Goal: Task Accomplishment & Management: Use online tool/utility

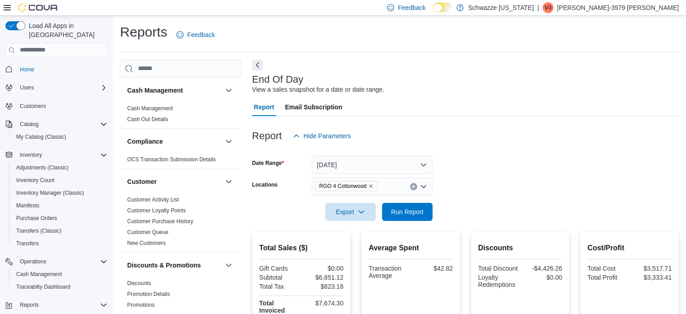
scroll to position [65, 0]
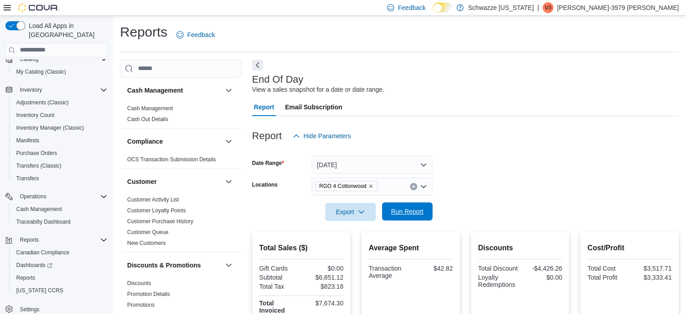
click at [406, 214] on span "Run Report" at bounding box center [407, 211] width 32 height 9
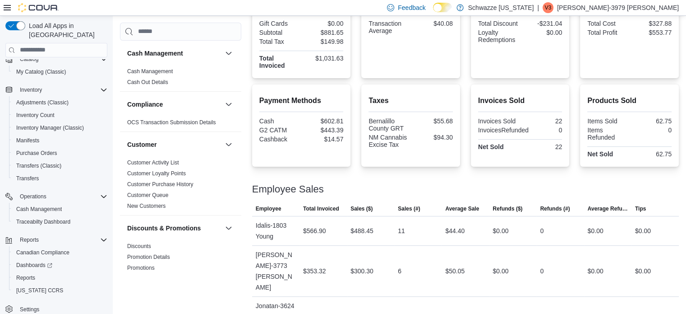
scroll to position [253, 0]
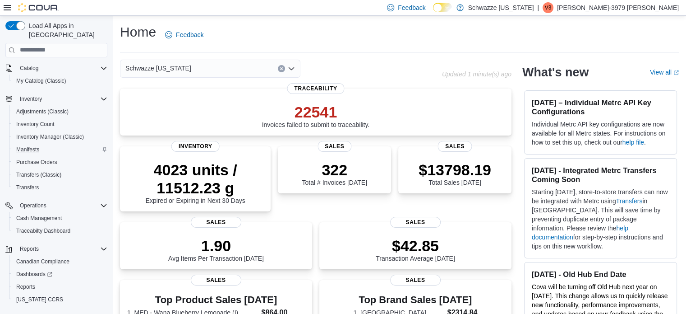
scroll to position [65, 0]
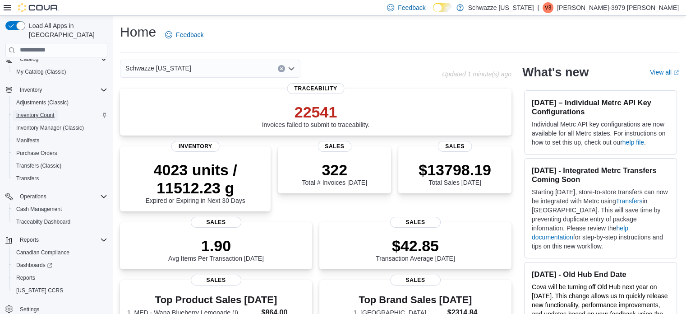
click at [50, 111] on span "Inventory Count" at bounding box center [35, 114] width 38 height 7
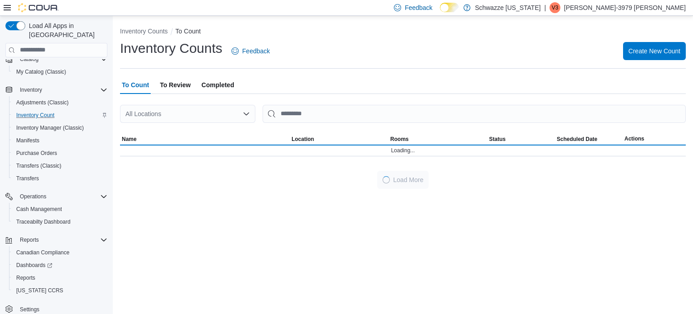
click at [187, 113] on div "All Locations" at bounding box center [187, 114] width 135 height 18
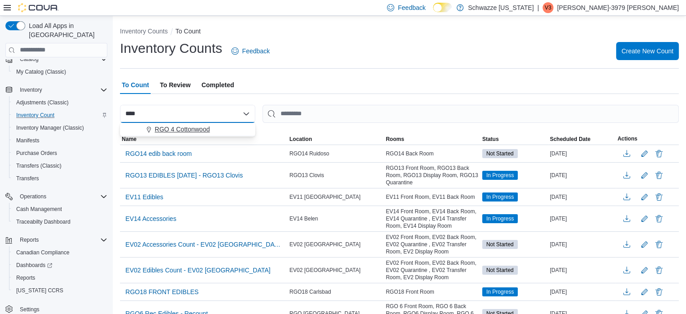
type input "****"
click at [199, 129] on span "RGO 4 Cottonwood" at bounding box center [182, 129] width 55 height 9
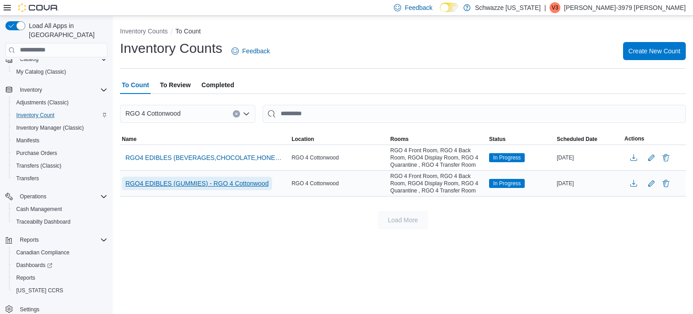
click at [201, 179] on span "RGO4 EDIBLES (GUMMIES) - RGO 4 Cottonwood" at bounding box center [196, 183] width 143 height 9
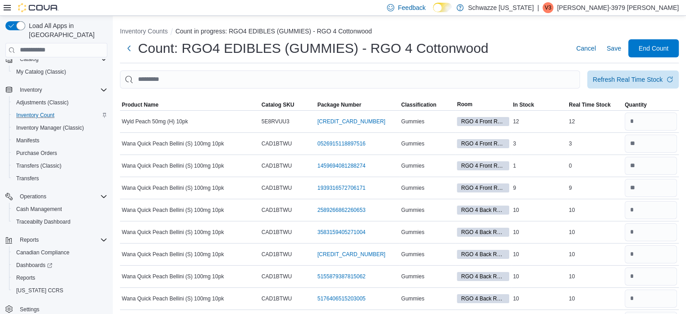
scroll to position [911, 0]
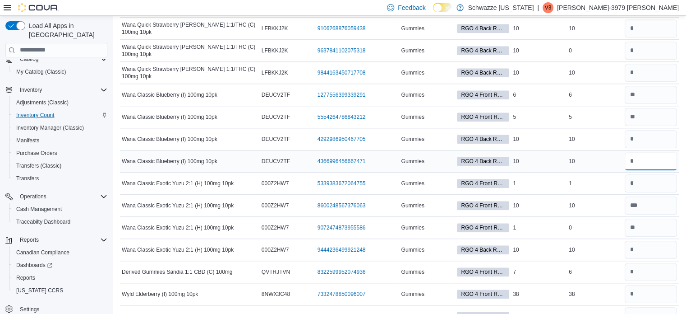
click at [651, 154] on input "number" at bounding box center [651, 161] width 52 height 18
type input "**"
click at [648, 138] on input "number" at bounding box center [651, 139] width 52 height 18
type input "**"
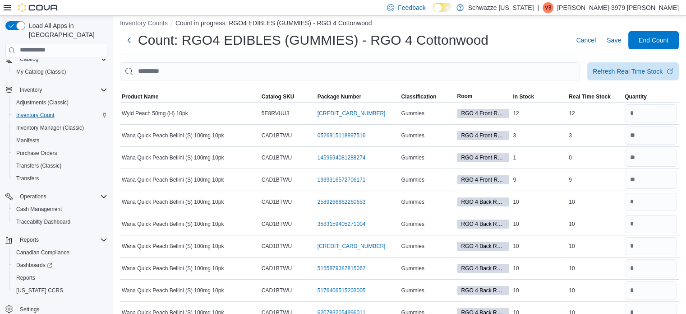
scroll to position [4103, 0]
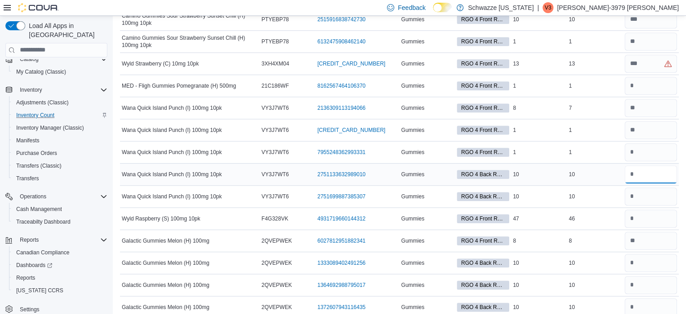
click at [644, 165] on input "number" at bounding box center [651, 174] width 52 height 18
type input "**"
click at [655, 187] on input "number" at bounding box center [651, 196] width 52 height 18
type input "**"
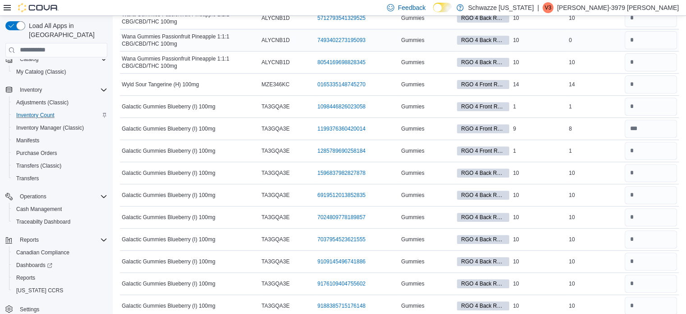
scroll to position [4895, 0]
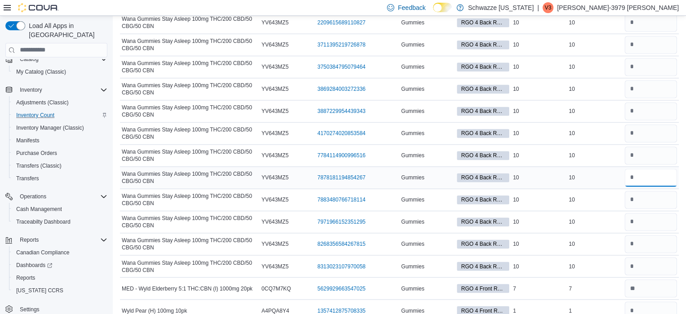
click at [645, 168] on input "number" at bounding box center [651, 177] width 52 height 18
type input "**"
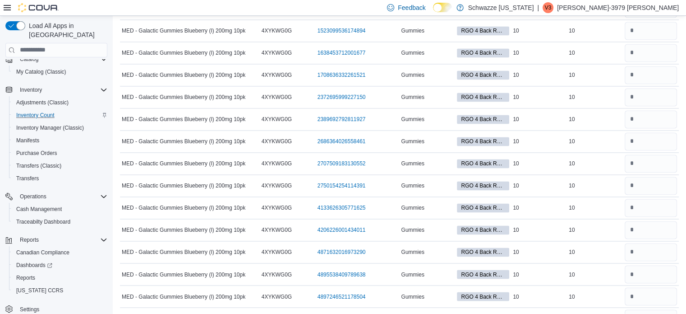
scroll to position [4983, 0]
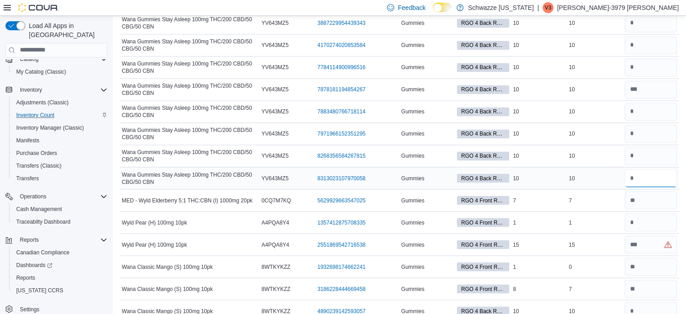
click at [648, 169] on input "number" at bounding box center [651, 178] width 52 height 18
type input "**"
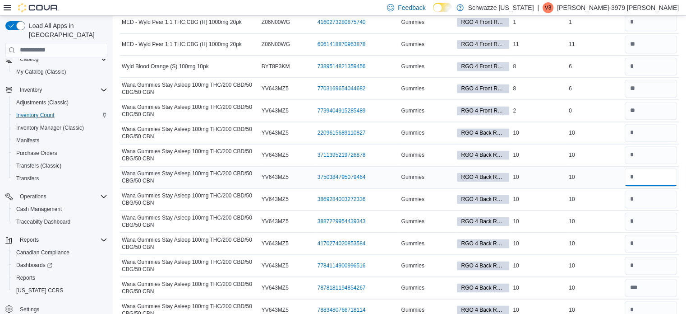
click at [646, 168] on input "number" at bounding box center [651, 177] width 52 height 18
type input "**"
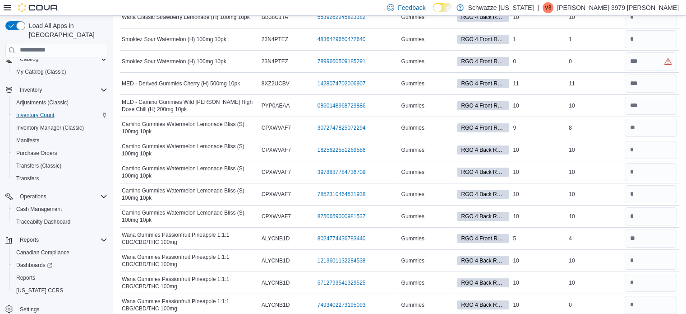
scroll to position [4873, 0]
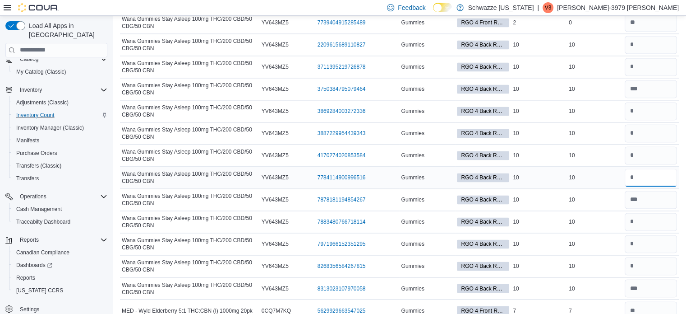
click at [651, 168] on input "number" at bounding box center [651, 177] width 52 height 18
type input "**"
click at [644, 212] on input "number" at bounding box center [651, 221] width 52 height 18
type input "**"
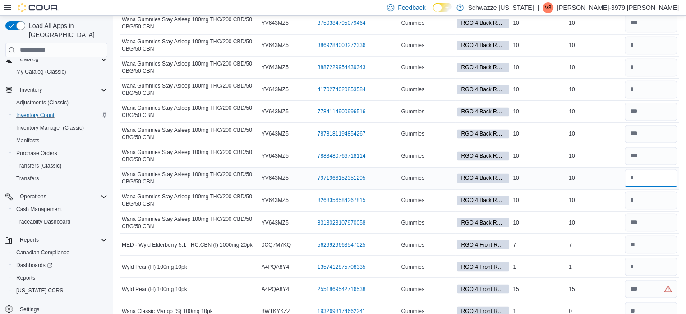
click at [657, 169] on input "number" at bounding box center [651, 178] width 52 height 18
type input "**"
click at [654, 80] on input "number" at bounding box center [651, 89] width 52 height 18
type input "**"
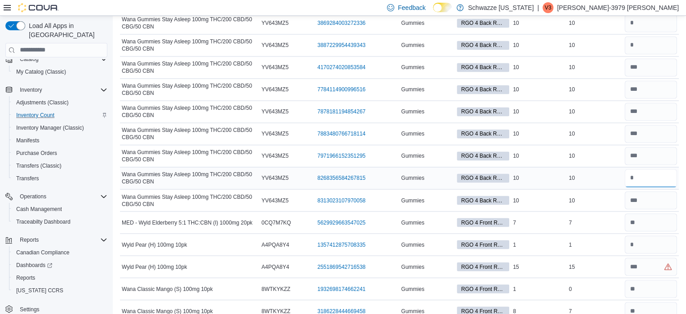
click at [646, 169] on input "number" at bounding box center [651, 178] width 52 height 18
type input "**"
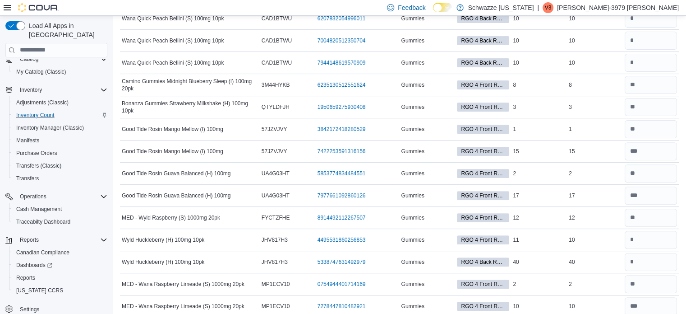
scroll to position [0, 0]
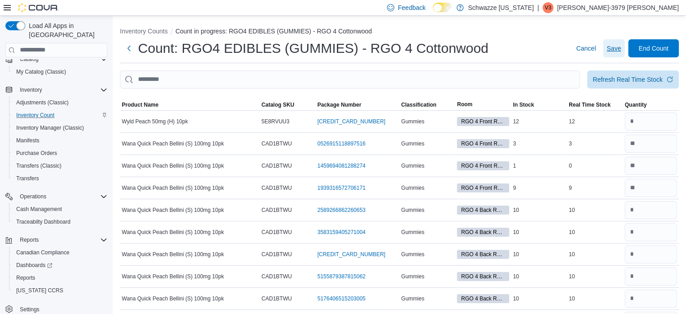
click at [621, 51] on span "Save" at bounding box center [614, 48] width 14 height 9
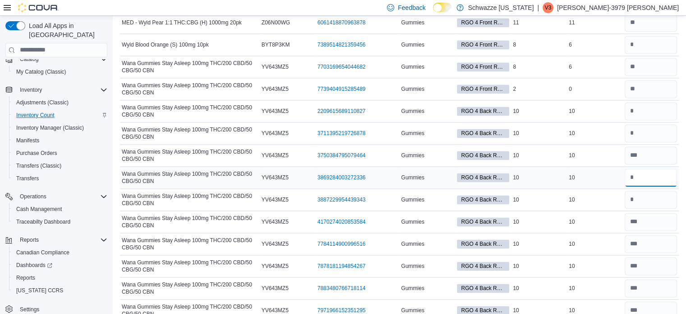
click at [658, 168] on input "number" at bounding box center [651, 177] width 52 height 18
type input "**"
click at [646, 124] on input "number" at bounding box center [651, 133] width 52 height 18
type input "**"
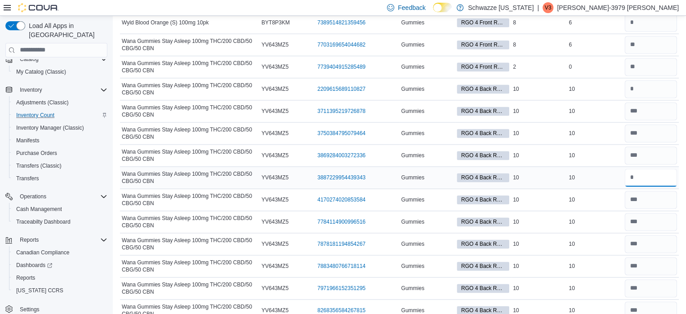
click at [657, 168] on input "number" at bounding box center [651, 177] width 52 height 18
type input "**"
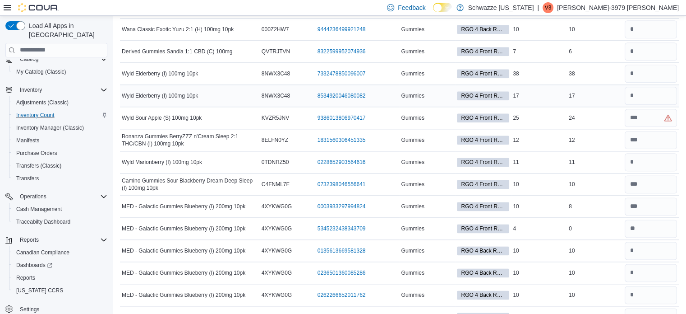
scroll to position [3068, 0]
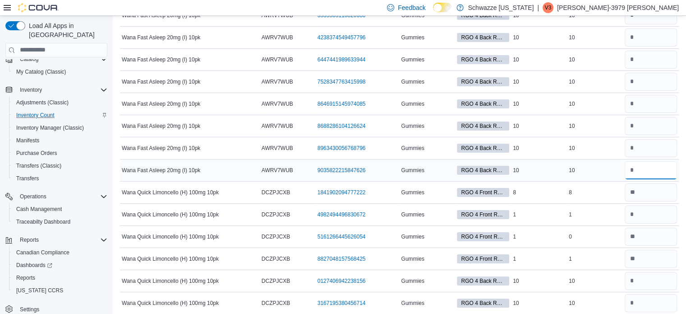
click at [641, 161] on input "number" at bounding box center [651, 170] width 52 height 18
type input "**"
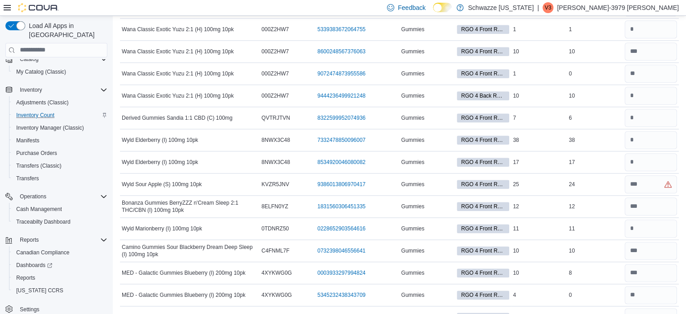
scroll to position [2892, 0]
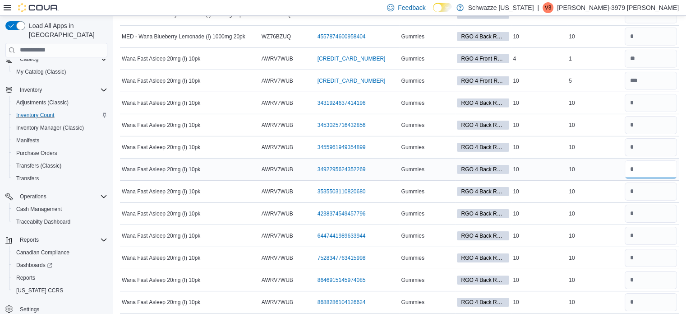
click at [651, 160] on input "number" at bounding box center [651, 169] width 52 height 18
type input "**"
click at [656, 94] on input "number" at bounding box center [651, 103] width 52 height 18
type input "**"
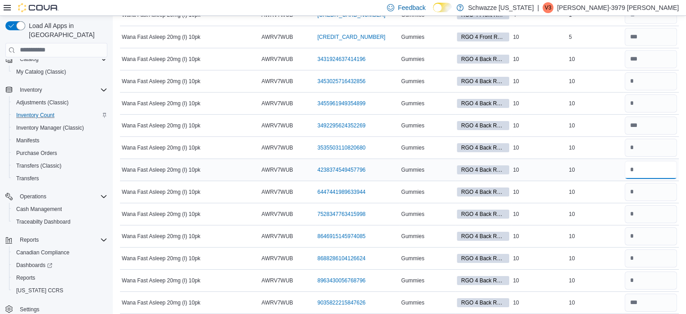
click at [642, 161] on input "number" at bounding box center [651, 170] width 52 height 18
type input "**"
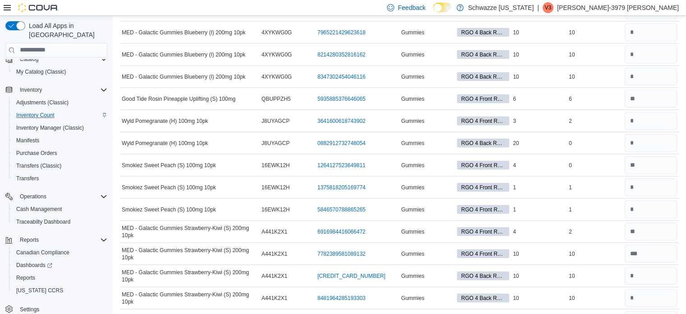
scroll to position [2980, 0]
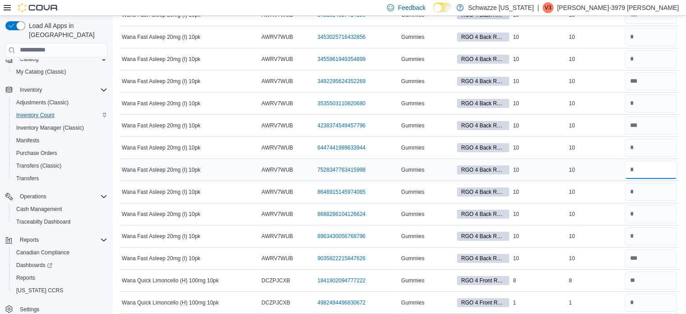
click at [643, 161] on input "number" at bounding box center [651, 170] width 52 height 18
type input "**"
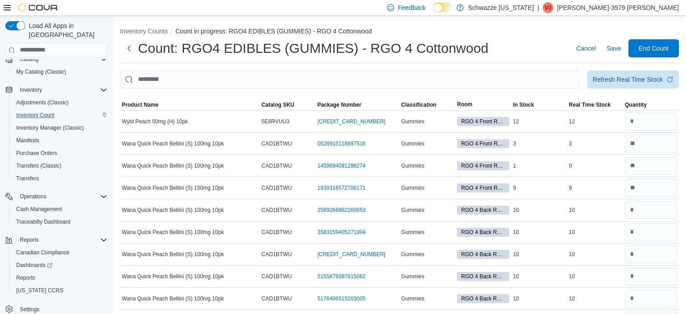
scroll to position [2848, 0]
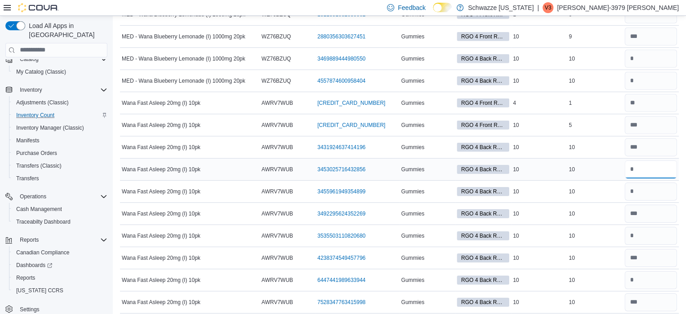
click at [644, 160] on input "number" at bounding box center [651, 169] width 52 height 18
type input "**"
click at [646, 182] on input "number" at bounding box center [651, 191] width 52 height 18
type input "**"
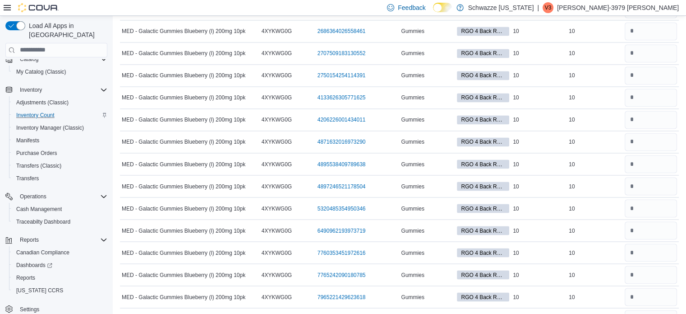
scroll to position [2958, 0]
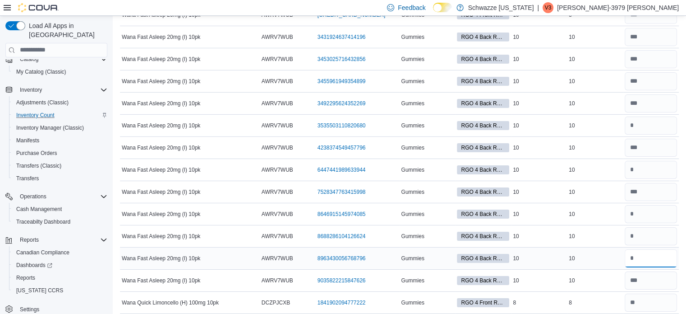
click at [647, 249] on input "number" at bounding box center [651, 258] width 52 height 18
type input "**"
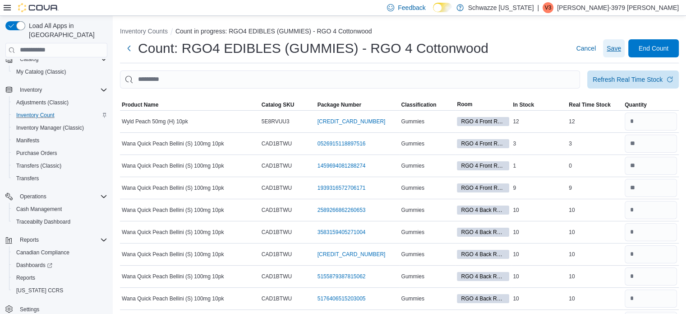
click at [621, 47] on span "Save" at bounding box center [614, 48] width 14 height 9
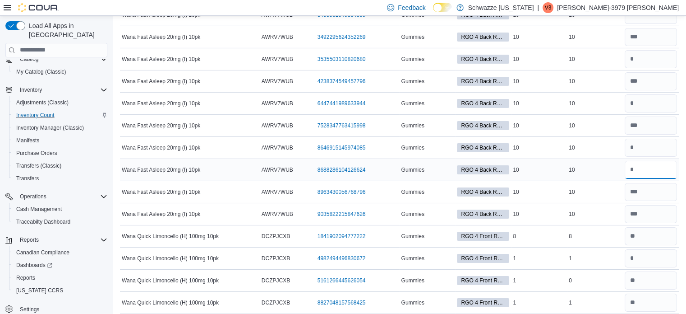
click at [646, 161] on input "number" at bounding box center [651, 170] width 52 height 18
type input "**"
click at [657, 50] on input "number" at bounding box center [651, 59] width 52 height 18
type input "**"
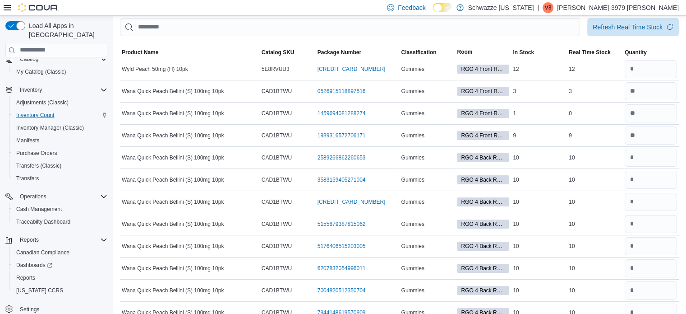
scroll to position [3002, 0]
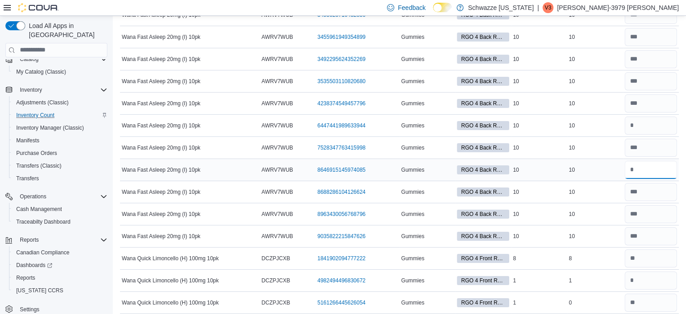
click at [654, 161] on input "number" at bounding box center [651, 170] width 52 height 18
type input "**"
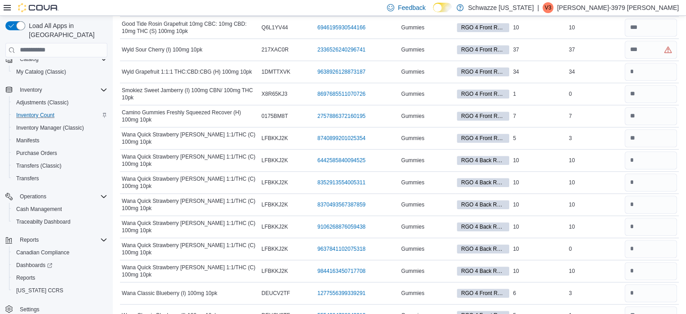
scroll to position [2958, 0]
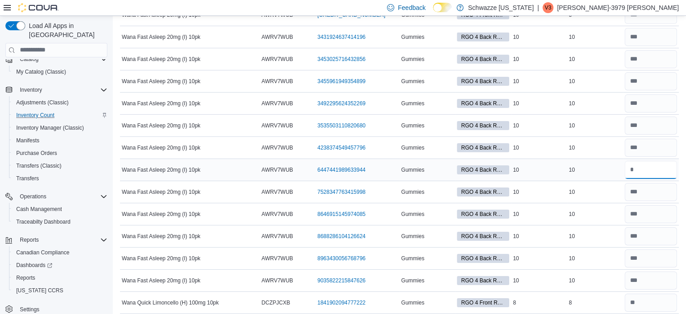
click at [650, 161] on input "number" at bounding box center [651, 170] width 52 height 18
type input "**"
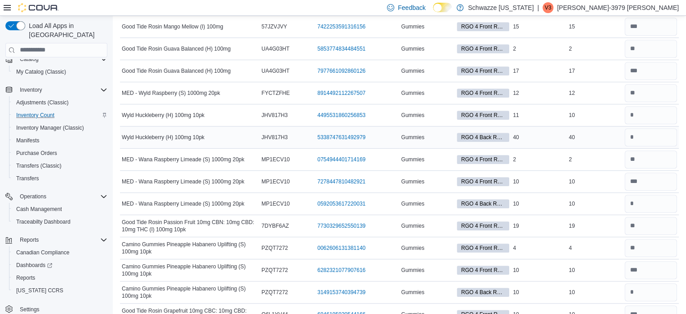
scroll to position [999, 0]
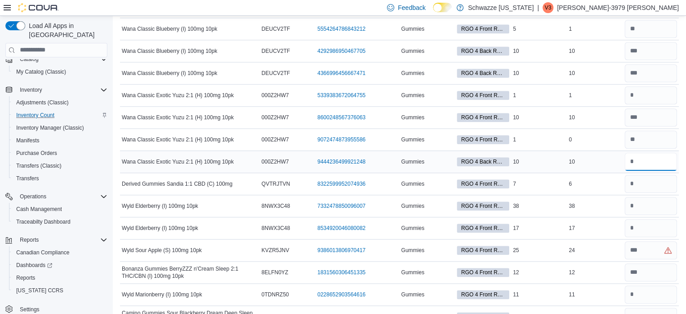
click at [644, 160] on input "number" at bounding box center [651, 161] width 52 height 18
type input "**"
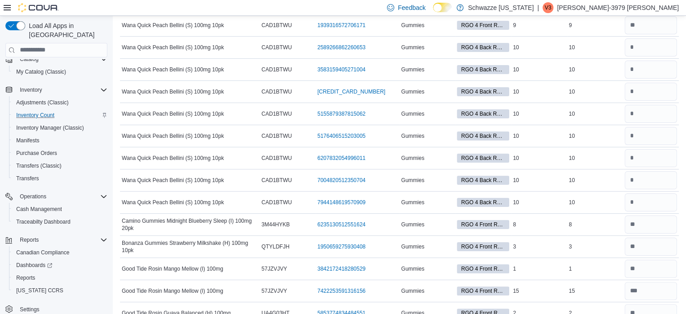
scroll to position [3178, 0]
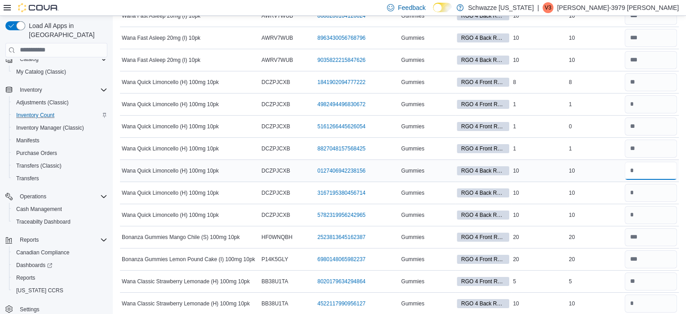
click at [647, 161] on input "number" at bounding box center [651, 170] width 52 height 18
type input "**"
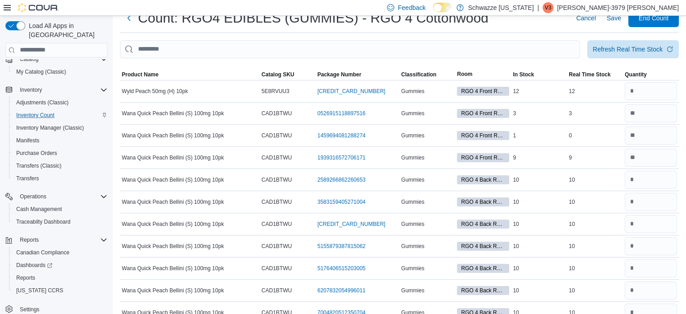
scroll to position [3222, 0]
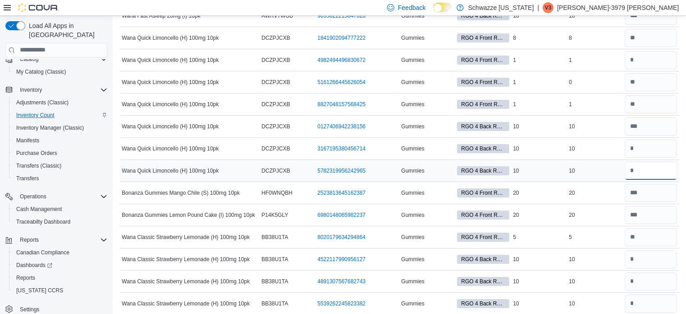
click at [644, 161] on input "number" at bounding box center [651, 170] width 52 height 18
type input "**"
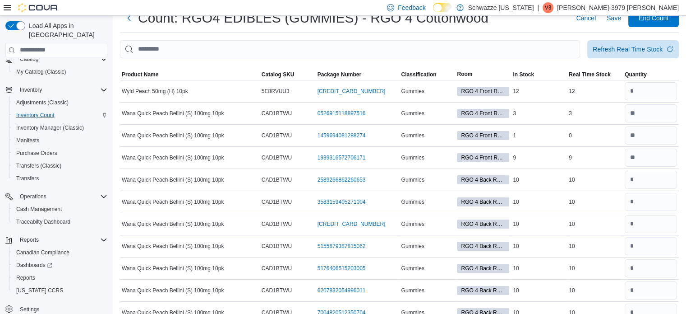
scroll to position [3200, 0]
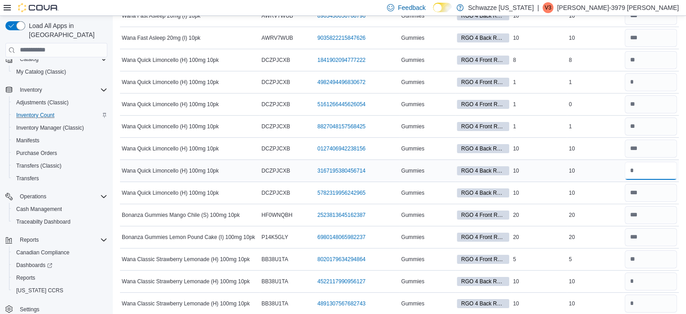
click at [651, 161] on input "number" at bounding box center [651, 170] width 52 height 18
type input "**"
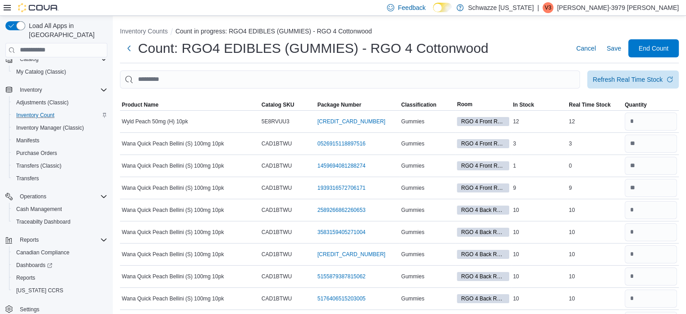
scroll to position [756, 0]
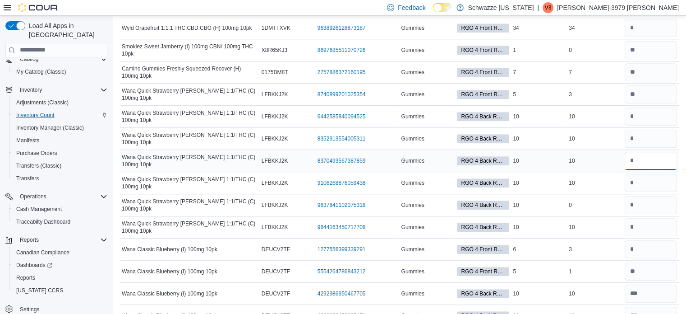
click at [648, 157] on input "number" at bounding box center [651, 161] width 52 height 18
type input "**"
click at [643, 174] on input "number" at bounding box center [651, 183] width 52 height 18
type input "**"
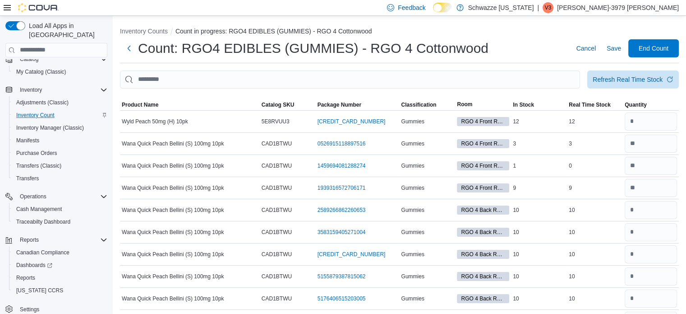
scroll to position [734, 0]
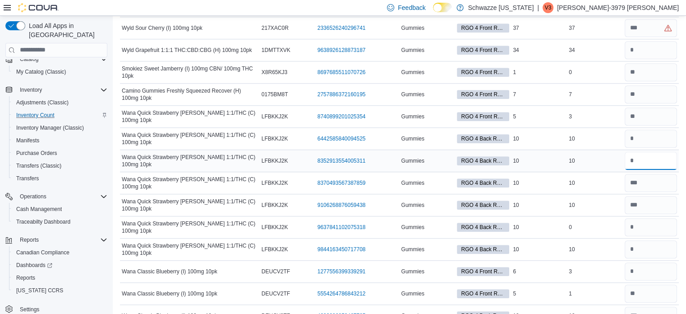
click at [650, 154] on input "number" at bounding box center [651, 161] width 52 height 18
type input "**"
click at [645, 133] on input "number" at bounding box center [651, 138] width 52 height 18
type input "**"
click at [655, 244] on input "number" at bounding box center [651, 249] width 52 height 18
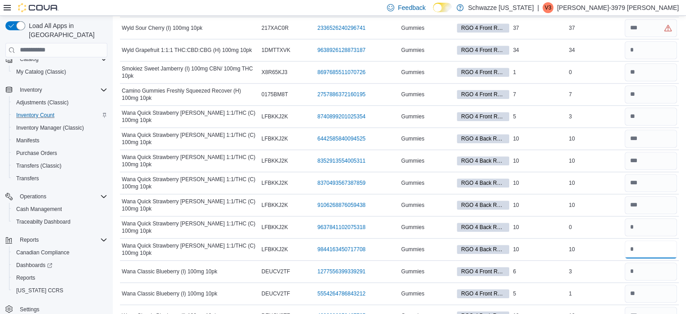
type input "**"
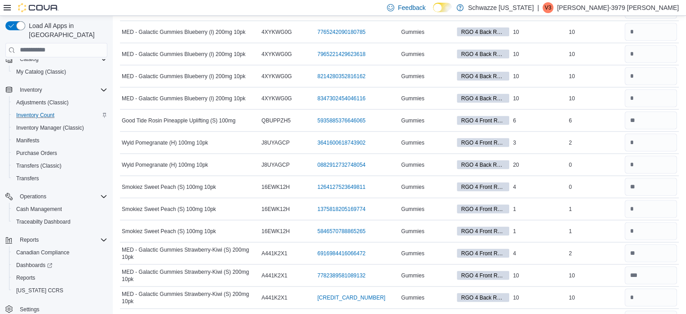
scroll to position [3662, 0]
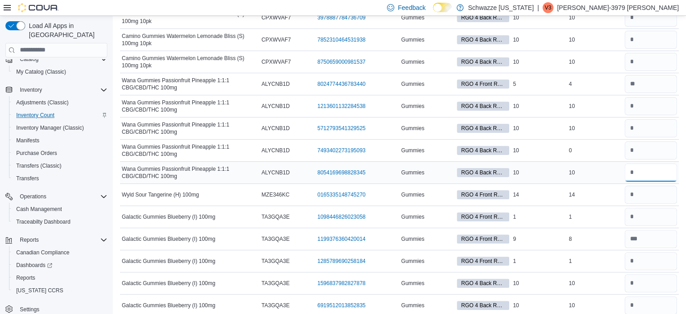
click at [648, 163] on input "number" at bounding box center [651, 172] width 52 height 18
type input "**"
click at [648, 119] on input "number" at bounding box center [651, 128] width 52 height 18
type input "**"
click at [641, 97] on input "number" at bounding box center [651, 106] width 52 height 18
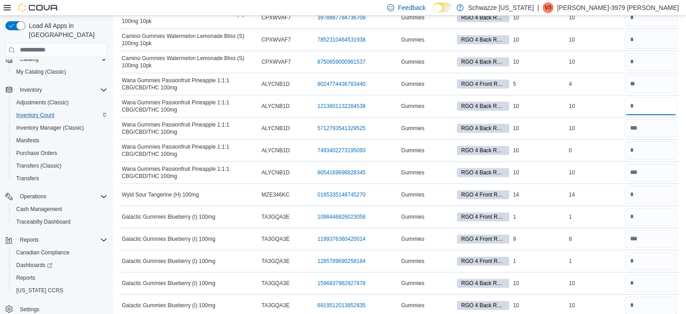
type input "**"
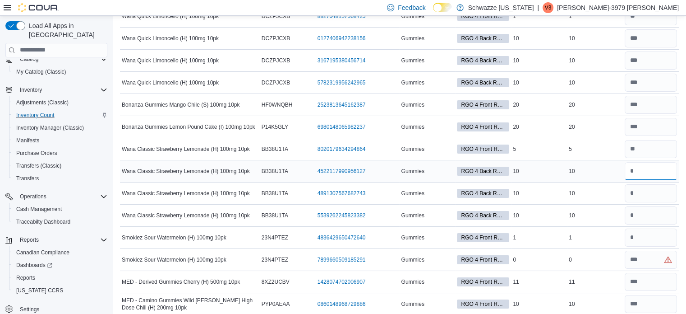
click at [645, 162] on input "number" at bounding box center [651, 171] width 52 height 18
type input "**"
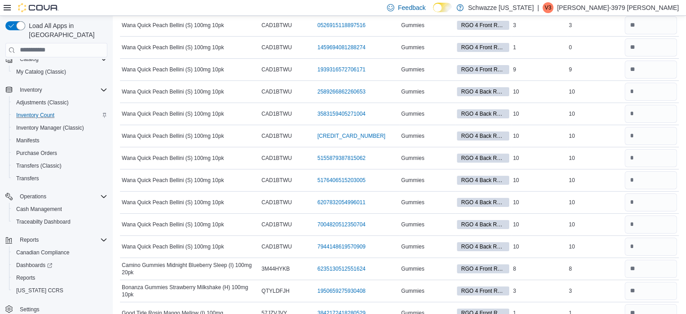
scroll to position [3354, 0]
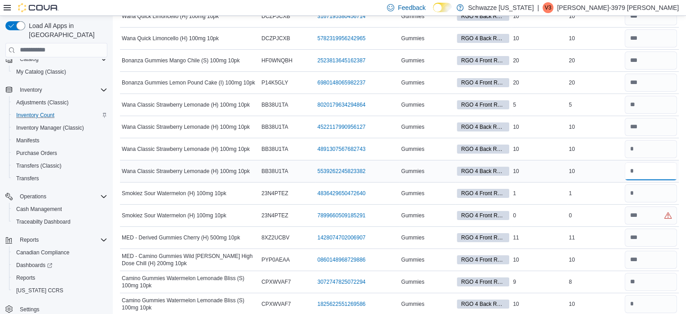
click at [647, 162] on input "number" at bounding box center [651, 171] width 52 height 18
type input "**"
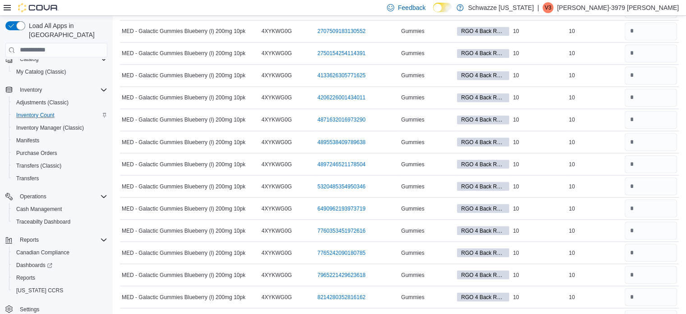
scroll to position [3332, 0]
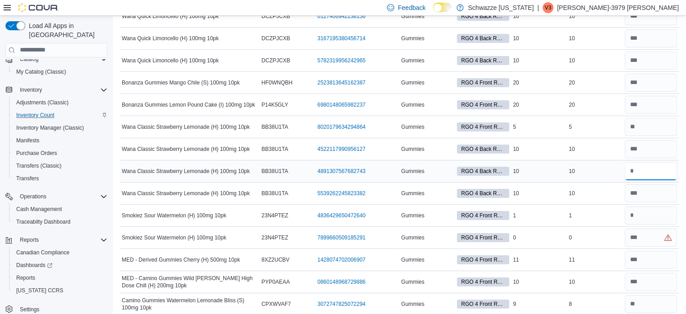
click at [645, 162] on input "number" at bounding box center [651, 171] width 52 height 18
type input "**"
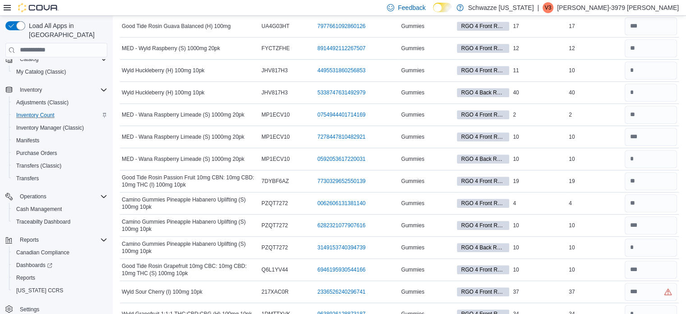
scroll to position [0, 0]
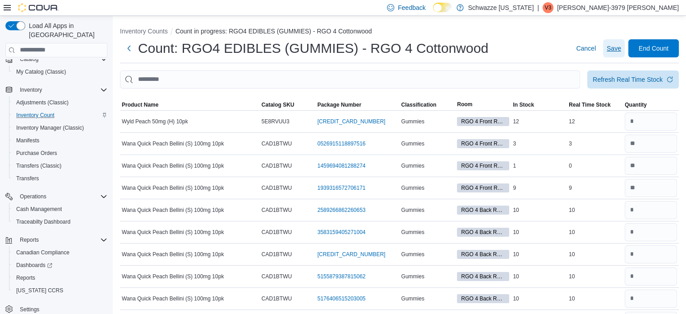
click at [618, 54] on span "Save" at bounding box center [614, 48] width 14 height 18
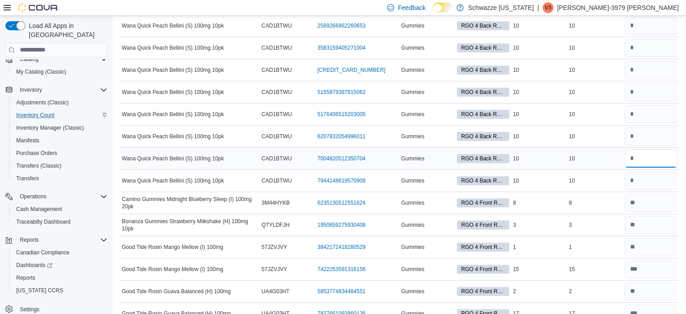
click at [642, 155] on input "number" at bounding box center [651, 158] width 52 height 18
type input "**"
click at [647, 135] on input "number" at bounding box center [651, 136] width 52 height 18
type input "**"
click at [643, 176] on input "number" at bounding box center [651, 180] width 52 height 18
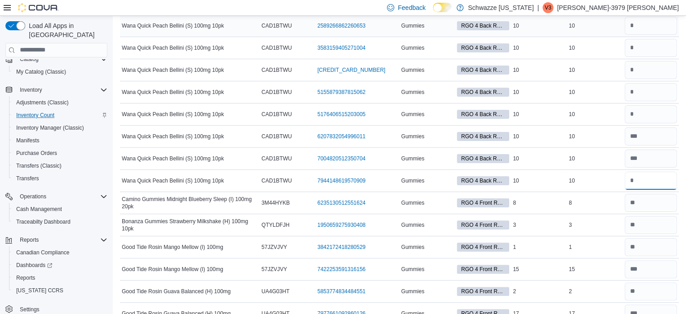
type input "**"
click at [642, 48] on input "number" at bounding box center [651, 48] width 52 height 18
type input "**"
click at [641, 90] on input "number" at bounding box center [651, 92] width 52 height 18
type input "**"
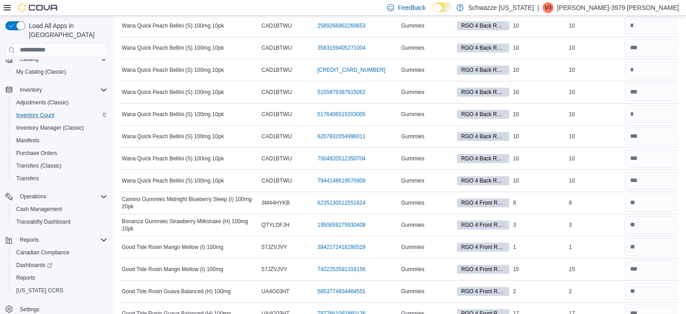
scroll to position [0, 0]
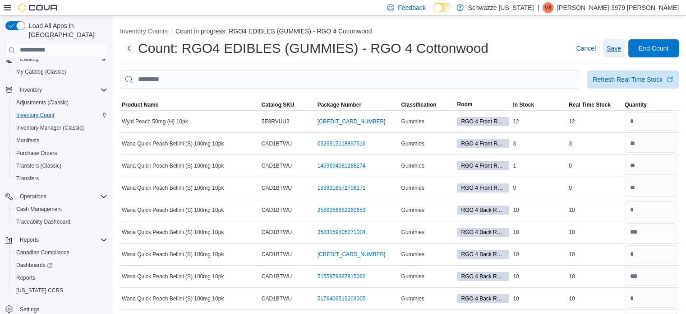
click at [621, 47] on span "Save" at bounding box center [614, 48] width 14 height 9
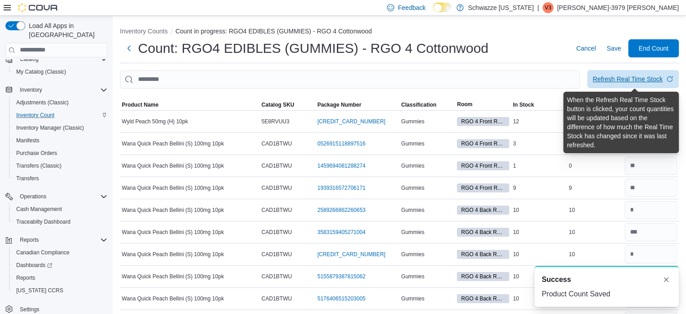
click at [619, 81] on div "Refresh Real Time Stock" at bounding box center [628, 78] width 70 height 9
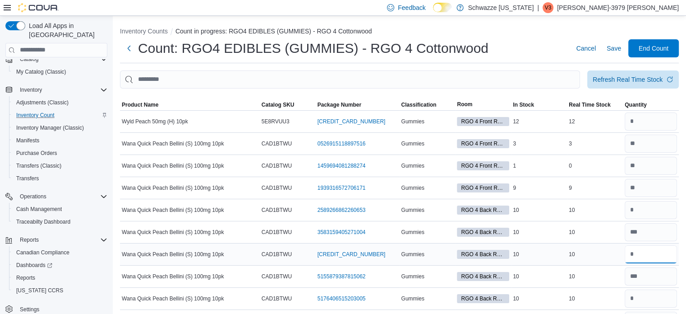
click at [653, 251] on input "number" at bounding box center [651, 254] width 52 height 18
type input "**"
click at [644, 299] on input "number" at bounding box center [651, 298] width 52 height 18
type input "**"
click at [655, 212] on input "number" at bounding box center [651, 210] width 52 height 18
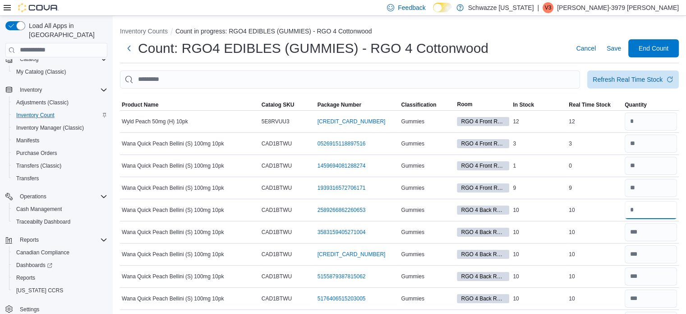
type input "**"
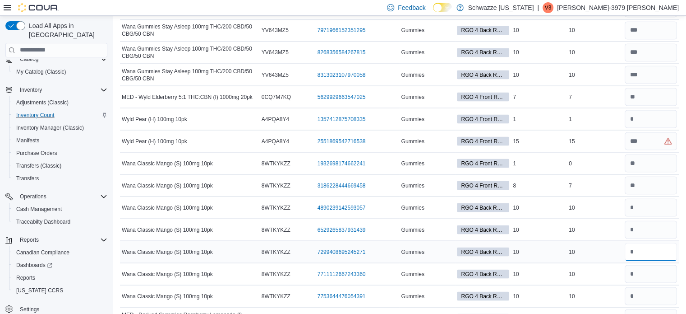
click at [649, 242] on input "number" at bounding box center [651, 251] width 52 height 18
type input "**"
click at [651, 264] on input "number" at bounding box center [651, 273] width 52 height 18
type input "**"
click at [644, 198] on input "number" at bounding box center [651, 207] width 52 height 18
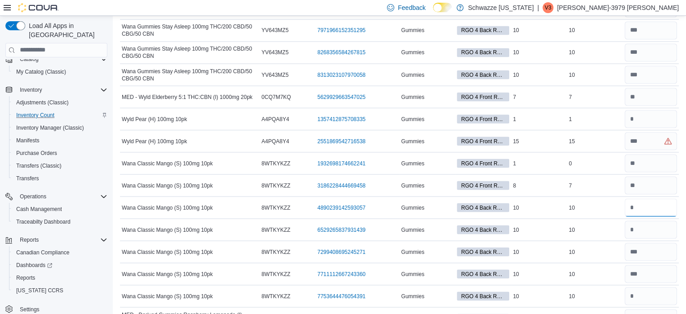
type input "**"
click at [660, 286] on input "number" at bounding box center [651, 295] width 52 height 18
type input "**"
click at [643, 220] on input "number" at bounding box center [651, 229] width 52 height 18
type input "**"
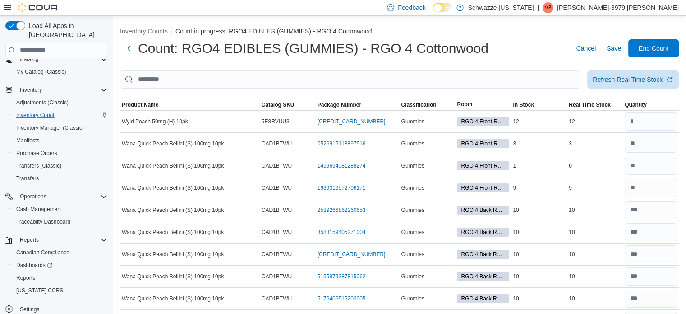
scroll to position [2738, 0]
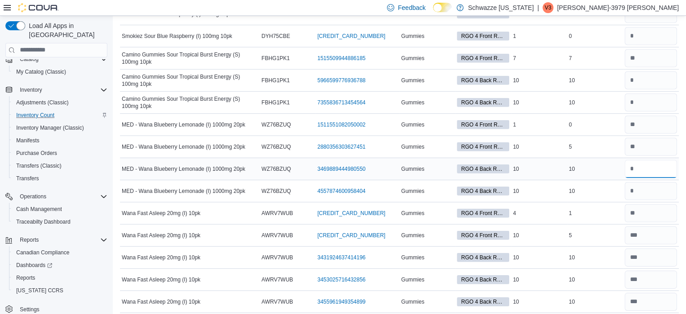
click at [655, 160] on input "number" at bounding box center [651, 169] width 52 height 18
type input "**"
click at [648, 182] on input "number" at bounding box center [651, 191] width 52 height 18
type input "**"
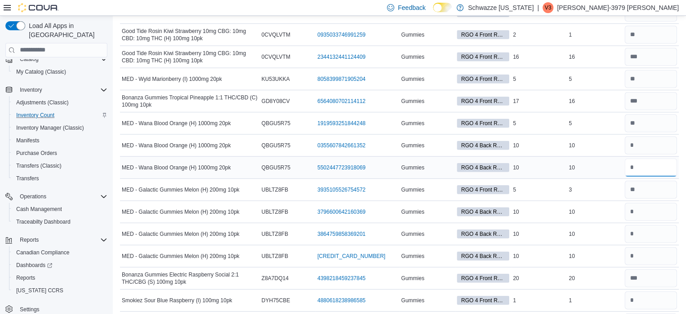
click at [660, 159] on input "number" at bounding box center [651, 167] width 52 height 18
type input "**"
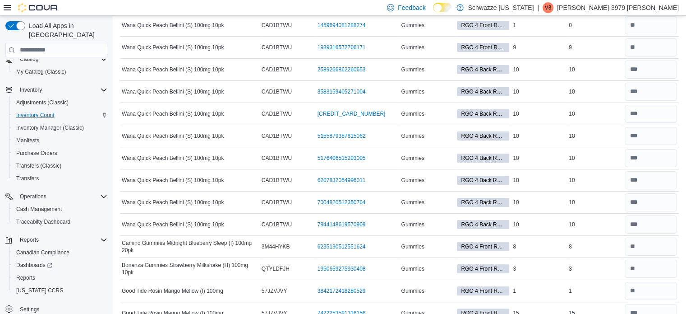
scroll to position [2430, 0]
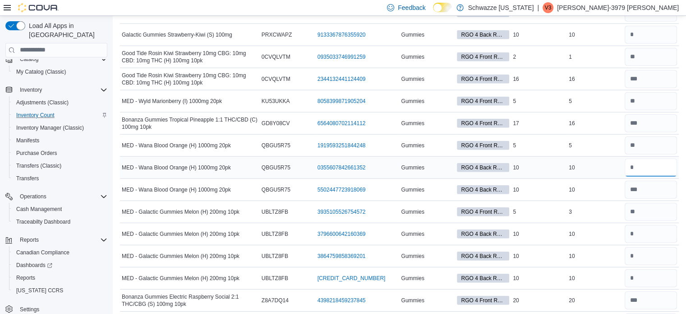
click at [645, 158] on input "number" at bounding box center [651, 167] width 52 height 18
type input "**"
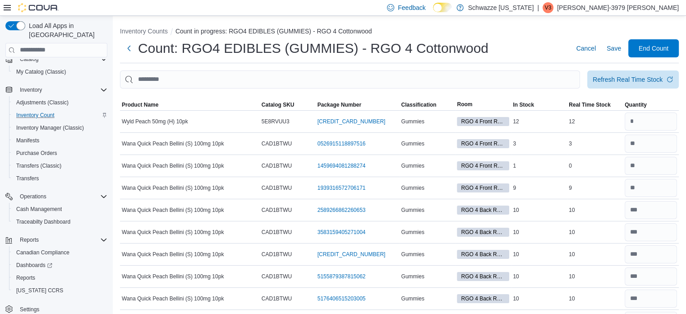
scroll to position [470, 0]
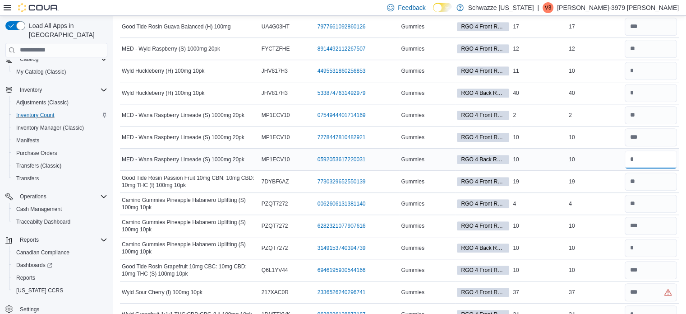
click at [642, 157] on input "number" at bounding box center [651, 159] width 52 height 18
type input "**"
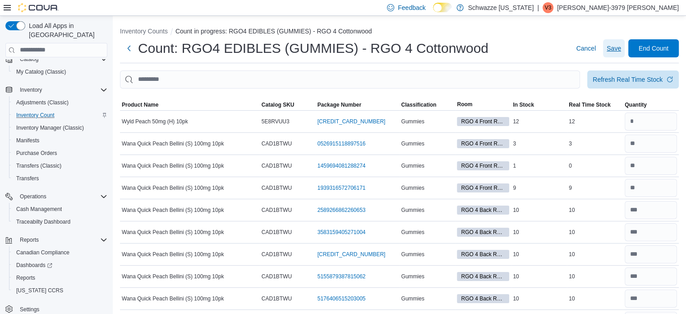
click at [620, 55] on span "Save" at bounding box center [614, 48] width 14 height 18
click at [618, 50] on span "Save" at bounding box center [614, 48] width 14 height 9
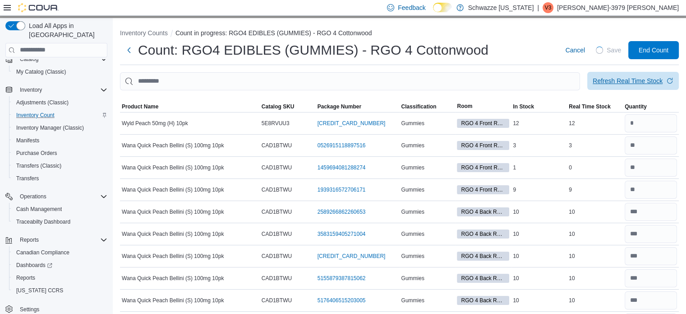
click at [624, 81] on div "Refresh Real Time Stock" at bounding box center [628, 80] width 70 height 9
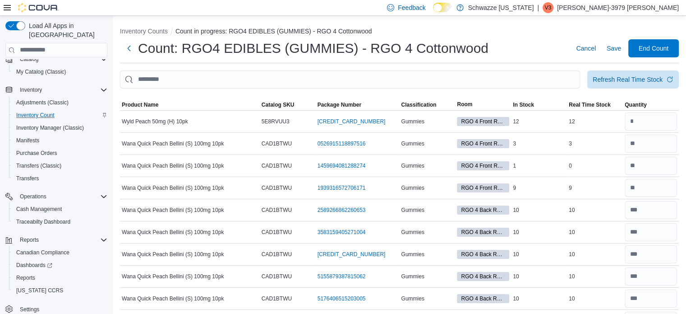
scroll to position [3860, 0]
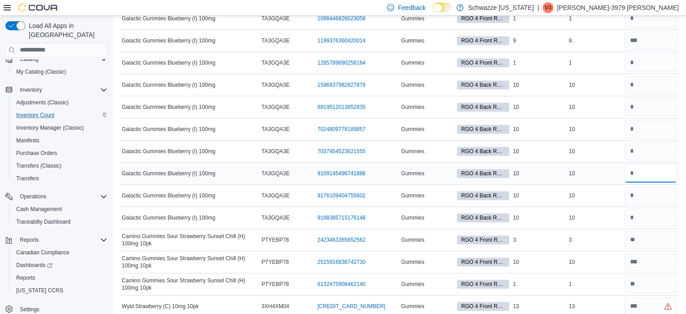
click at [640, 164] on input "number" at bounding box center [651, 173] width 52 height 18
type input "**"
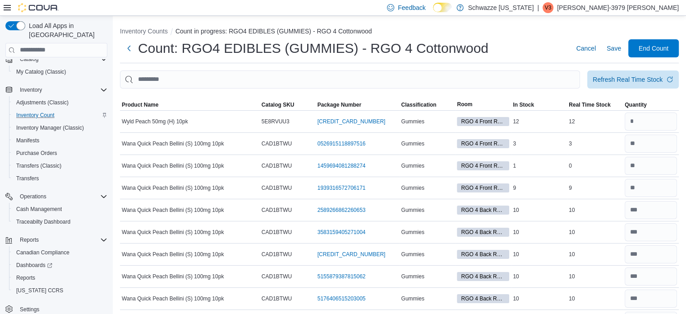
scroll to position [3905, 0]
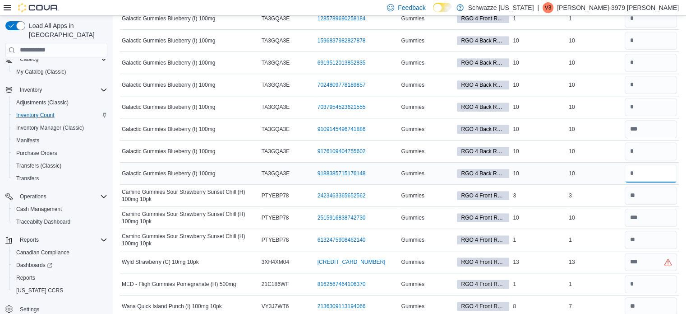
click at [641, 164] on input "number" at bounding box center [651, 173] width 52 height 18
type input "**"
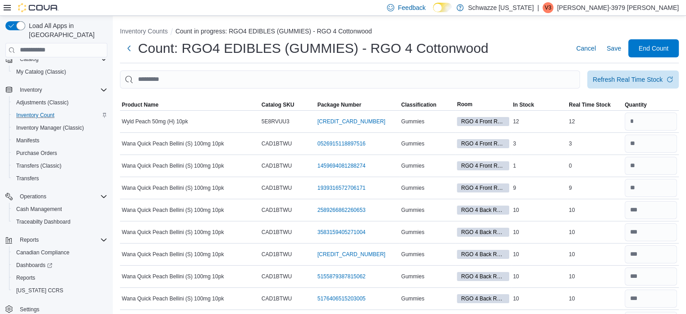
scroll to position [3883, 0]
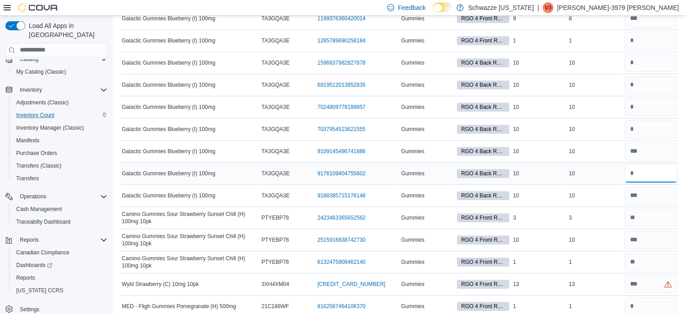
click at [649, 164] on input "number" at bounding box center [651, 173] width 52 height 18
type input "**"
click at [665, 54] on input "number" at bounding box center [651, 63] width 52 height 18
type input "**"
click at [652, 120] on input "number" at bounding box center [651, 129] width 52 height 18
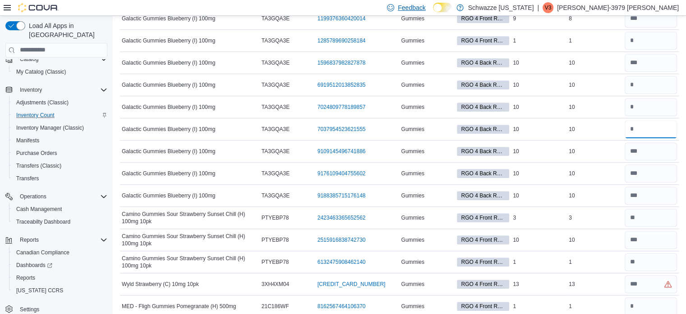
type input "**"
click at [659, 98] on input "number" at bounding box center [651, 107] width 52 height 18
type input "**"
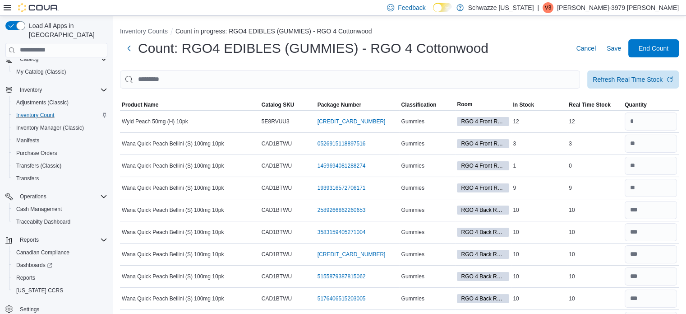
scroll to position [3795, 0]
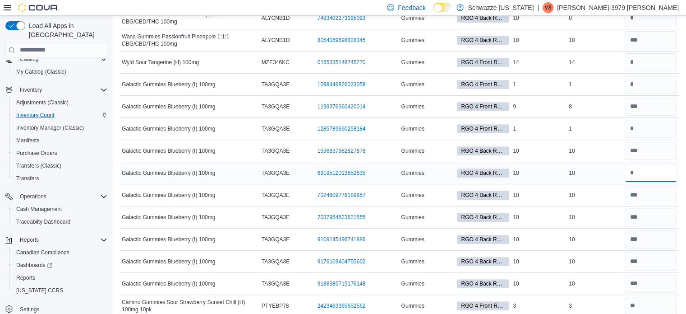
click at [646, 164] on input "number" at bounding box center [651, 173] width 52 height 18
type input "**"
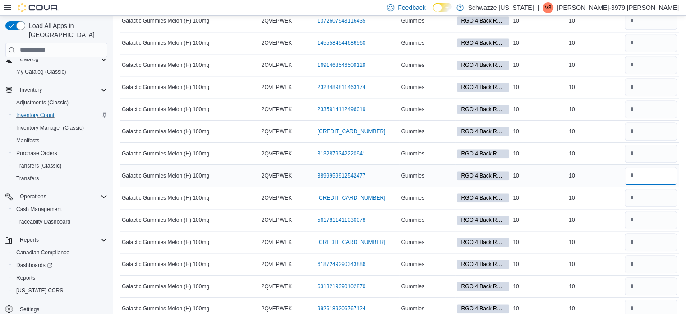
click at [659, 166] on input "number" at bounding box center [651, 175] width 52 height 18
type input "**"
click at [644, 166] on input "number" at bounding box center [651, 175] width 52 height 18
type input "**"
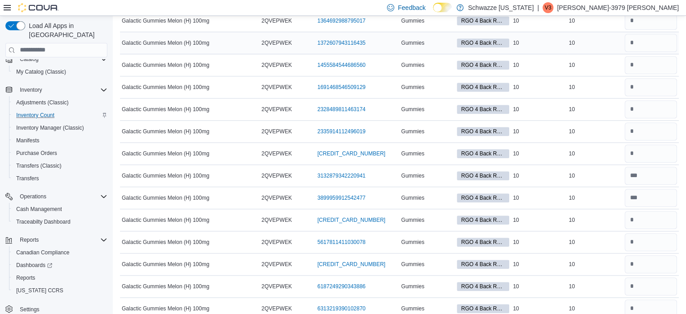
scroll to position [4301, 0]
click at [647, 166] on input "number" at bounding box center [651, 175] width 52 height 18
type input "**"
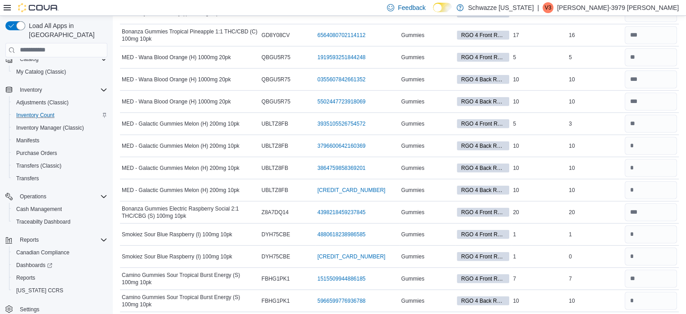
scroll to position [4455, 0]
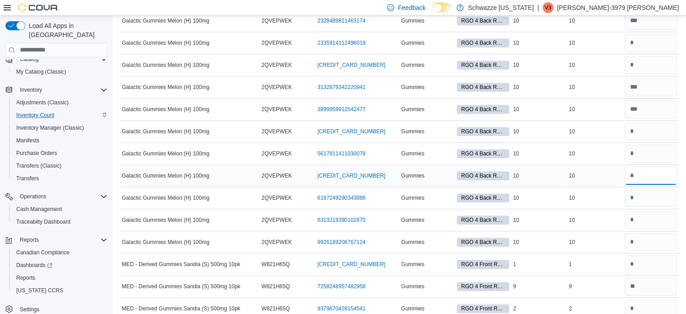
click at [642, 166] on input "number" at bounding box center [651, 175] width 52 height 18
type input "**"
click at [651, 34] on input "number" at bounding box center [651, 43] width 52 height 18
type input "**"
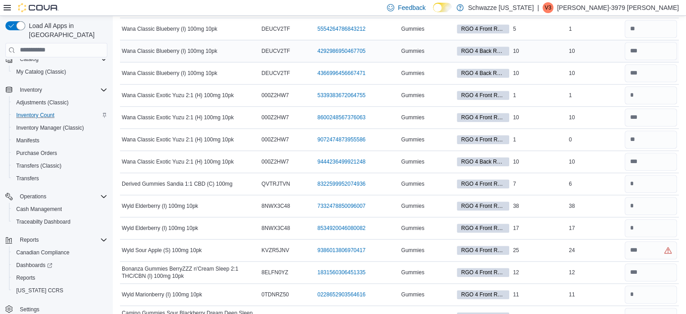
scroll to position [4411, 0]
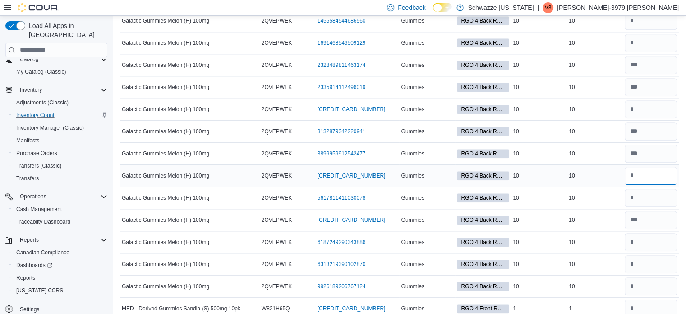
click at [641, 166] on input "number" at bounding box center [651, 175] width 52 height 18
type input "**"
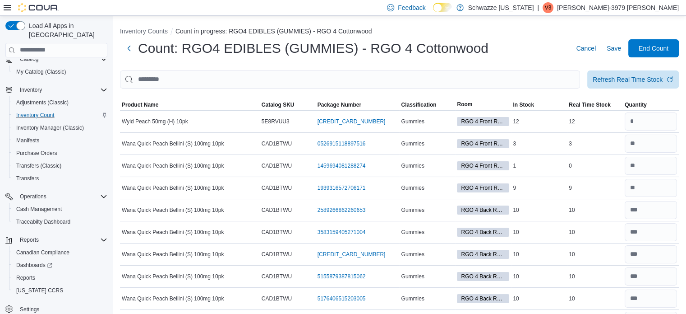
scroll to position [4433, 0]
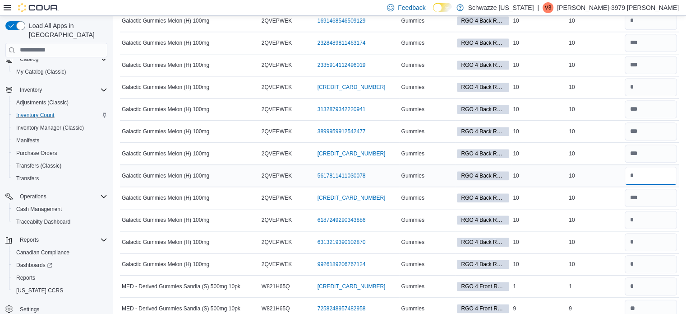
click at [653, 166] on input "number" at bounding box center [651, 175] width 52 height 18
type input "**"
click at [658, 78] on input "number" at bounding box center [651, 87] width 52 height 18
type input "**"
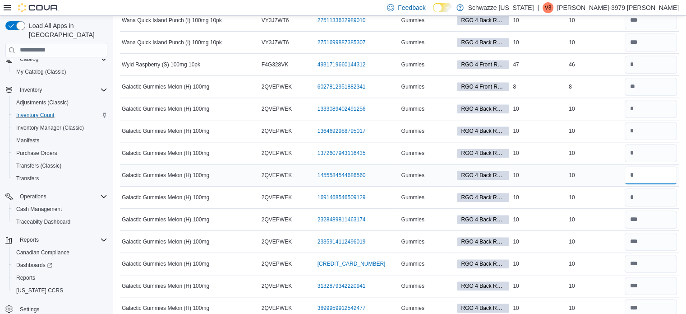
click at [637, 166] on input "number" at bounding box center [651, 175] width 52 height 18
type input "**"
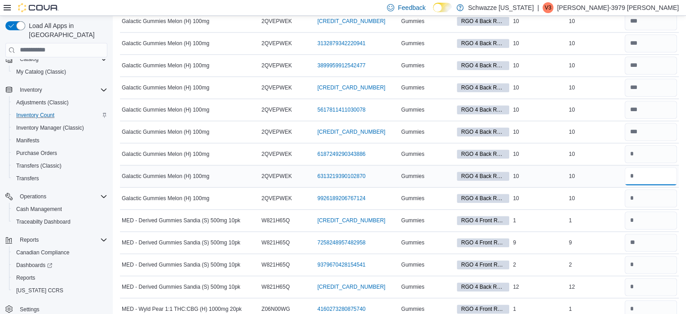
click at [641, 167] on input "number" at bounding box center [651, 176] width 52 height 18
type input "**"
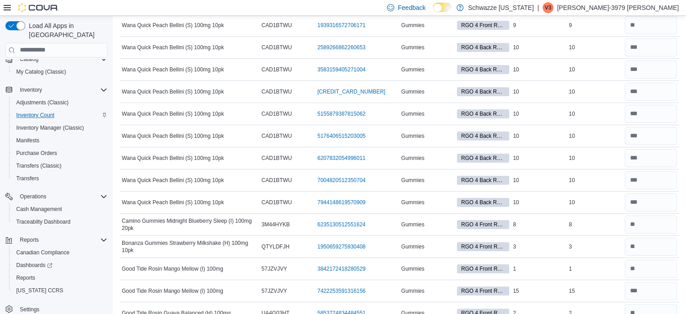
scroll to position [4521, 0]
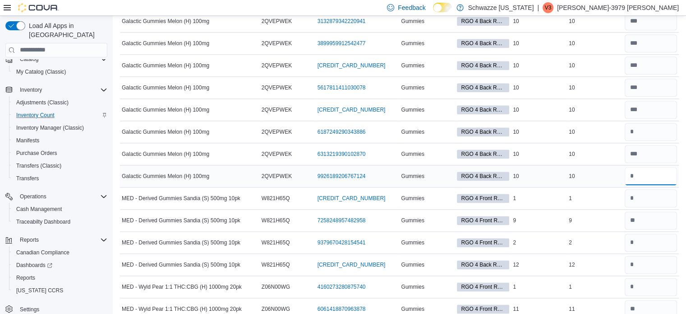
click at [643, 167] on input "number" at bounding box center [651, 176] width 52 height 18
type input "**"
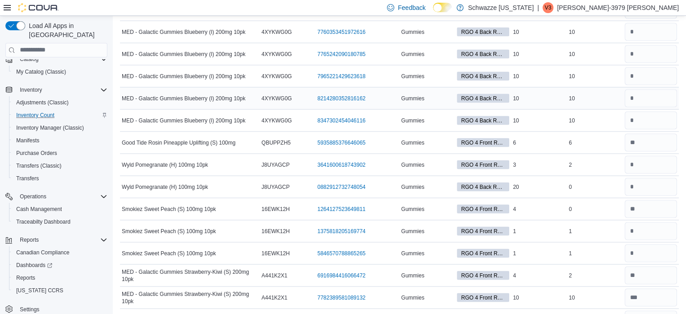
scroll to position [4477, 0]
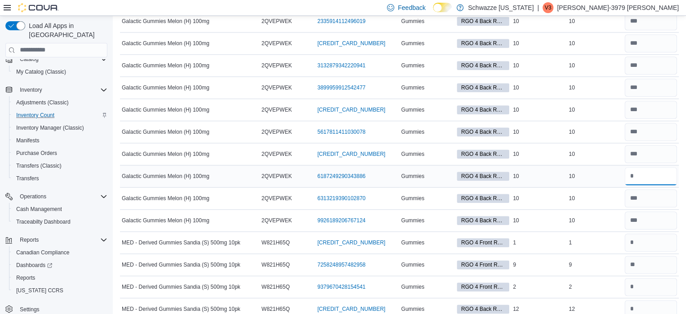
click at [650, 167] on input "number" at bounding box center [651, 176] width 52 height 18
type input "**"
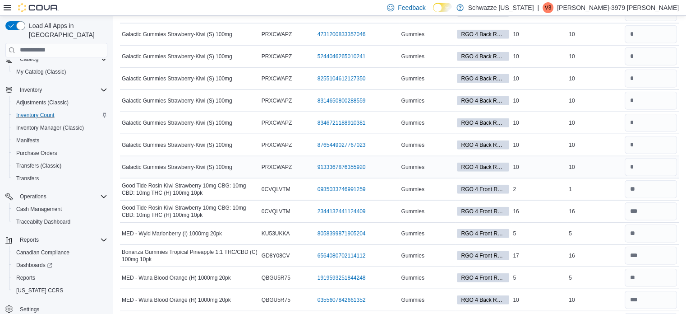
scroll to position [4191, 0]
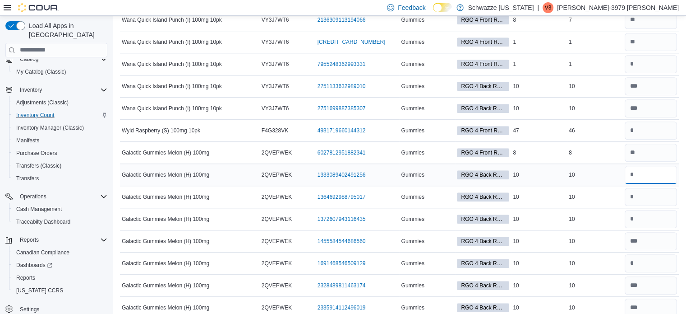
click at [645, 166] on input "number" at bounding box center [651, 175] width 52 height 18
type input "**"
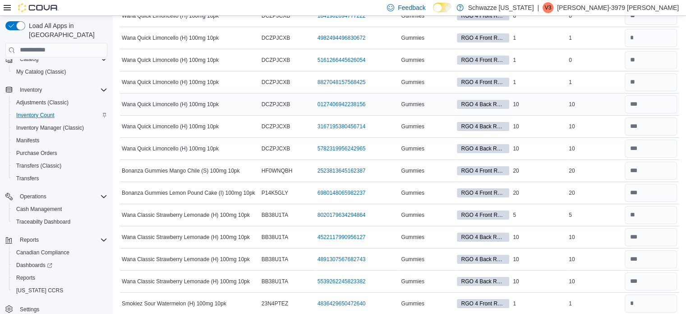
scroll to position [4213, 0]
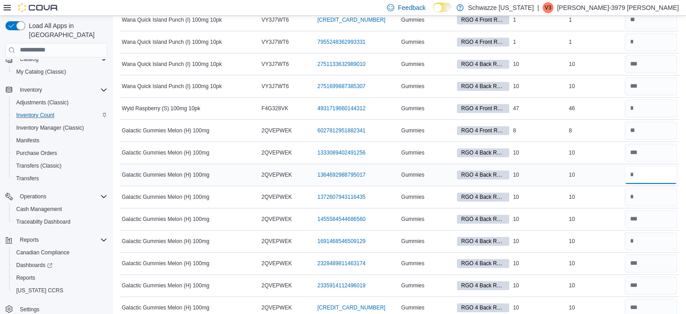
click at [650, 166] on input "number" at bounding box center [651, 175] width 52 height 18
type input "**"
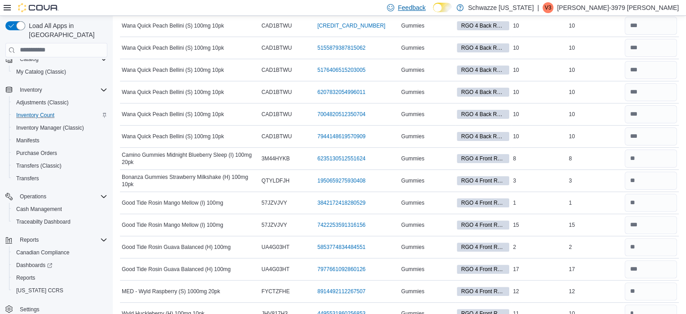
scroll to position [4235, 0]
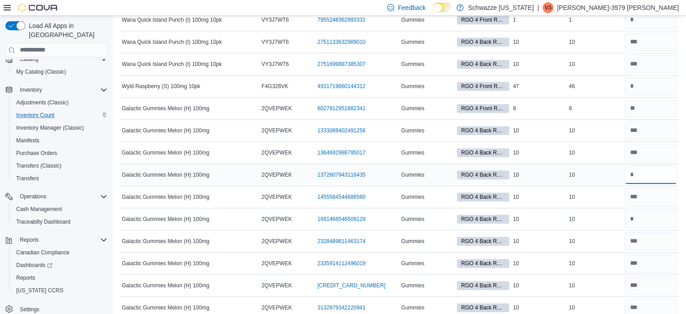
click at [644, 166] on input "number" at bounding box center [651, 175] width 52 height 18
type input "**"
click at [652, 210] on input "number" at bounding box center [651, 219] width 52 height 18
type input "**"
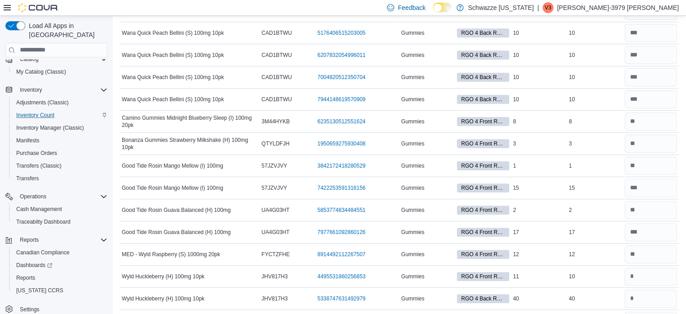
scroll to position [0, 0]
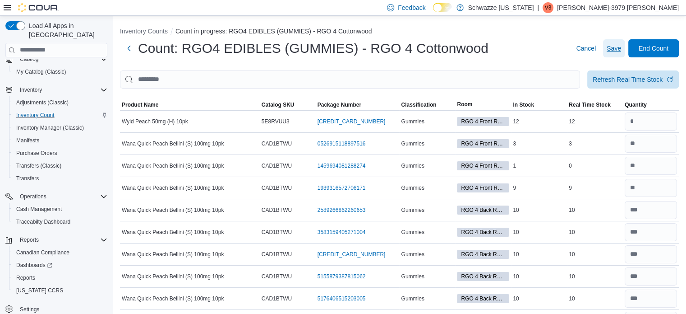
click at [619, 46] on span "Save" at bounding box center [614, 48] width 14 height 9
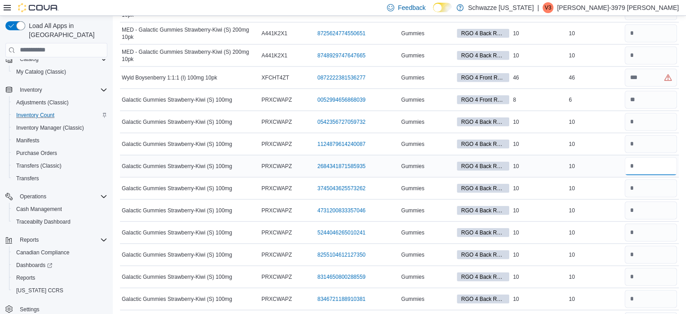
click at [647, 157] on input "number" at bounding box center [651, 166] width 52 height 18
type input "**"
click at [651, 179] on input "number" at bounding box center [651, 188] width 52 height 18
type input "**"
click at [651, 268] on input "number" at bounding box center [651, 276] width 52 height 18
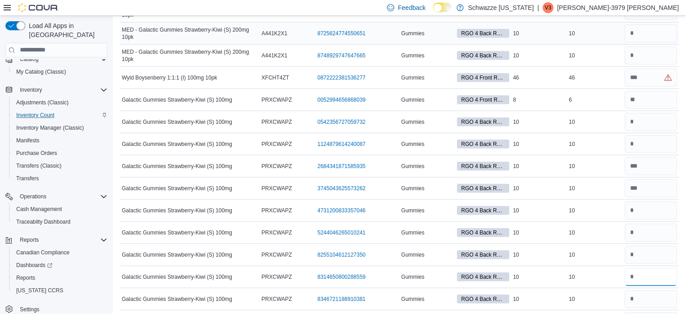
type input "**"
click at [645, 223] on input "number" at bounding box center [651, 232] width 52 height 18
type input "**"
click at [645, 245] on input "number" at bounding box center [651, 254] width 52 height 18
type input "**"
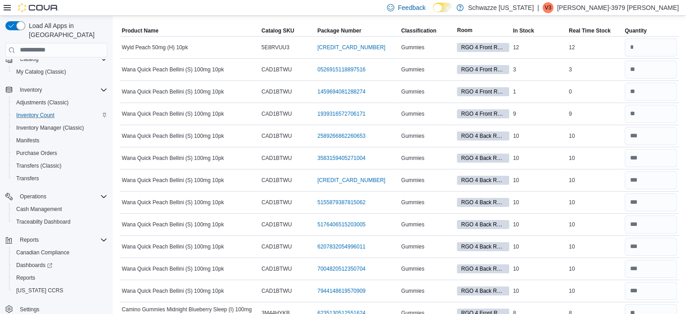
scroll to position [2254, 0]
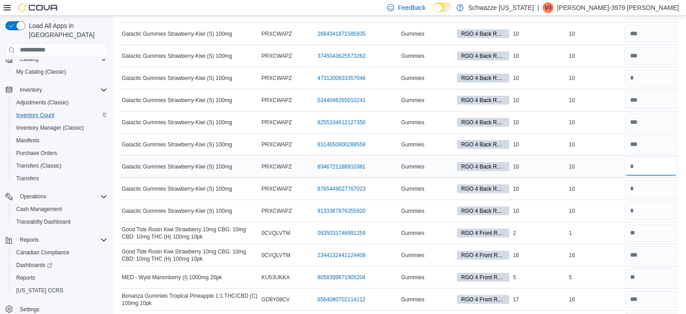
click at [651, 160] on input "number" at bounding box center [651, 166] width 52 height 18
type input "**"
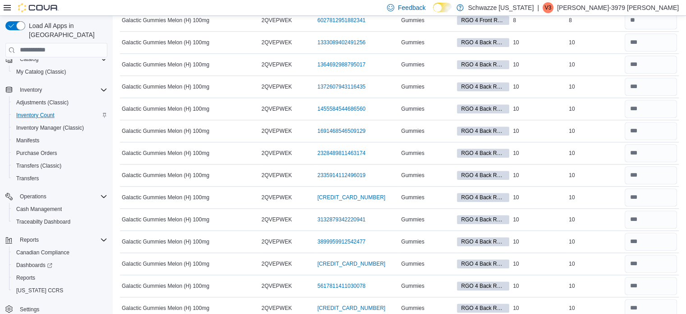
scroll to position [2099, 0]
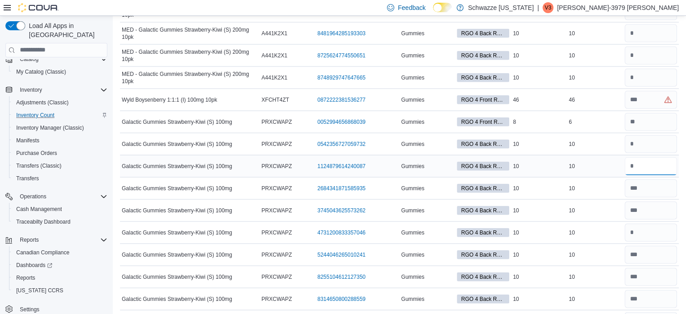
click at [650, 159] on input "number" at bounding box center [651, 166] width 52 height 18
type input "**"
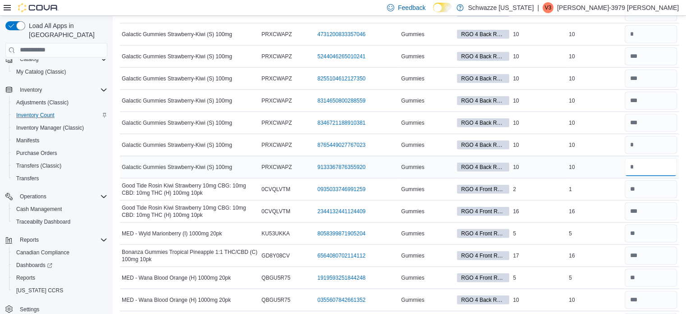
click at [640, 158] on input "number" at bounding box center [651, 167] width 52 height 18
type input "**"
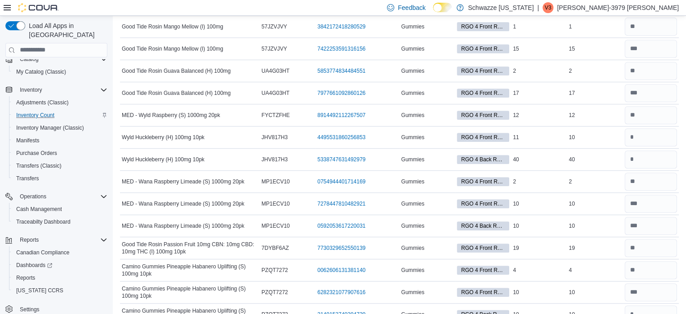
scroll to position [2165, 0]
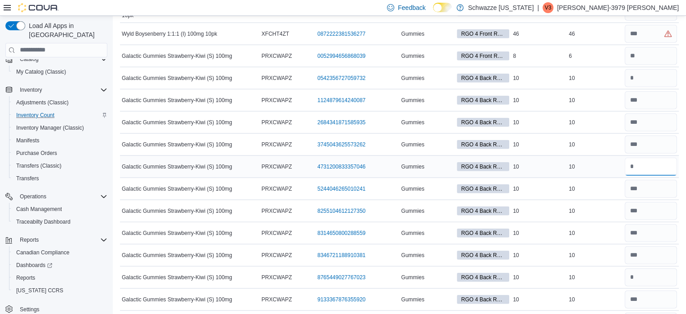
click at [646, 160] on input "number" at bounding box center [651, 166] width 52 height 18
type input "**"
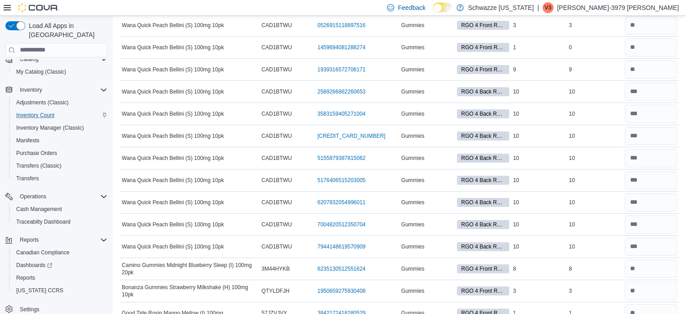
scroll to position [2275, 0]
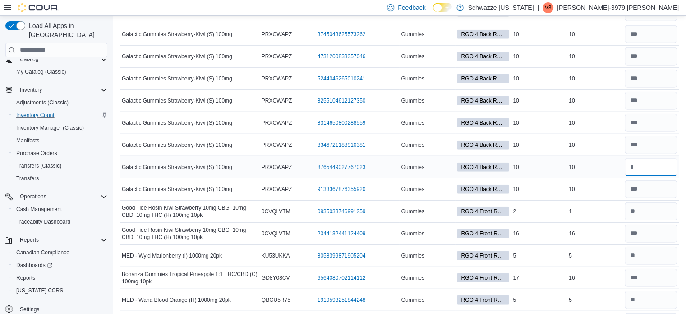
click at [647, 158] on input "number" at bounding box center [651, 167] width 52 height 18
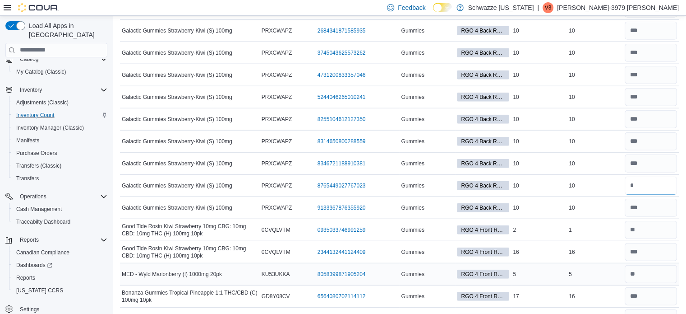
scroll to position [2257, 0]
type input "**"
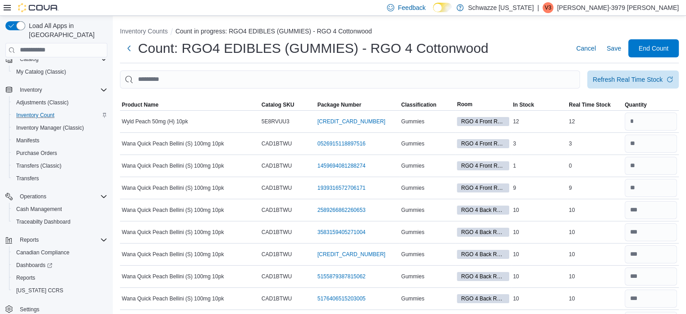
scroll to position [2077, 0]
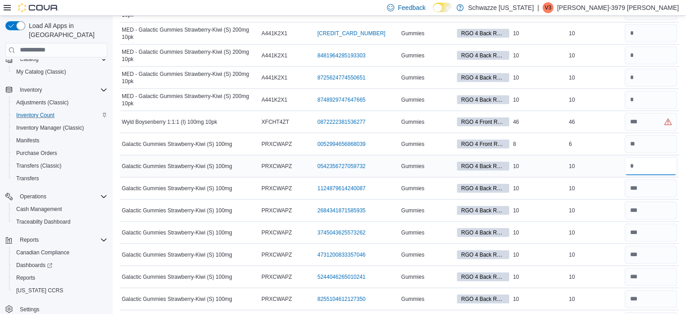
click at [648, 157] on input "number" at bounding box center [651, 166] width 52 height 18
type input "**"
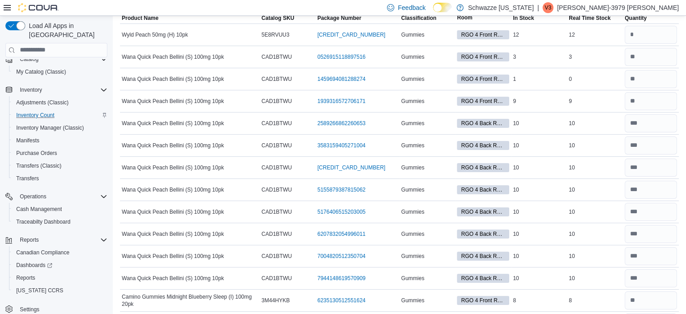
scroll to position [0, 0]
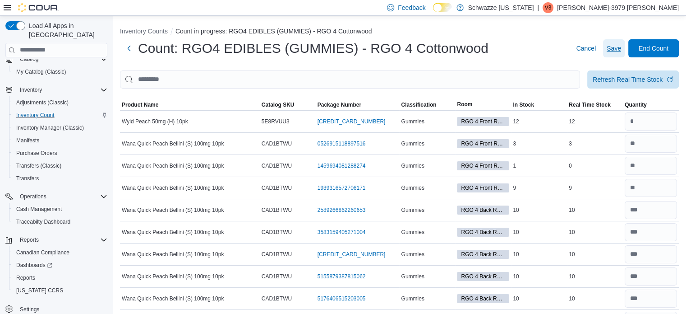
click at [617, 48] on span "Save" at bounding box center [614, 48] width 14 height 9
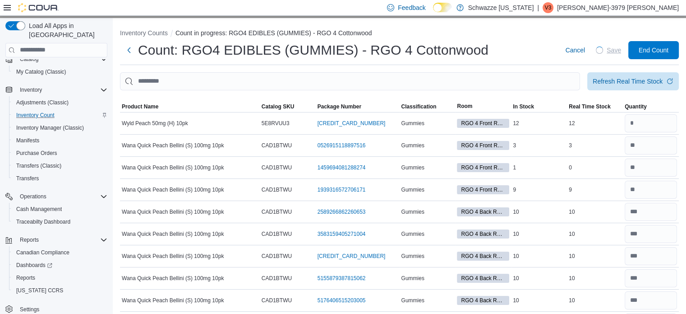
click at [617, 48] on span "Save" at bounding box center [614, 50] width 14 height 9
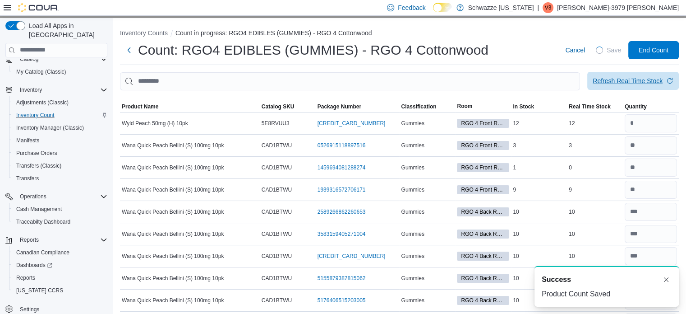
click at [626, 86] on span "Refresh Real Time Stock" at bounding box center [633, 81] width 81 height 18
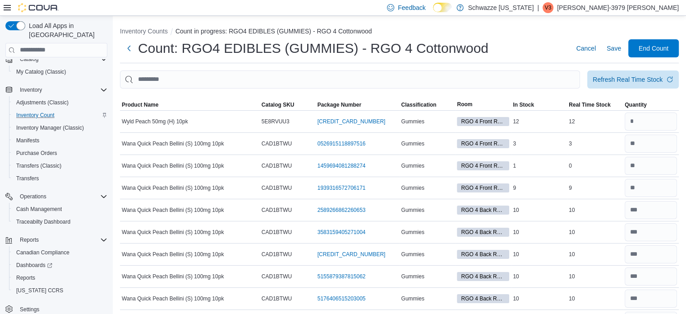
scroll to position [1527, 0]
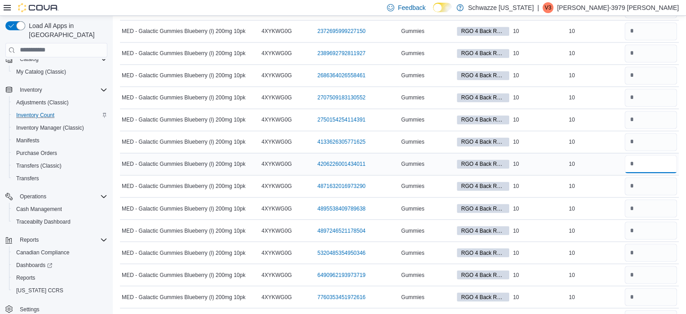
click at [645, 160] on input "number" at bounding box center [651, 164] width 52 height 18
type input "**"
click at [653, 272] on input "number" at bounding box center [651, 274] width 52 height 18
type input "**"
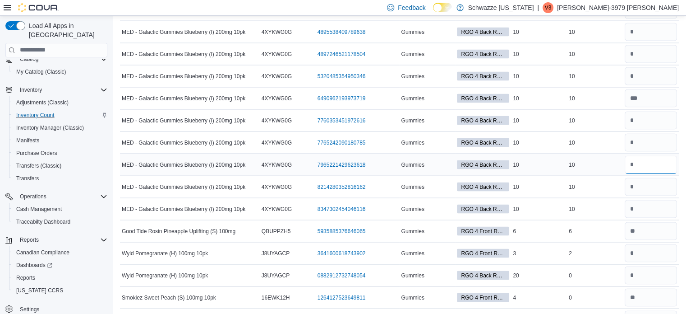
click at [653, 159] on input "number" at bounding box center [651, 164] width 52 height 18
type input "**"
click at [655, 67] on input "number" at bounding box center [651, 76] width 52 height 18
type input "**"
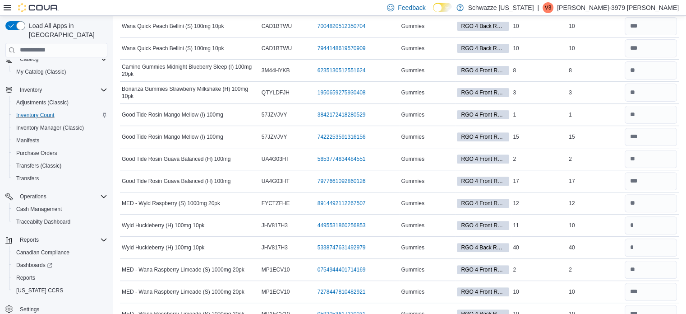
scroll to position [1747, 0]
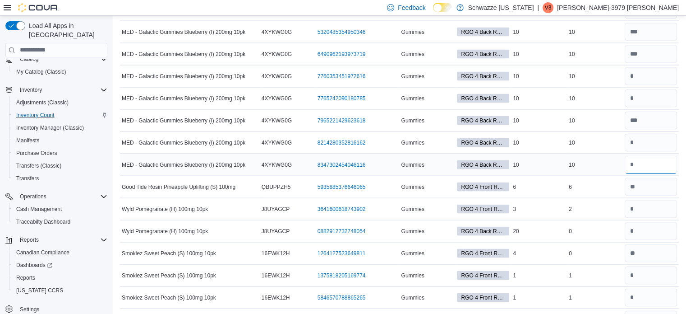
click at [652, 156] on input "number" at bounding box center [651, 165] width 52 height 18
type input "**"
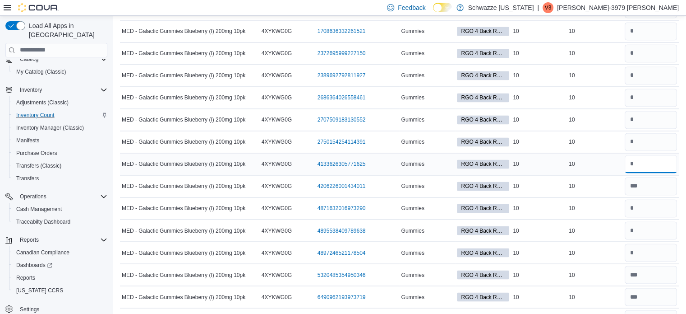
click at [645, 157] on input "number" at bounding box center [651, 164] width 52 height 18
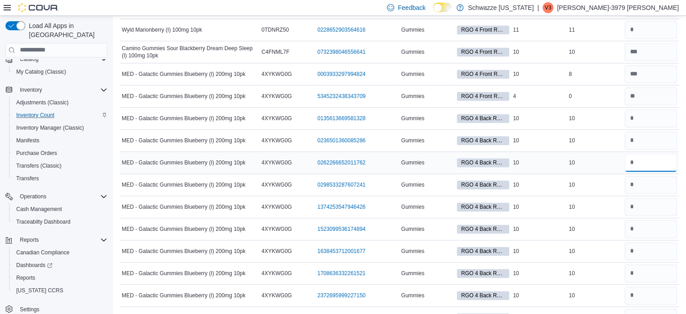
click at [642, 154] on input "number" at bounding box center [651, 162] width 52 height 18
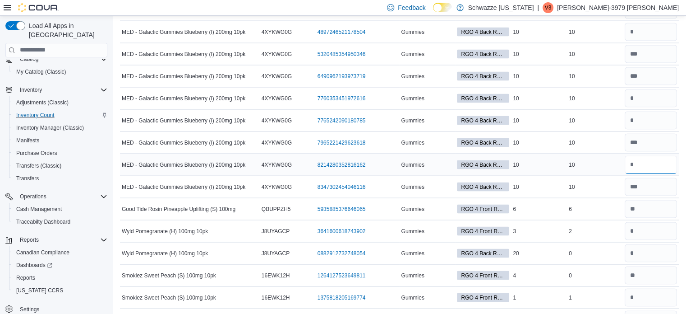
click at [642, 156] on input "number" at bounding box center [651, 165] width 52 height 18
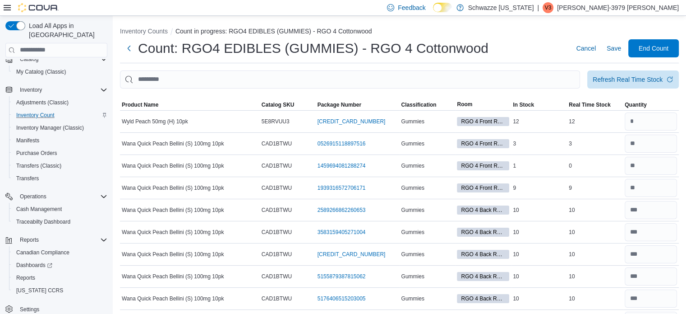
scroll to position [1439, 0]
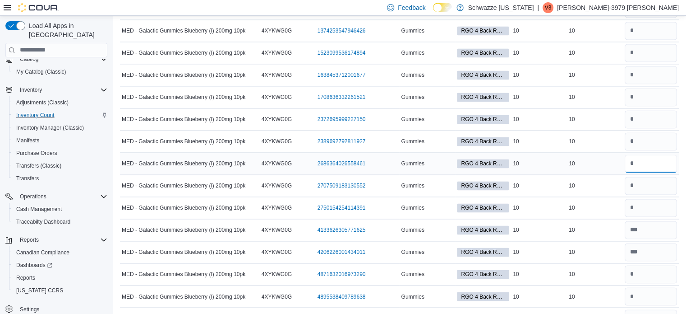
click at [644, 156] on input "number" at bounding box center [651, 163] width 52 height 18
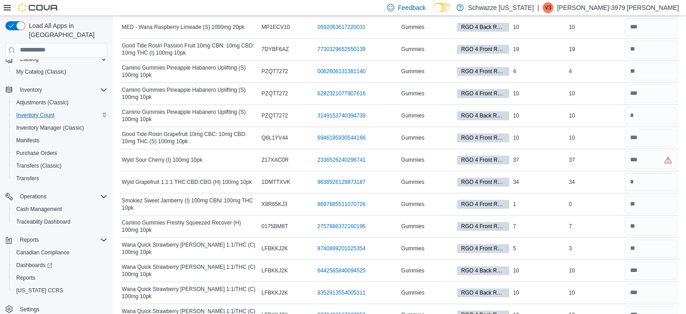
scroll to position [1285, 0]
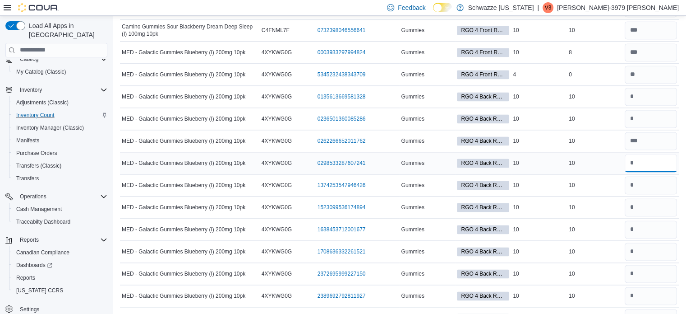
click at [648, 157] on input "number" at bounding box center [651, 163] width 52 height 18
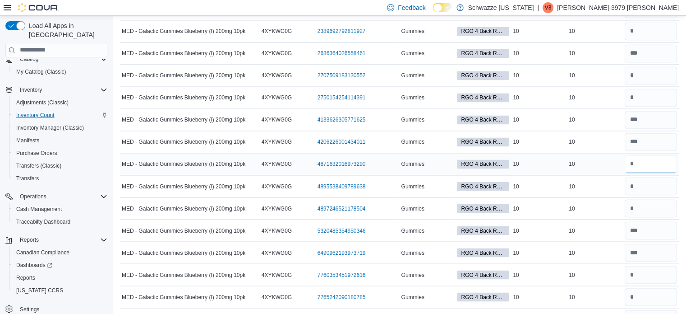
click at [642, 155] on input "number" at bounding box center [651, 164] width 52 height 18
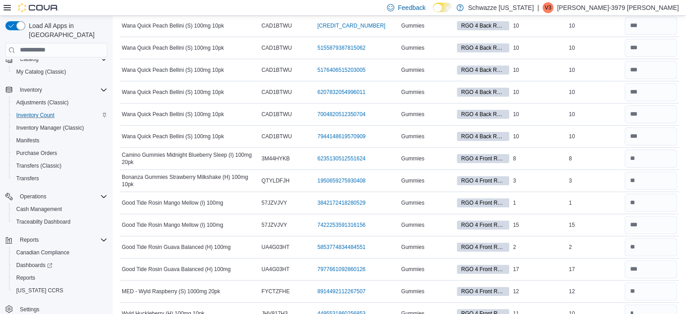
scroll to position [1307, 0]
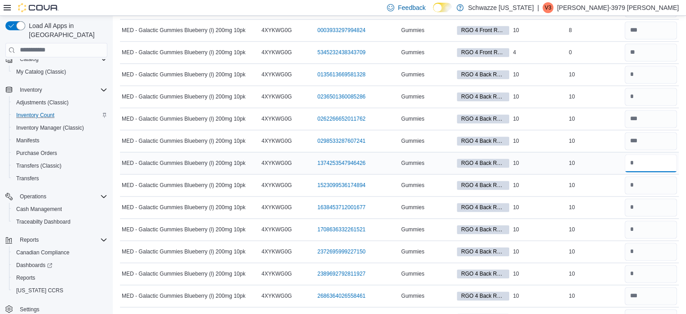
click at [639, 158] on input "number" at bounding box center [651, 163] width 52 height 18
click at [639, 245] on input "number" at bounding box center [651, 251] width 52 height 18
click at [650, 156] on input "number" at bounding box center [651, 163] width 52 height 18
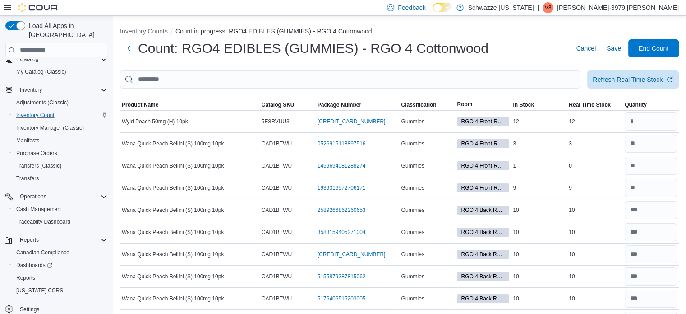
scroll to position [1461, 0]
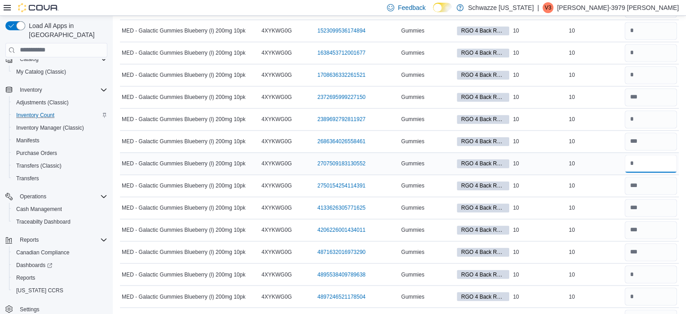
click at [645, 154] on input "number" at bounding box center [651, 163] width 52 height 18
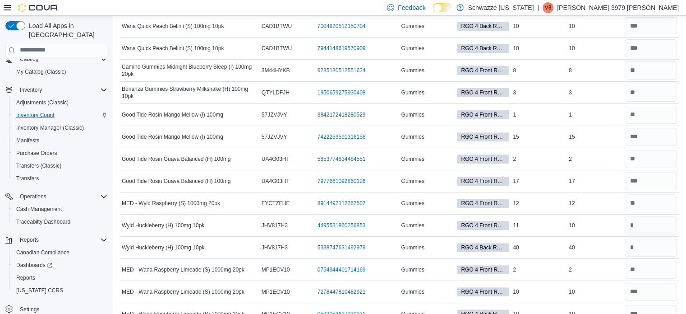
scroll to position [1681, 0]
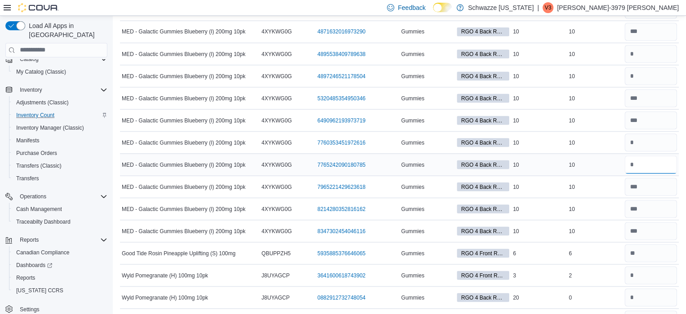
click at [647, 160] on input "number" at bounding box center [651, 164] width 52 height 18
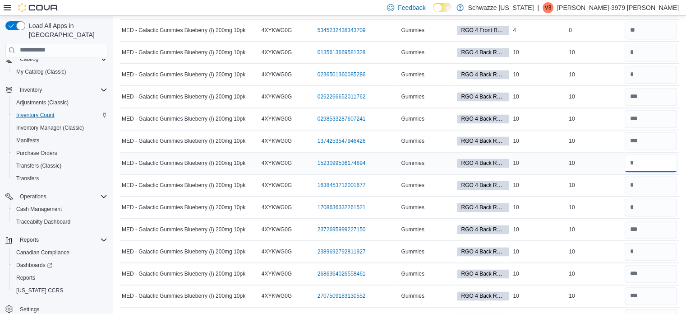
click at [655, 161] on input "number" at bounding box center [651, 163] width 52 height 18
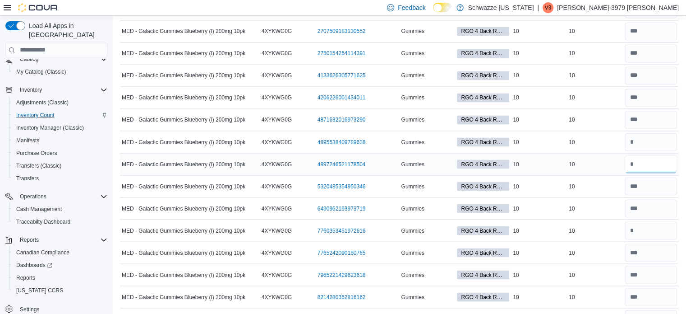
click at [649, 156] on input "number" at bounding box center [651, 164] width 52 height 18
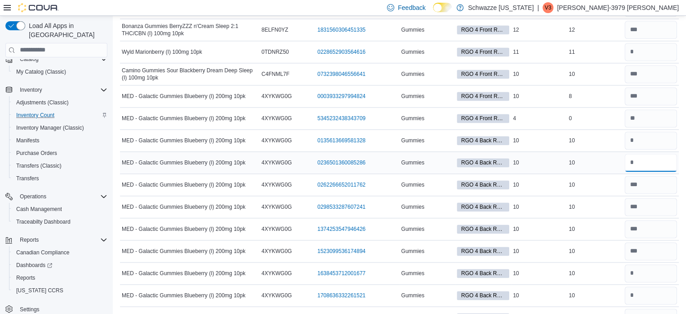
click at [660, 158] on input "number" at bounding box center [651, 162] width 52 height 18
click at [661, 138] on input "number" at bounding box center [651, 140] width 52 height 18
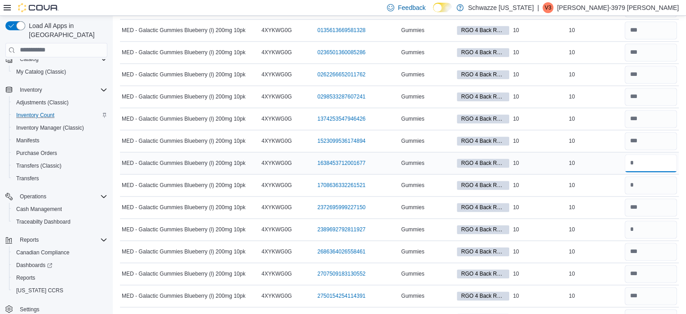
click at [659, 164] on input "number" at bounding box center [651, 163] width 52 height 18
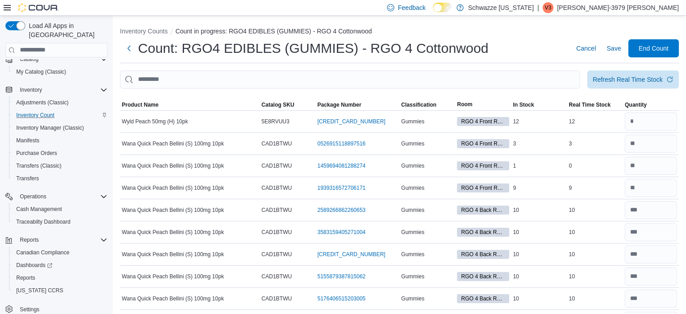
scroll to position [1373, 0]
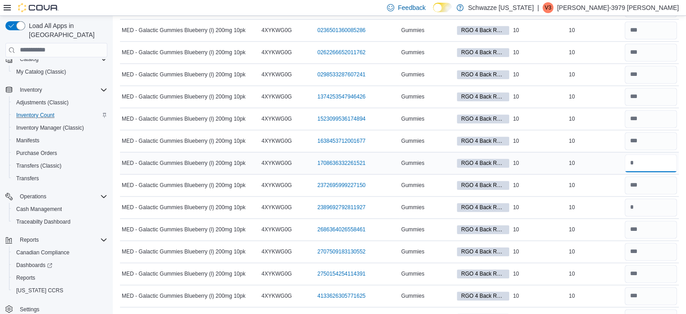
click at [641, 154] on input "number" at bounding box center [651, 163] width 52 height 18
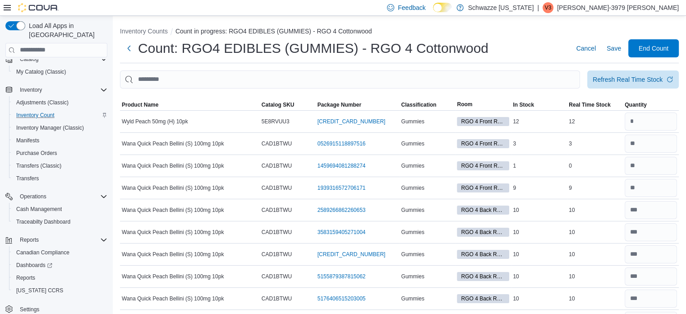
scroll to position [1571, 0]
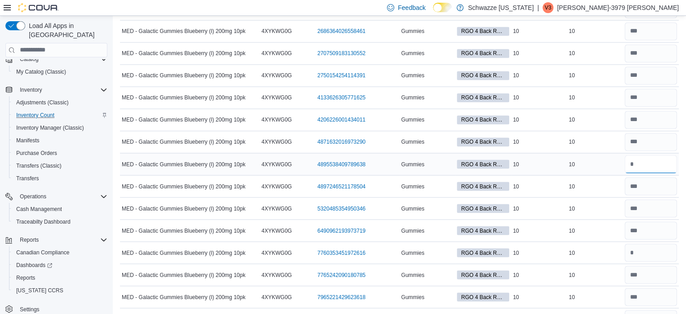
click at [648, 155] on input "number" at bounding box center [651, 164] width 52 height 18
click at [640, 246] on input "number" at bounding box center [651, 252] width 52 height 18
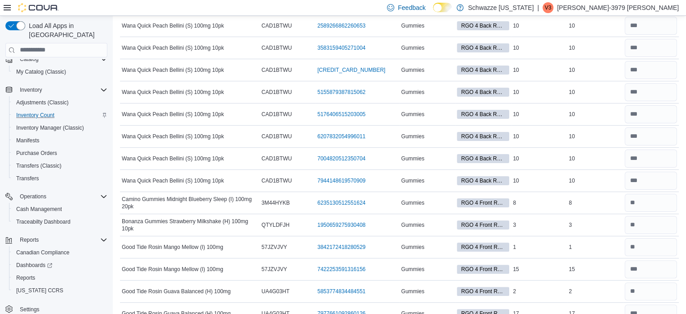
scroll to position [1417, 0]
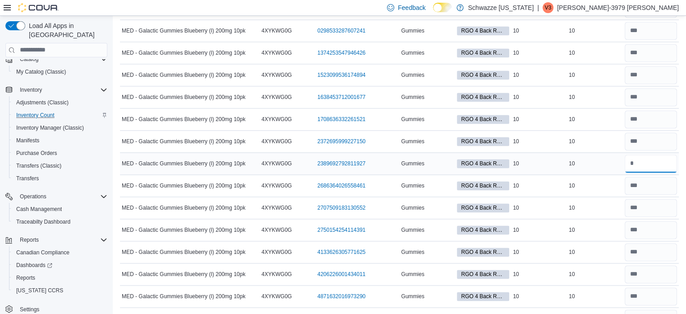
click at [645, 154] on input "number" at bounding box center [651, 163] width 52 height 18
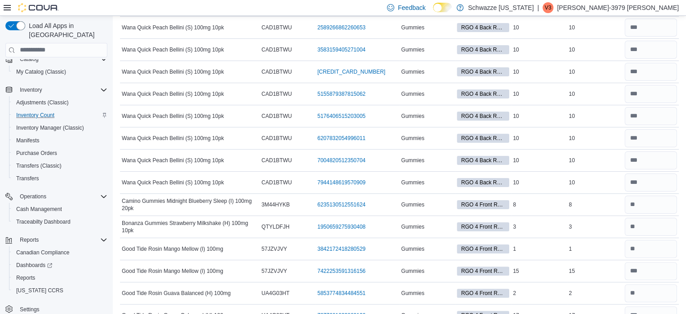
scroll to position [0, 0]
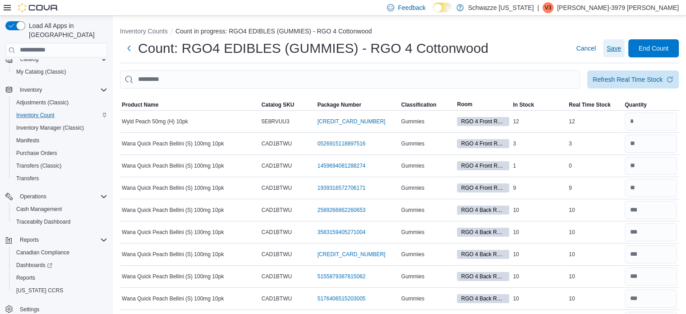
click at [620, 48] on span "Save" at bounding box center [614, 48] width 14 height 9
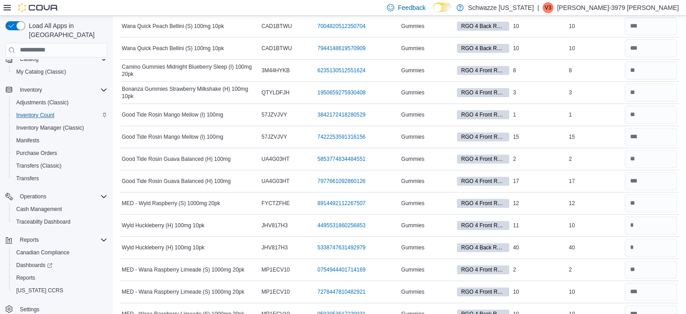
scroll to position [2495, 0]
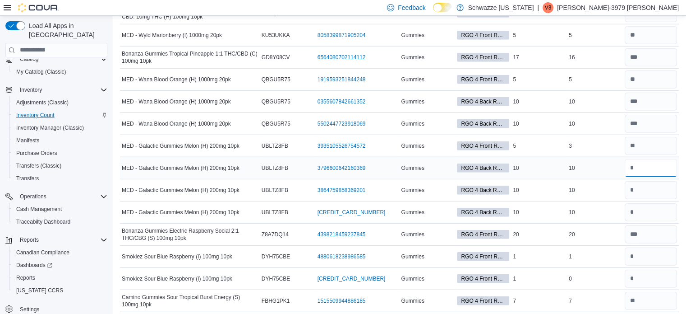
click at [643, 159] on input "number" at bounding box center [651, 168] width 52 height 18
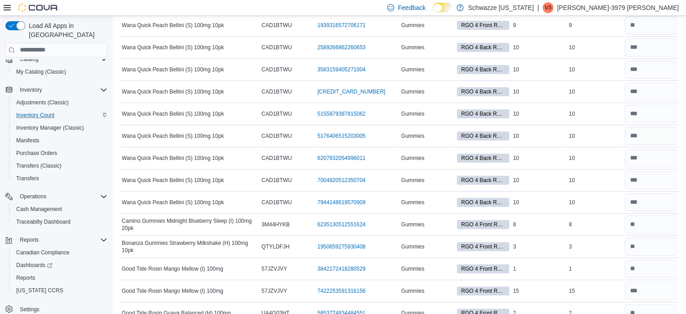
scroll to position [2540, 0]
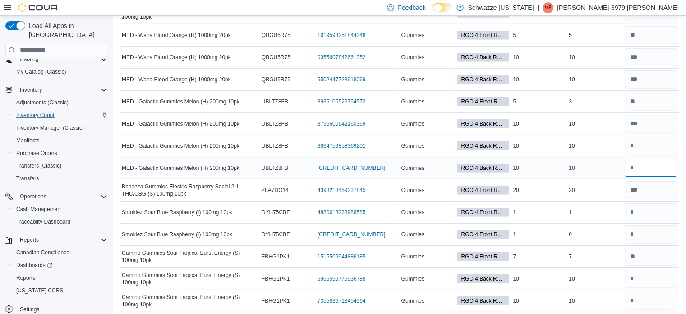
click at [639, 159] on input "number" at bounding box center [651, 168] width 52 height 18
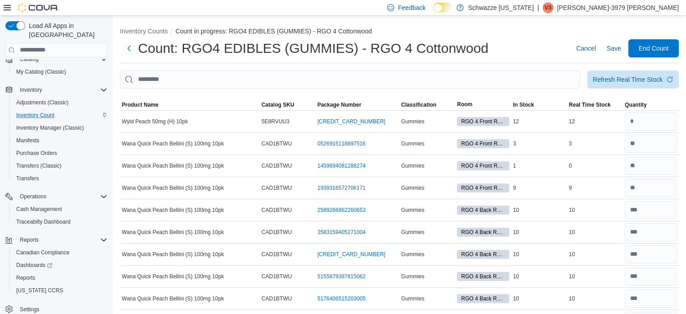
scroll to position [2518, 0]
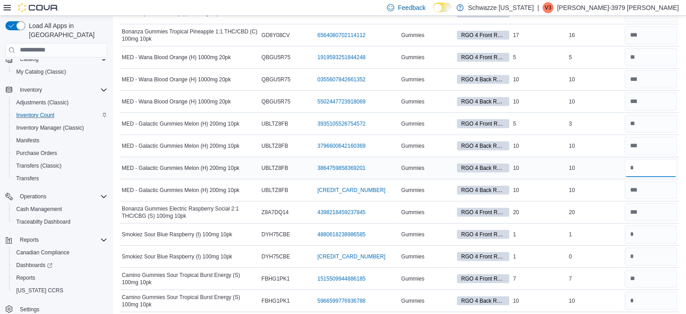
click at [647, 160] on input "number" at bounding box center [651, 168] width 52 height 18
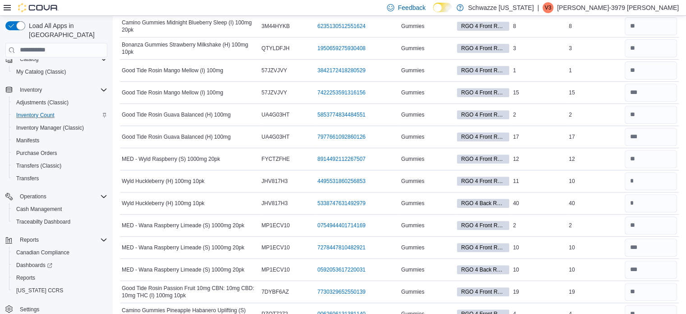
scroll to position [1945, 0]
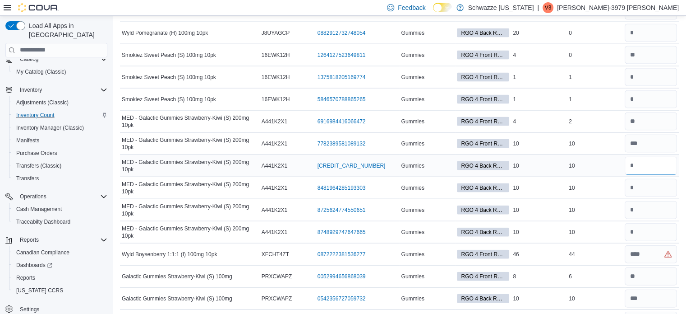
click at [645, 157] on input "number" at bounding box center [651, 166] width 52 height 18
click at [644, 225] on input "number" at bounding box center [651, 232] width 52 height 18
click at [661, 201] on input "number" at bounding box center [651, 210] width 52 height 18
click at [648, 179] on input "number" at bounding box center [651, 188] width 52 height 18
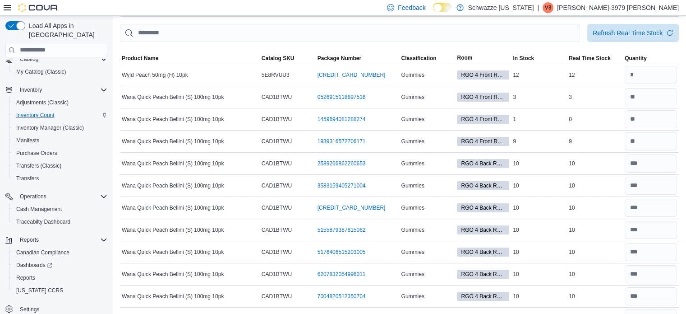
scroll to position [0, 0]
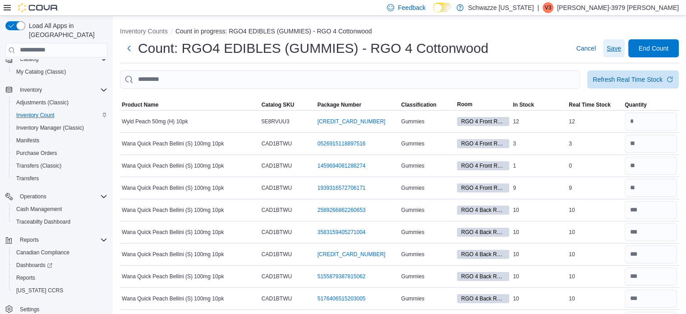
click at [620, 51] on span "Save" at bounding box center [614, 48] width 14 height 9
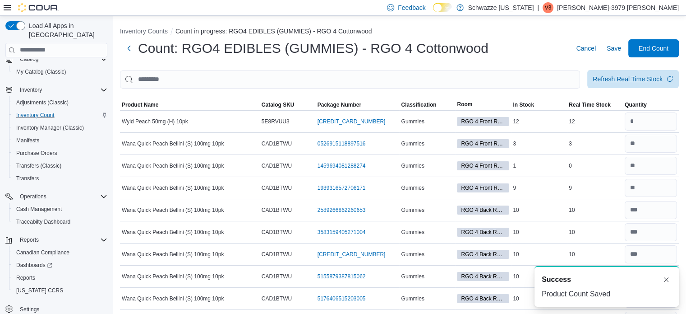
click at [626, 84] on span "Refresh Real Time Stock" at bounding box center [633, 79] width 81 height 18
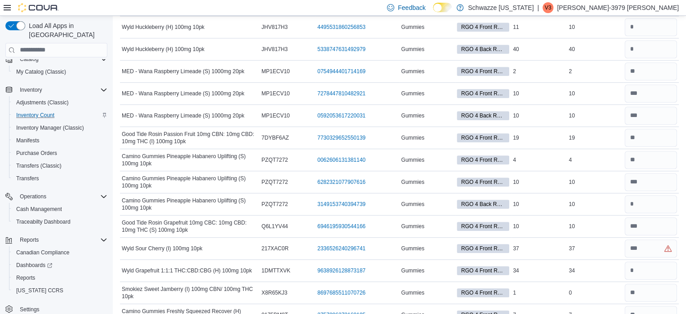
scroll to position [4653, 0]
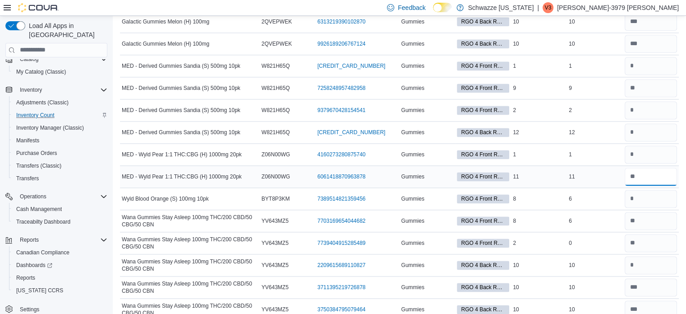
click at [645, 167] on input "number" at bounding box center [651, 176] width 52 height 18
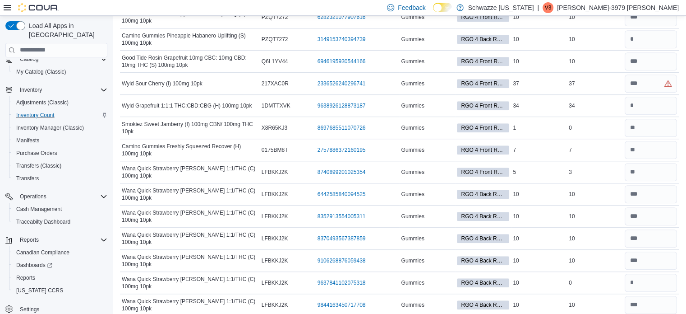
scroll to position [0, 0]
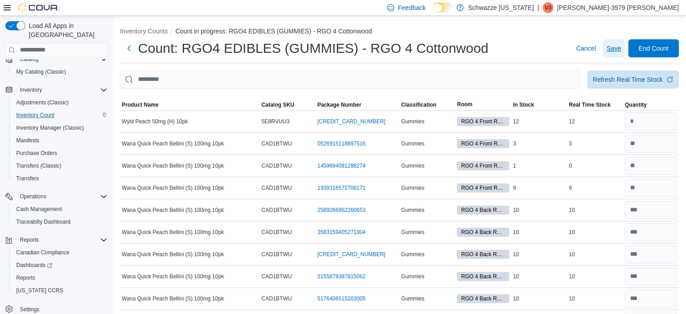
click at [620, 50] on span "Save" at bounding box center [614, 48] width 14 height 9
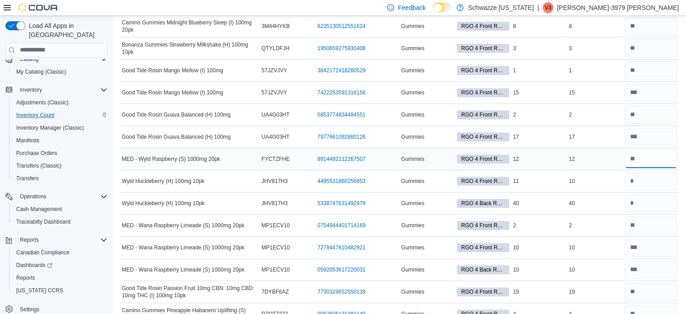
click at [655, 158] on input "number" at bounding box center [651, 159] width 52 height 18
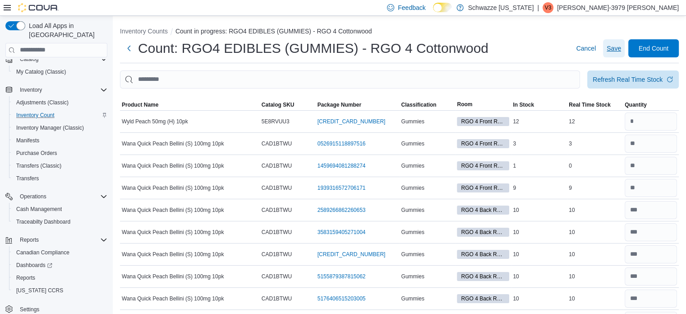
click at [618, 51] on span "Save" at bounding box center [614, 48] width 14 height 9
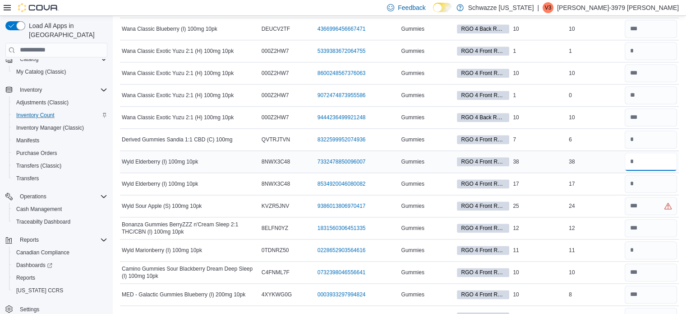
click at [652, 159] on input "number" at bounding box center [651, 161] width 52 height 18
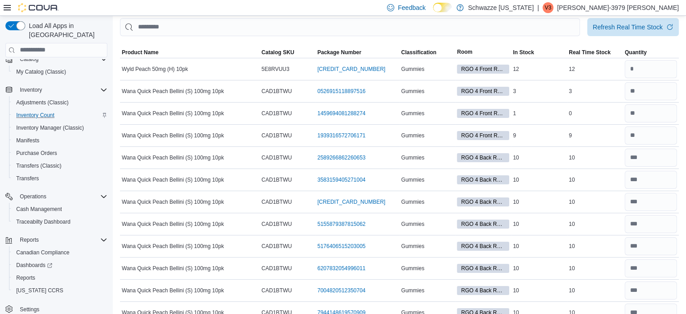
scroll to position [0, 0]
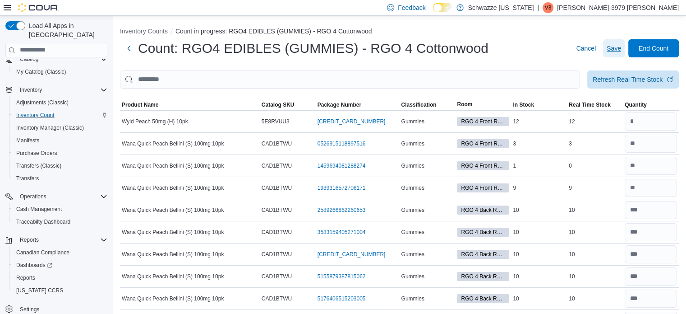
click at [621, 51] on span "Save" at bounding box center [614, 48] width 14 height 9
click at [621, 46] on span "Save" at bounding box center [614, 48] width 14 height 9
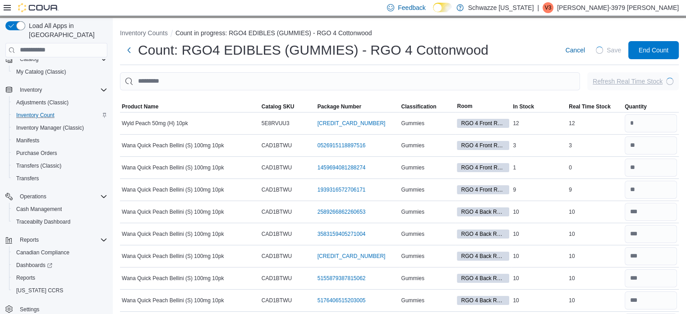
click at [621, 83] on div "Refresh Real Time Stock" at bounding box center [628, 81] width 70 height 9
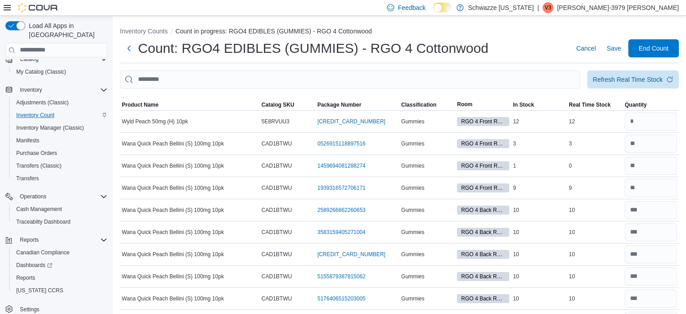
scroll to position [404, 0]
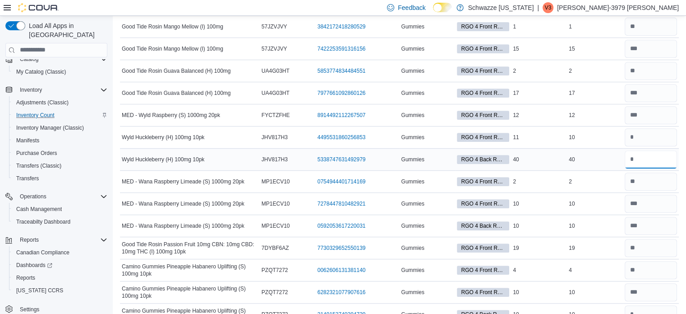
click at [653, 161] on input "number" at bounding box center [651, 159] width 52 height 18
click at [650, 152] on input "number" at bounding box center [651, 159] width 52 height 18
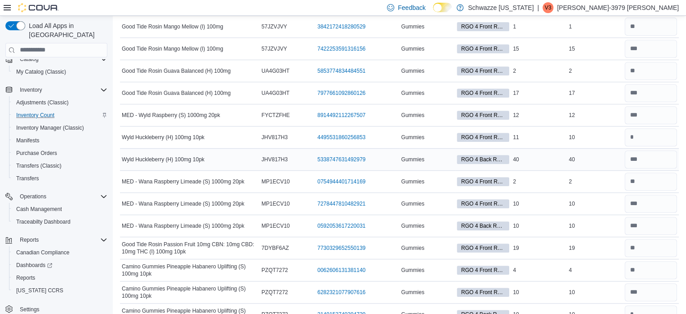
scroll to position [0, 0]
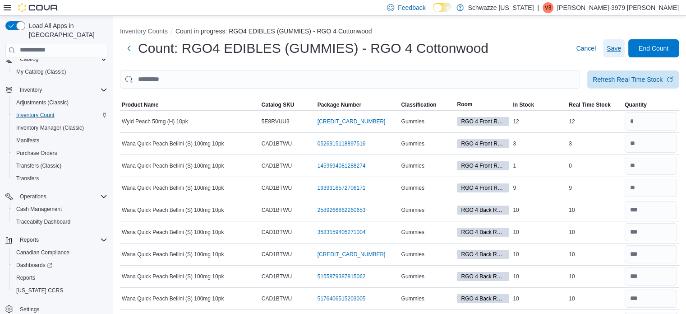
click at [617, 46] on span "Save" at bounding box center [614, 48] width 14 height 9
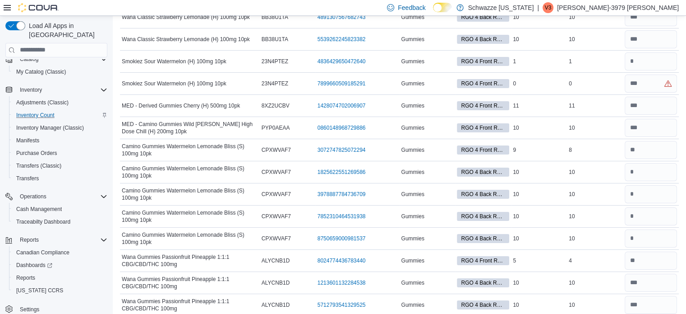
scroll to position [5049, 0]
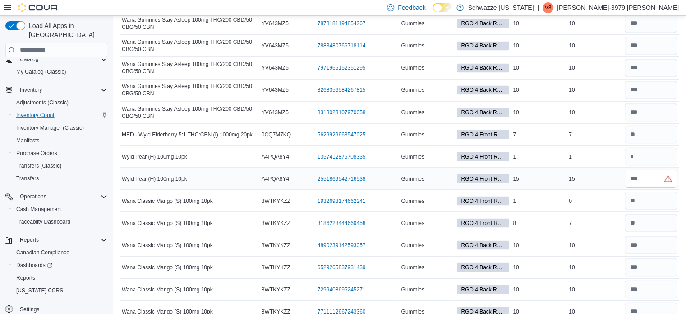
click at [650, 169] on input "number" at bounding box center [651, 178] width 52 height 18
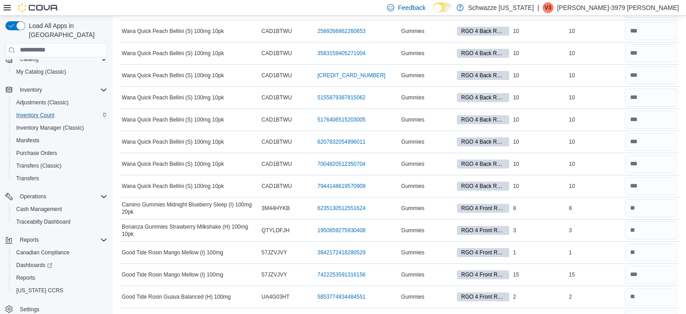
scroll to position [0, 0]
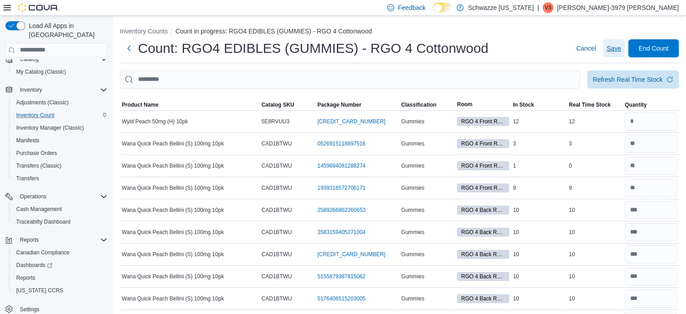
click at [621, 50] on span "Save" at bounding box center [614, 48] width 14 height 9
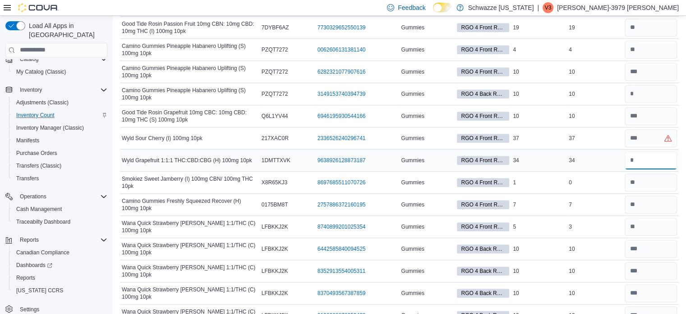
click at [643, 157] on input "number" at bounding box center [651, 160] width 52 height 18
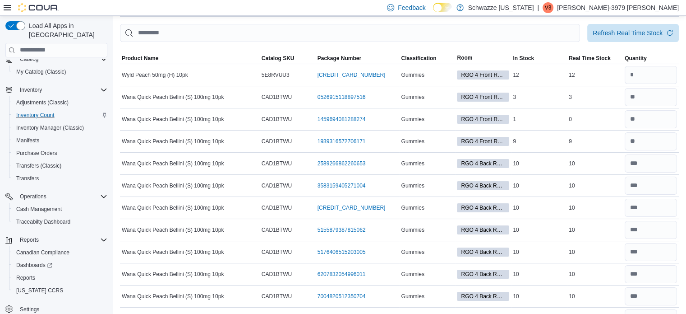
scroll to position [0, 0]
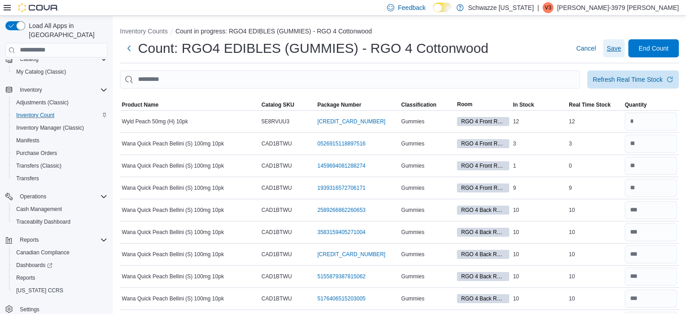
click at [616, 48] on span "Save" at bounding box center [614, 48] width 14 height 9
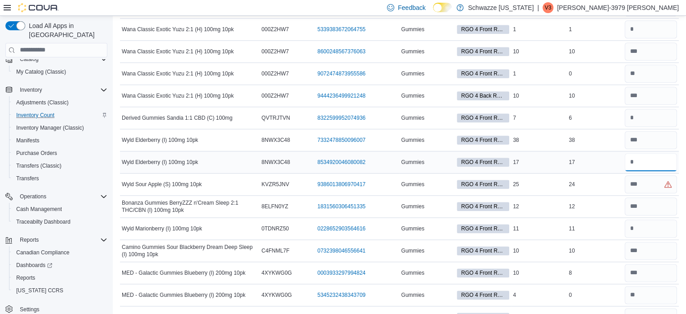
click at [653, 157] on input "number" at bounding box center [651, 162] width 52 height 18
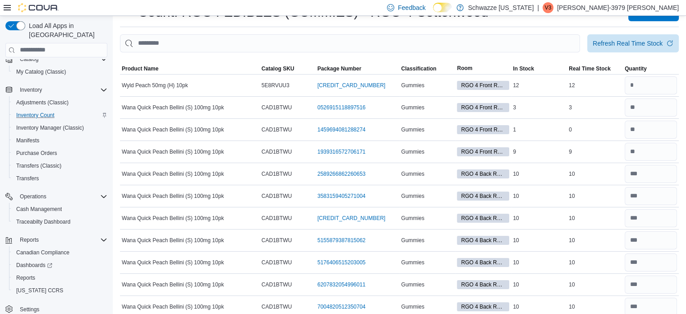
scroll to position [0, 0]
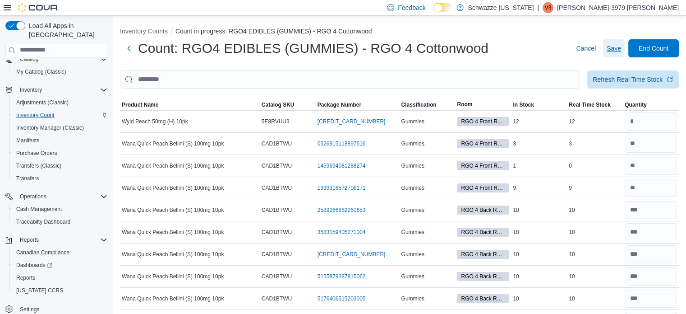
click at [621, 48] on span "Save" at bounding box center [614, 48] width 14 height 9
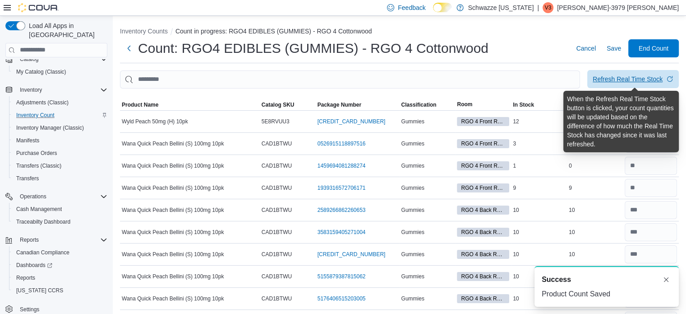
click at [623, 78] on div "Refresh Real Time Stock" at bounding box center [628, 78] width 70 height 9
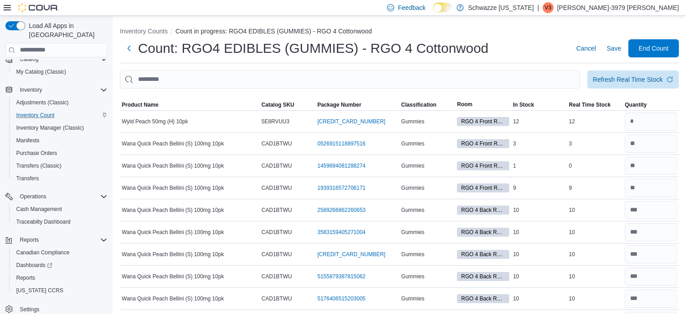
scroll to position [5005, 0]
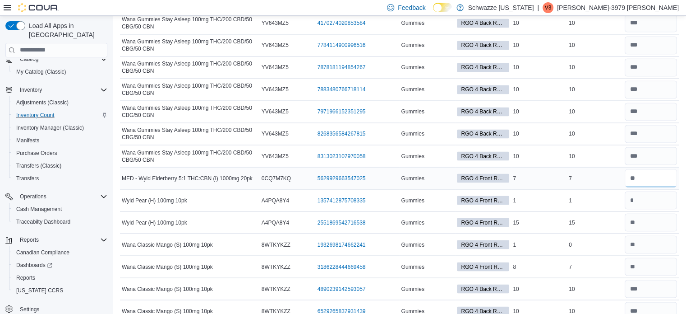
click at [650, 169] on input "number" at bounding box center [651, 178] width 52 height 18
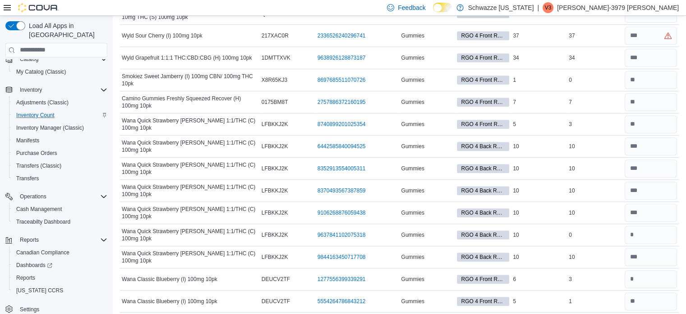
scroll to position [0, 0]
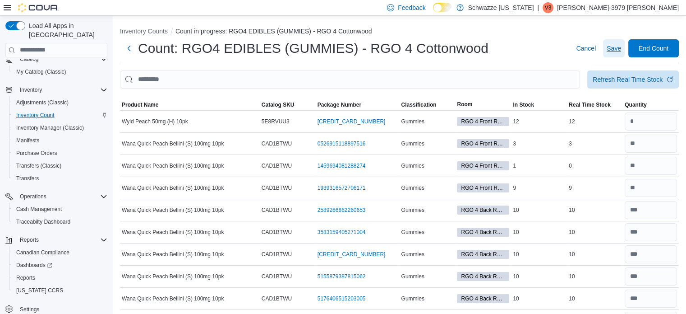
click at [621, 49] on span "Save" at bounding box center [614, 48] width 14 height 9
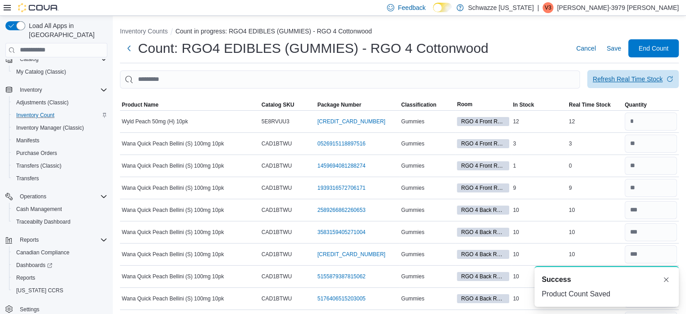
click at [624, 75] on div "Refresh Real Time Stock" at bounding box center [628, 78] width 70 height 9
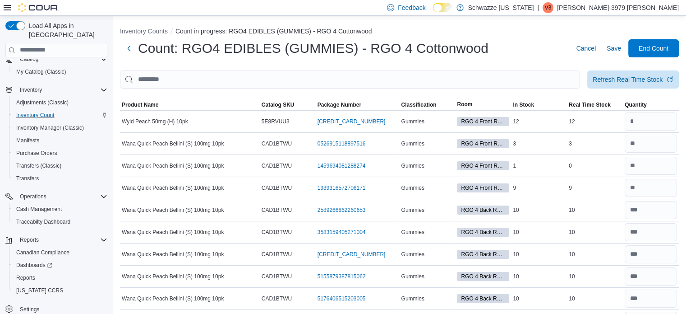
scroll to position [2034, 0]
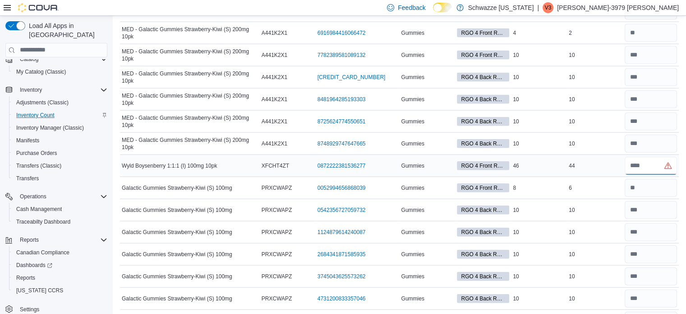
click at [653, 158] on input "number" at bounding box center [651, 166] width 52 height 18
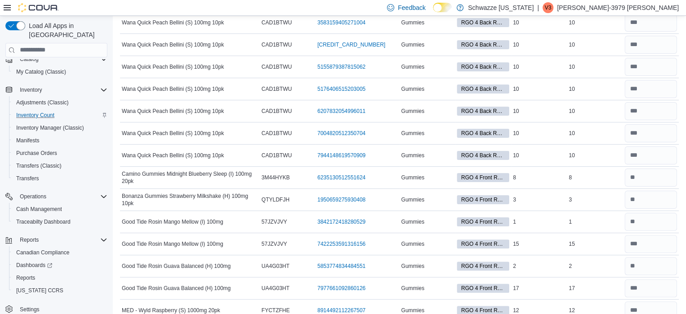
scroll to position [0, 0]
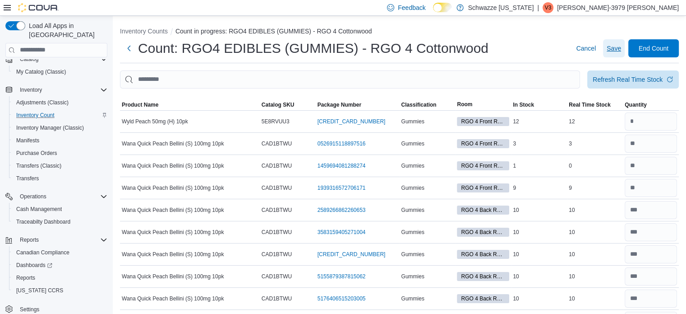
click at [617, 47] on span "Save" at bounding box center [614, 48] width 14 height 9
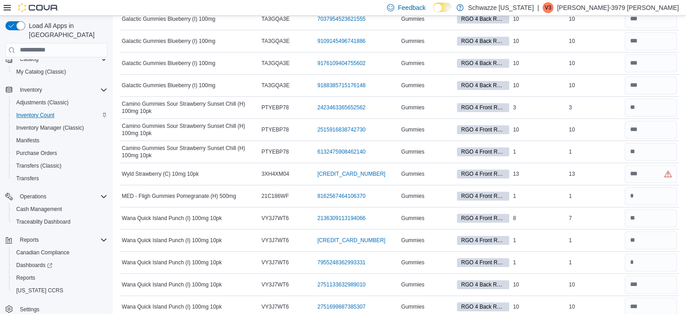
scroll to position [1813, 0]
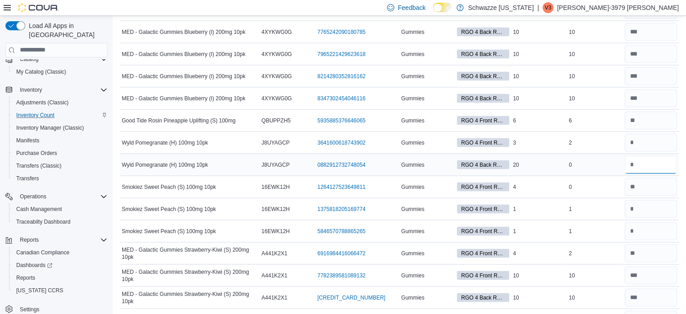
click at [648, 158] on input "number" at bounding box center [651, 165] width 52 height 18
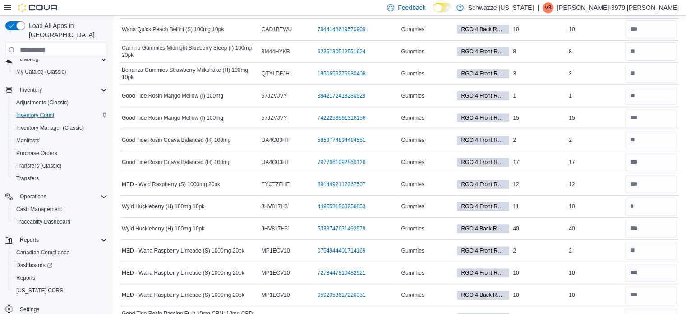
scroll to position [0, 0]
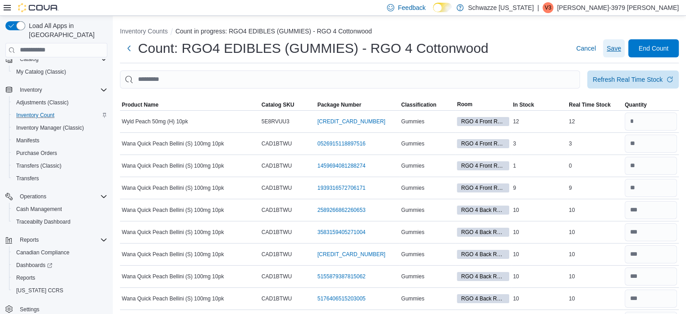
click at [619, 42] on span "Save" at bounding box center [614, 48] width 14 height 18
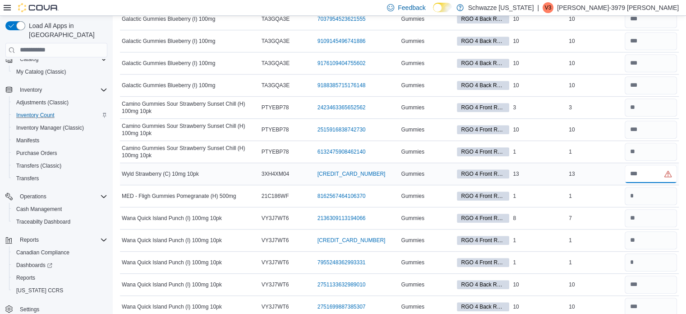
click at [651, 165] on input "number" at bounding box center [651, 174] width 52 height 18
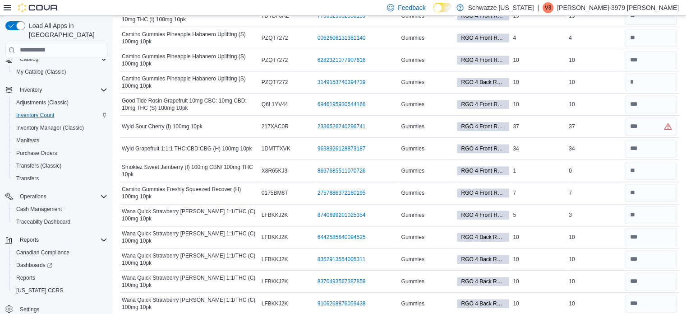
scroll to position [0, 0]
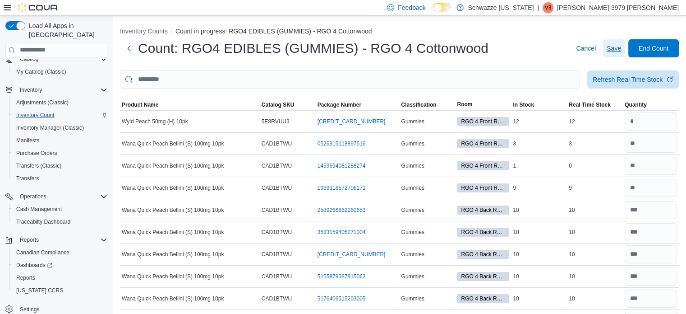
click at [616, 46] on span "Save" at bounding box center [614, 48] width 14 height 9
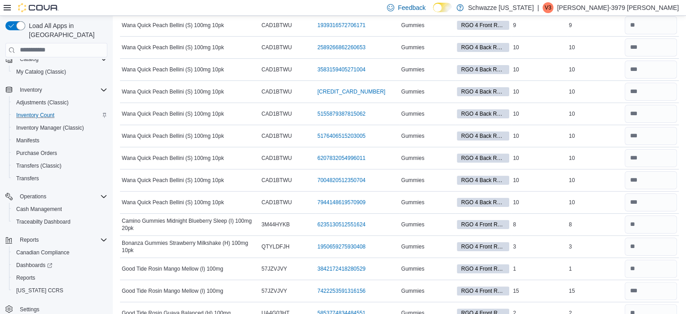
scroll to position [4146, 0]
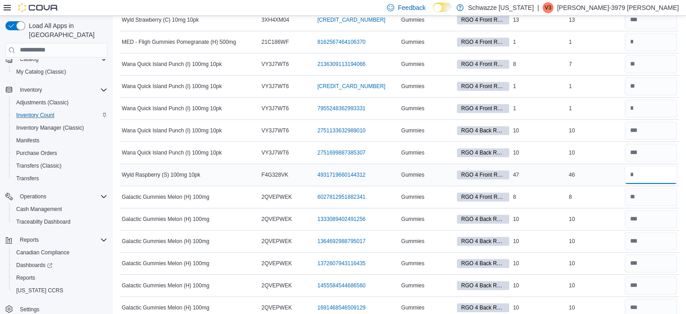
click at [664, 166] on input "number" at bounding box center [651, 175] width 52 height 18
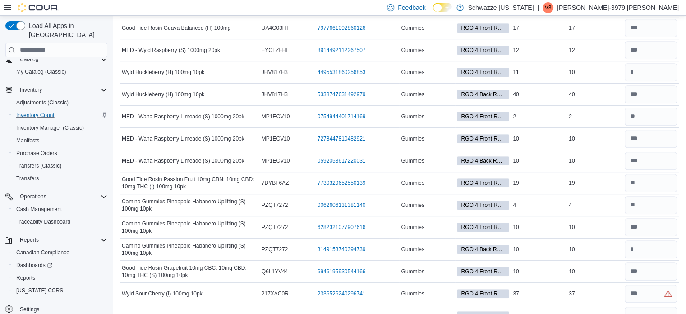
scroll to position [0, 0]
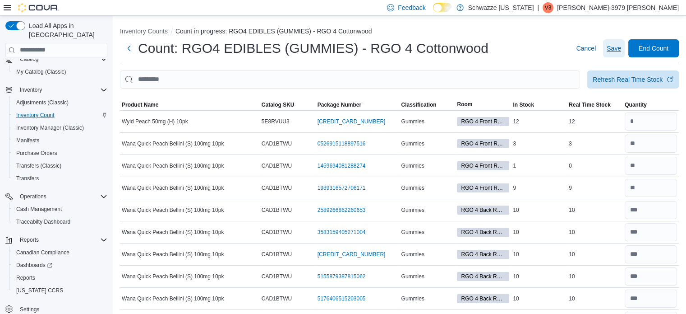
click at [621, 52] on span "Save" at bounding box center [614, 48] width 14 height 9
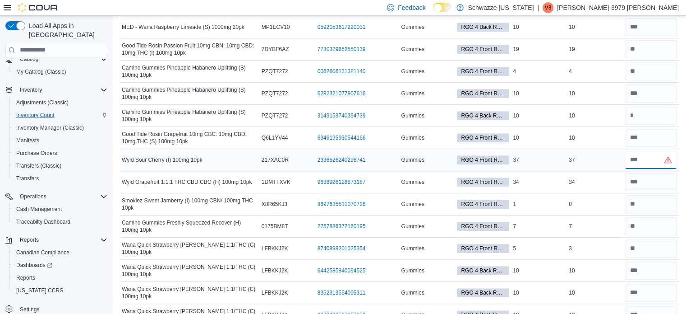
click at [655, 155] on input "number" at bounding box center [651, 160] width 52 height 18
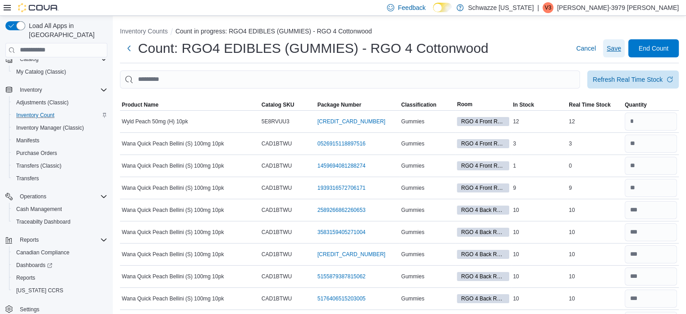
click at [621, 46] on span "Save" at bounding box center [614, 48] width 14 height 9
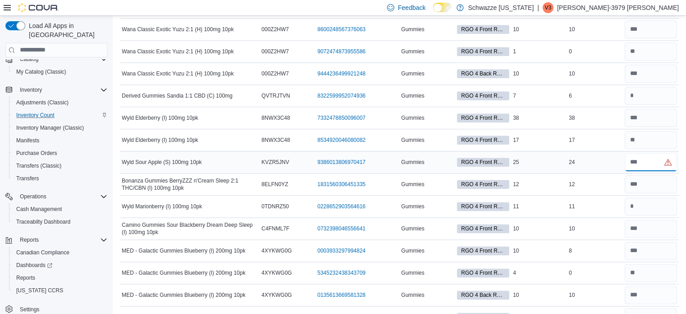
click at [660, 157] on input "number" at bounding box center [651, 162] width 52 height 18
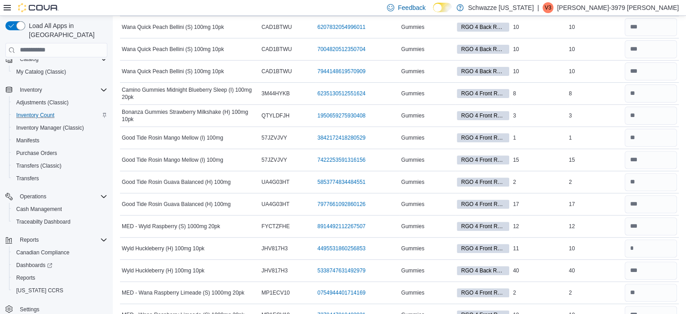
scroll to position [0, 0]
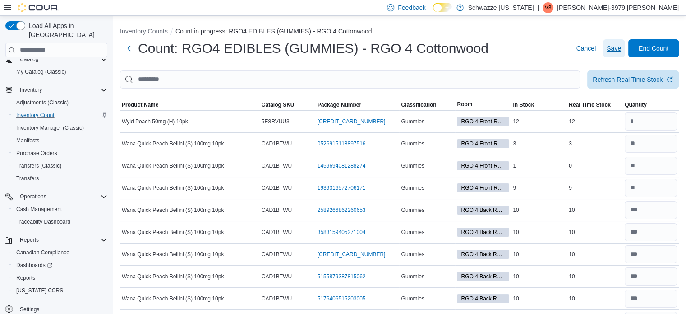
click at [618, 44] on span "Save" at bounding box center [614, 48] width 14 height 9
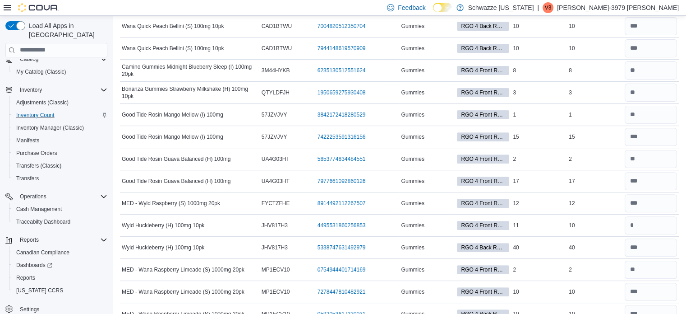
scroll to position [493, 0]
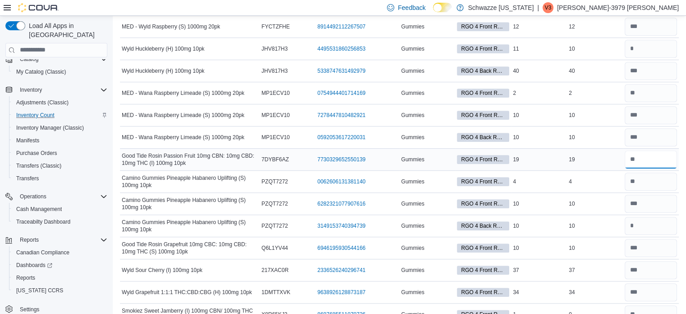
click at [654, 151] on input "number" at bounding box center [651, 159] width 52 height 18
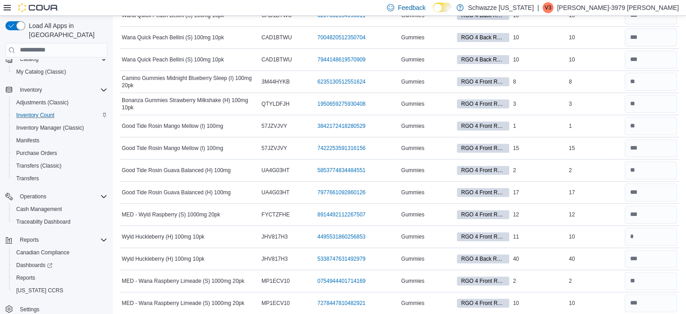
scroll to position [0, 0]
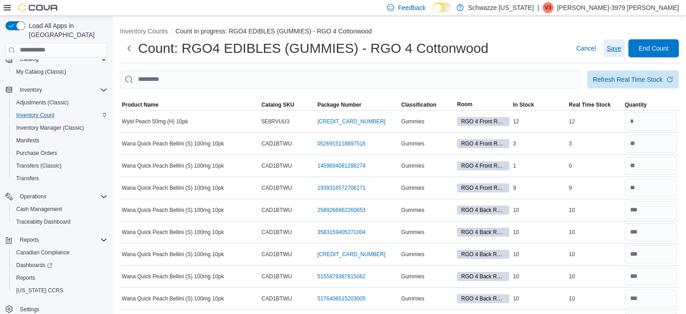
click at [616, 46] on span "Save" at bounding box center [614, 48] width 14 height 9
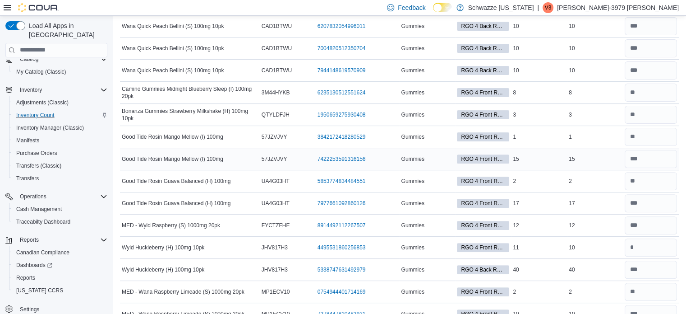
scroll to position [2342, 0]
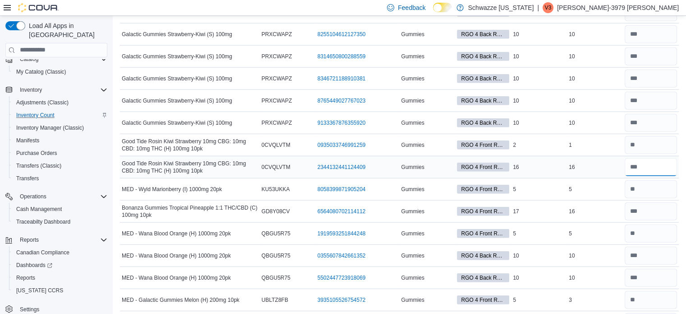
click at [662, 158] on input "number" at bounding box center [651, 167] width 52 height 18
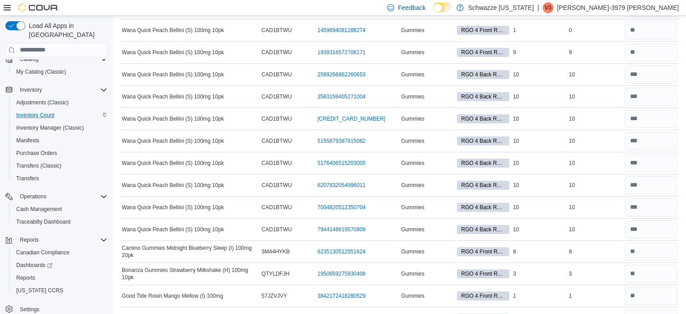
scroll to position [0, 0]
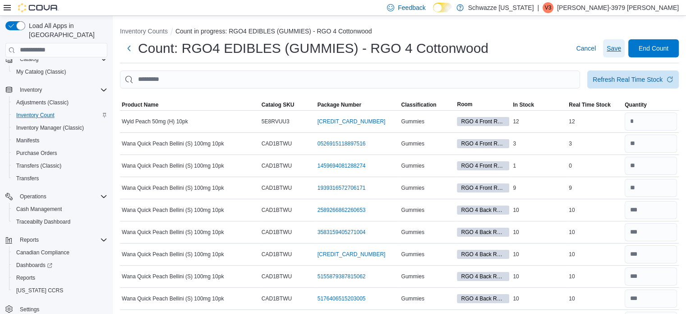
click at [618, 48] on span "Save" at bounding box center [614, 48] width 14 height 9
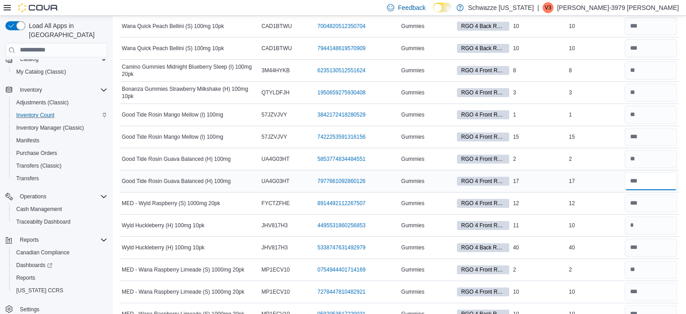
click at [650, 182] on input "number" at bounding box center [651, 181] width 52 height 18
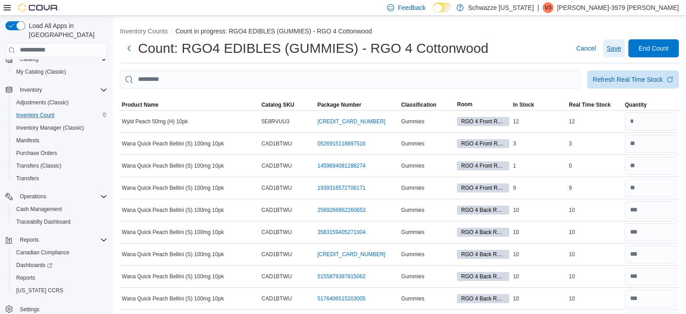
click at [621, 47] on span "Save" at bounding box center [614, 48] width 14 height 9
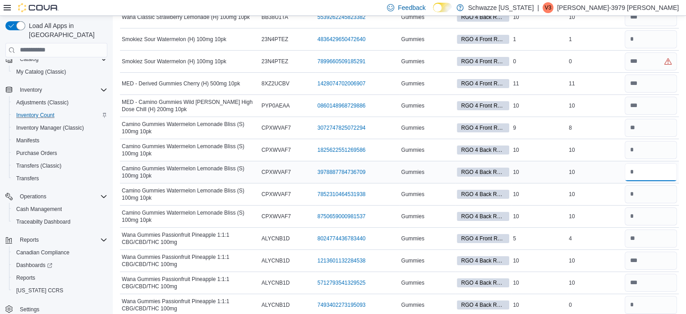
click at [650, 163] on input "number" at bounding box center [651, 172] width 52 height 18
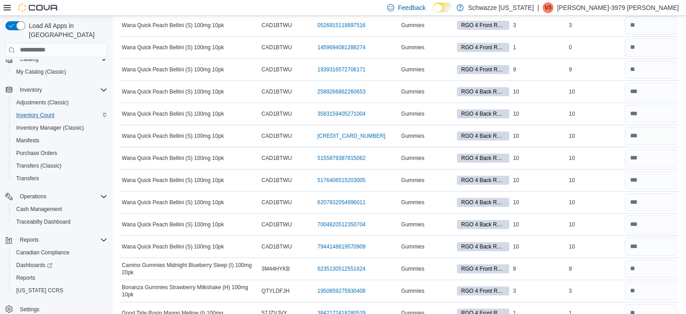
scroll to position [3530, 0]
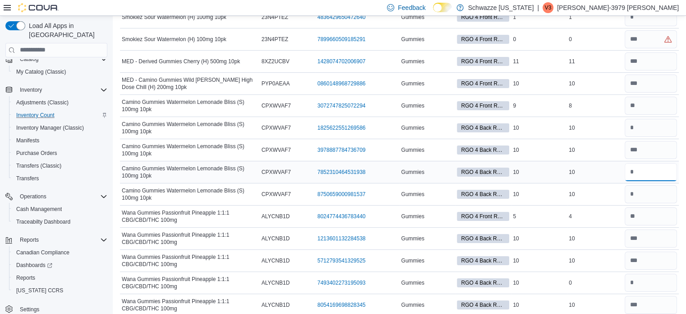
click at [656, 163] on input "number" at bounding box center [651, 172] width 52 height 18
click at [644, 119] on input "number" at bounding box center [651, 128] width 52 height 18
click at [652, 185] on input "number" at bounding box center [651, 194] width 52 height 18
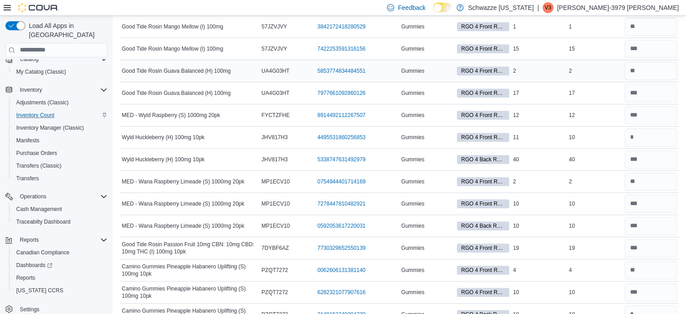
scroll to position [405, 0]
click at [646, 308] on input "number" at bounding box center [651, 313] width 52 height 18
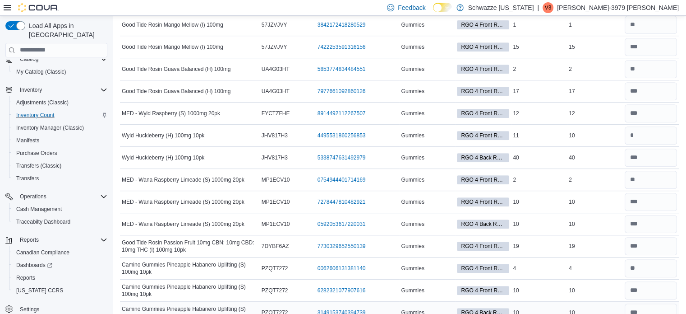
scroll to position [0, 0]
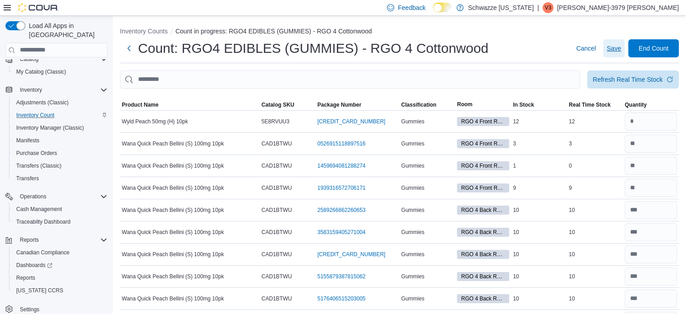
click at [621, 51] on span "Save" at bounding box center [614, 48] width 14 height 9
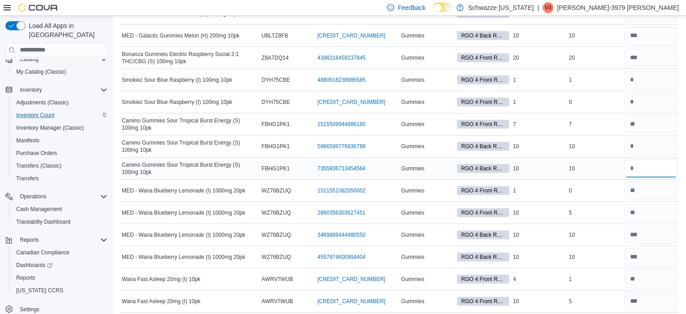
click at [648, 159] on input "number" at bounding box center [651, 168] width 52 height 18
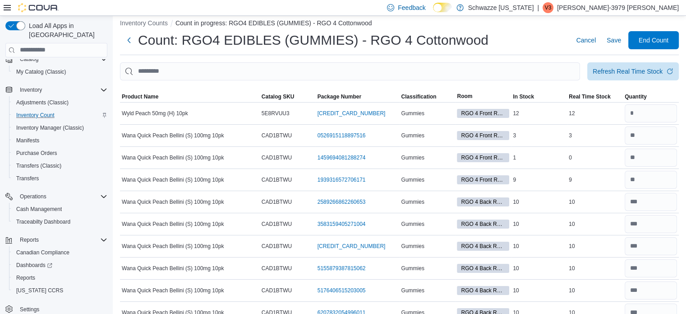
scroll to position [2650, 0]
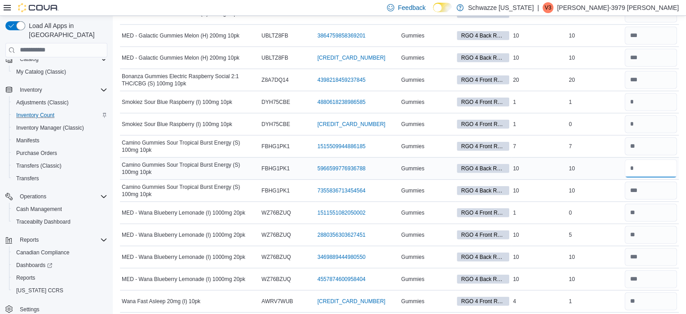
click at [651, 159] on input "number" at bounding box center [651, 168] width 52 height 18
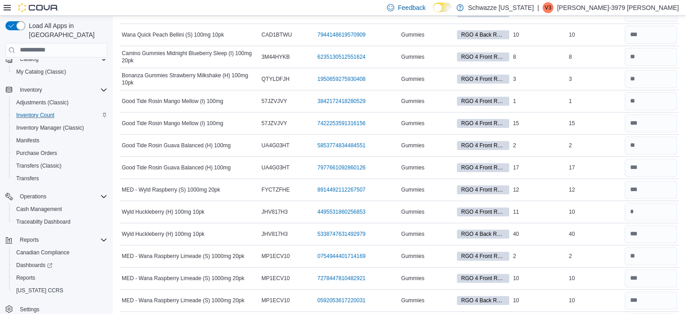
scroll to position [0, 0]
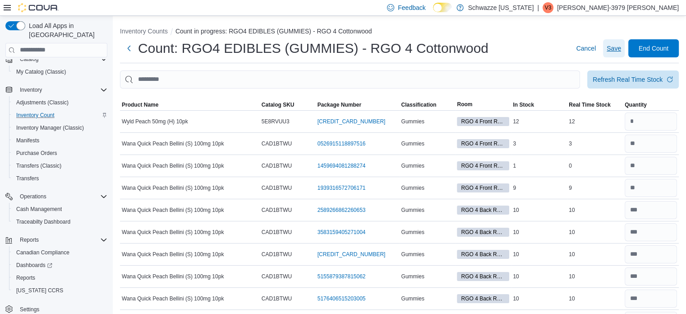
click at [621, 49] on span "Save" at bounding box center [614, 48] width 14 height 9
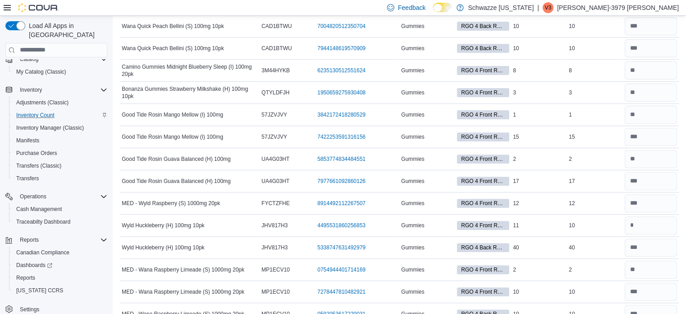
scroll to position [1065, 0]
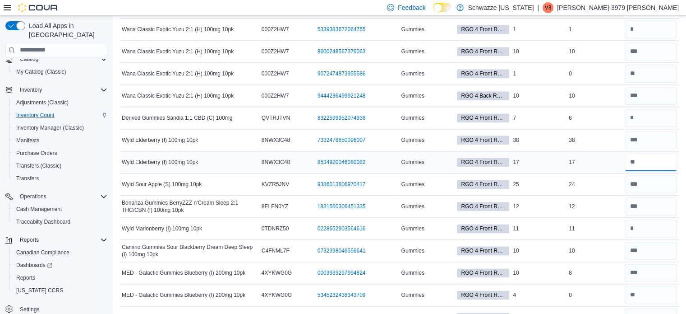
click at [648, 156] on input "number" at bounding box center [651, 162] width 52 height 18
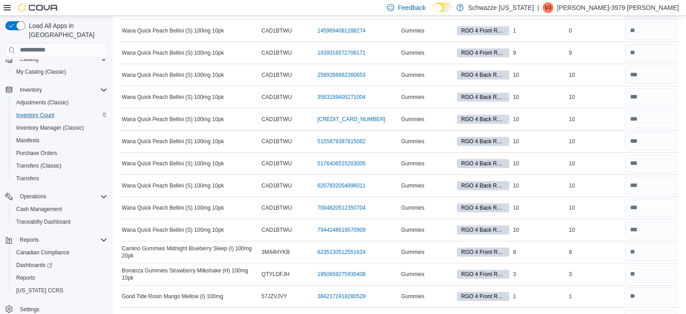
scroll to position [0, 0]
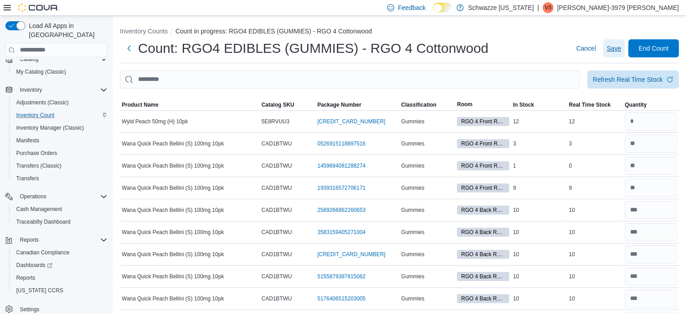
click at [621, 50] on span "Save" at bounding box center [614, 48] width 14 height 9
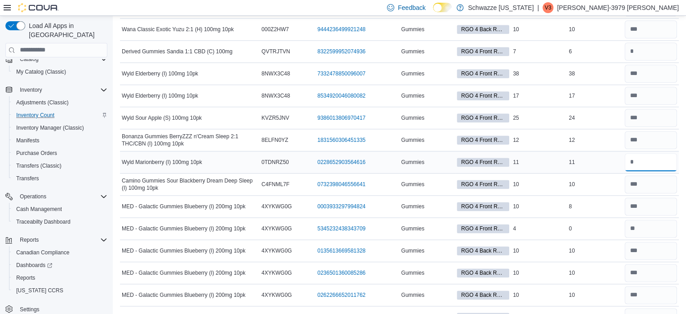
click at [651, 158] on input "number" at bounding box center [651, 162] width 52 height 18
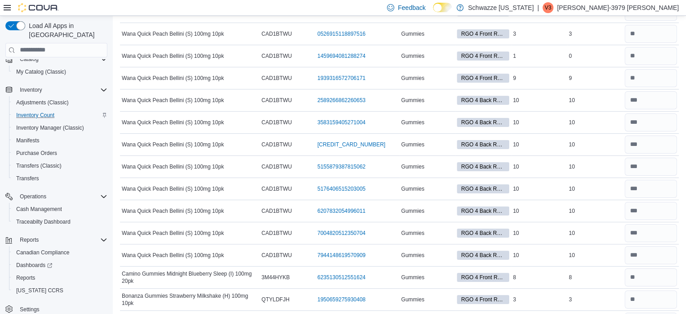
scroll to position [0, 0]
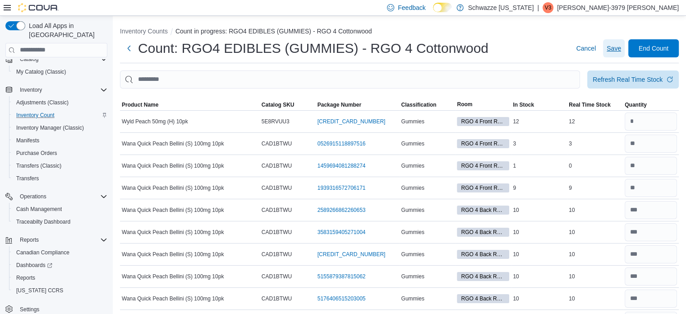
click at [613, 51] on span "Save" at bounding box center [614, 48] width 14 height 9
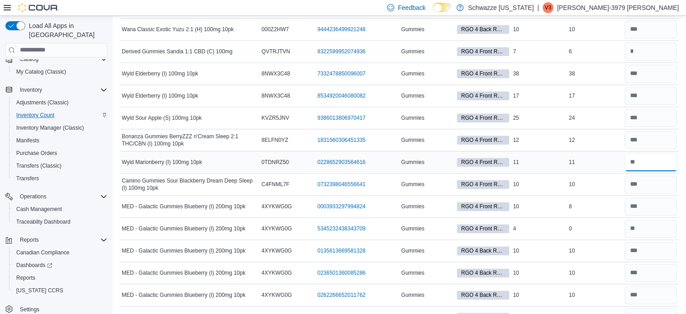
click at [646, 157] on input "number" at bounding box center [651, 162] width 52 height 18
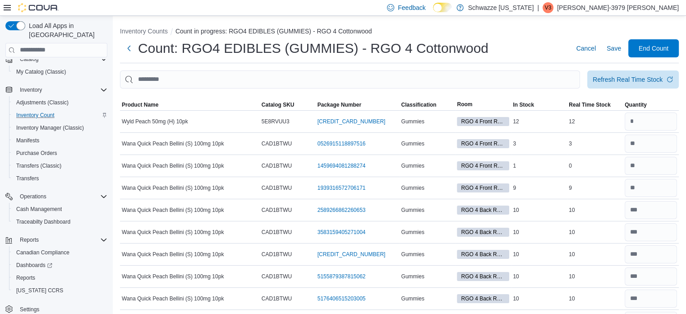
scroll to position [2034, 0]
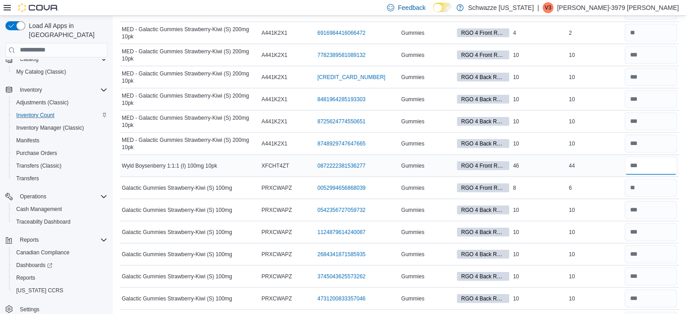
click at [661, 157] on input "number" at bounding box center [651, 166] width 52 height 18
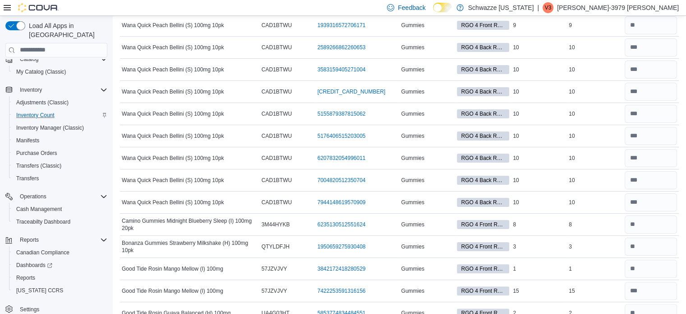
scroll to position [0, 0]
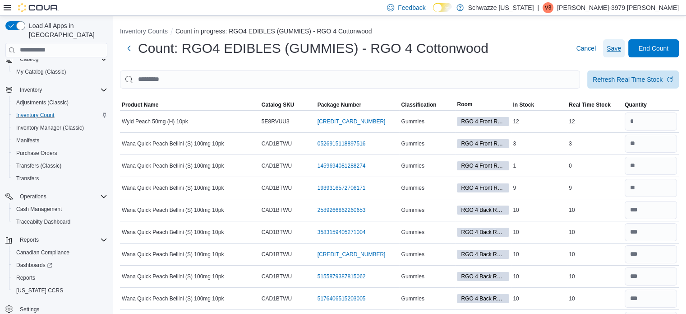
click at [621, 45] on span "Save" at bounding box center [614, 48] width 14 height 9
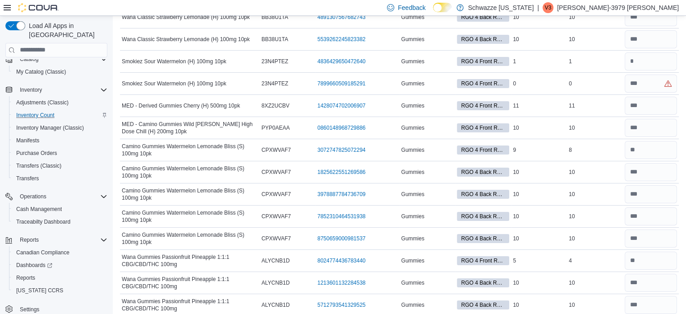
scroll to position [5049, 0]
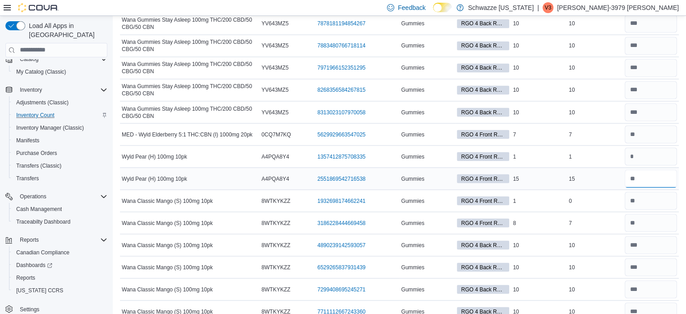
click at [642, 169] on input "number" at bounding box center [651, 178] width 52 height 18
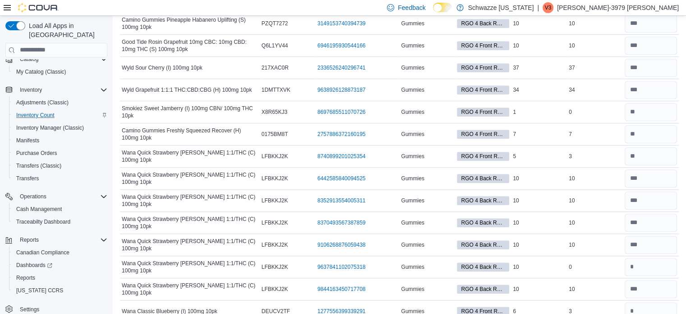
scroll to position [0, 0]
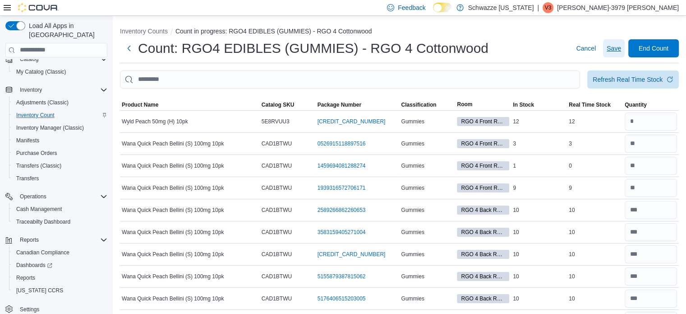
click at [616, 53] on span "Save" at bounding box center [614, 48] width 14 height 18
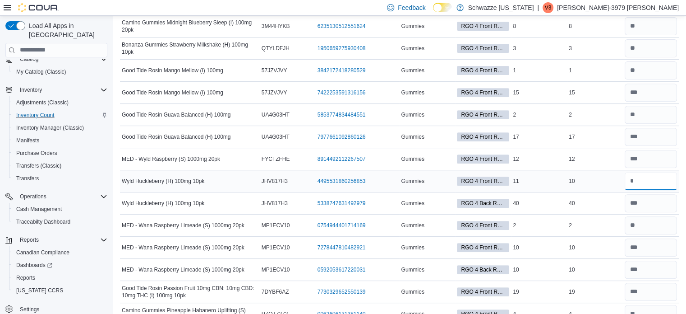
click at [657, 182] on input "number" at bounding box center [651, 181] width 52 height 18
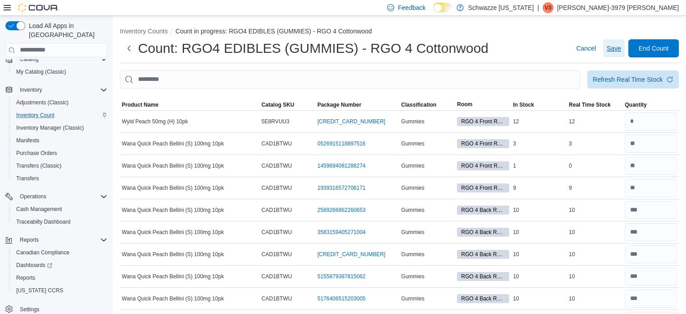
click at [621, 47] on span "Save" at bounding box center [614, 48] width 14 height 9
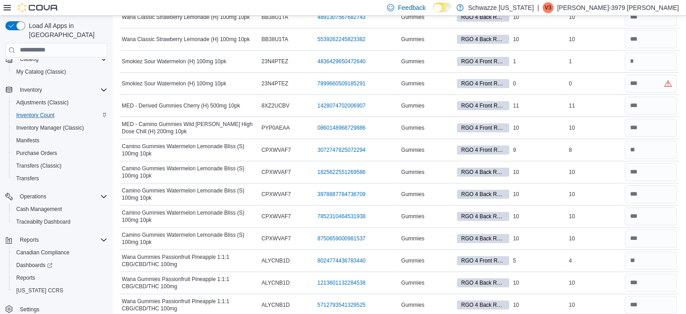
scroll to position [5049, 0]
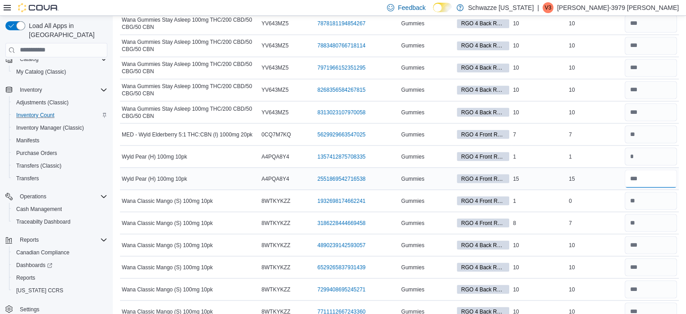
click at [649, 169] on input "number" at bounding box center [651, 178] width 52 height 18
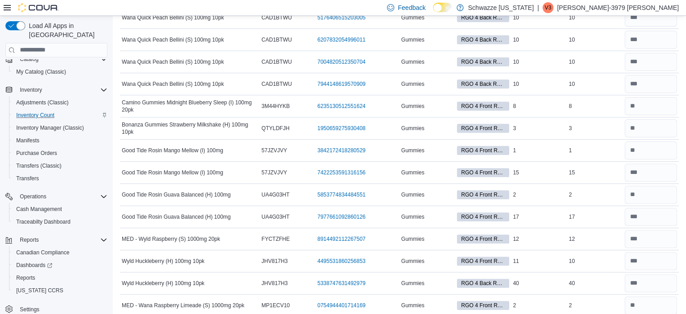
scroll to position [0, 0]
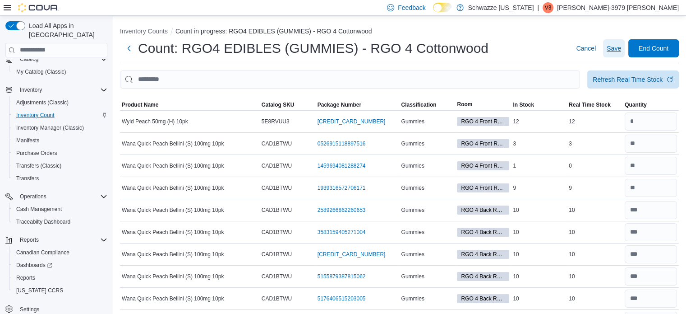
click at [621, 46] on span "Save" at bounding box center [614, 48] width 14 height 9
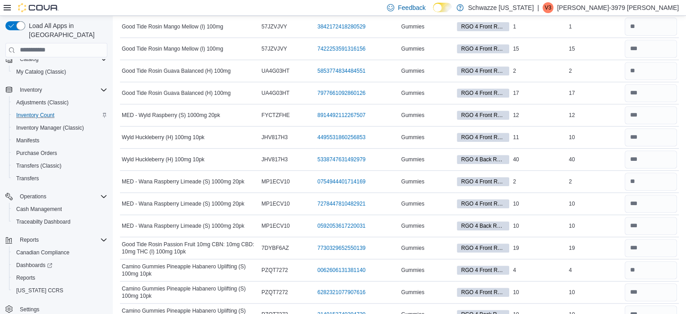
scroll to position [3993, 0]
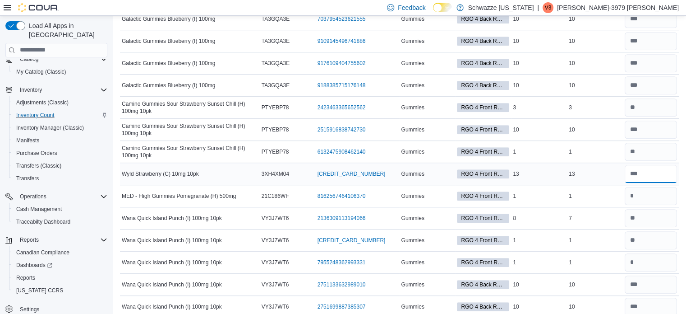
click at [648, 165] on input "number" at bounding box center [651, 174] width 52 height 18
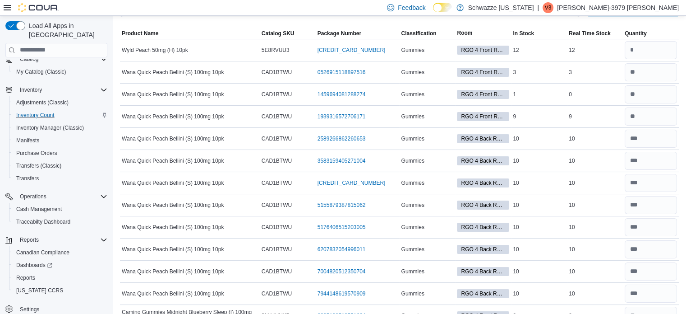
scroll to position [0, 0]
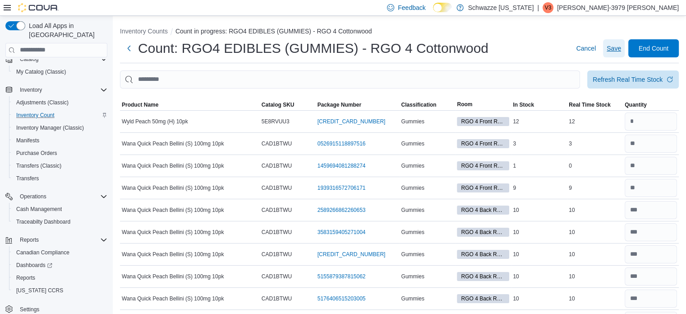
click at [620, 54] on span "Save" at bounding box center [614, 48] width 14 height 18
click at [650, 124] on input "number" at bounding box center [651, 121] width 52 height 18
click at [621, 49] on span "Save" at bounding box center [614, 48] width 14 height 9
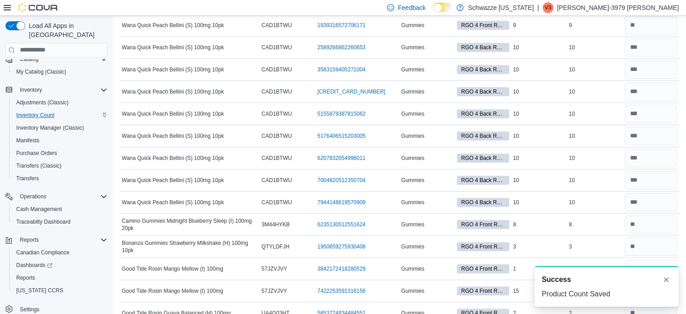
scroll to position [4146, 0]
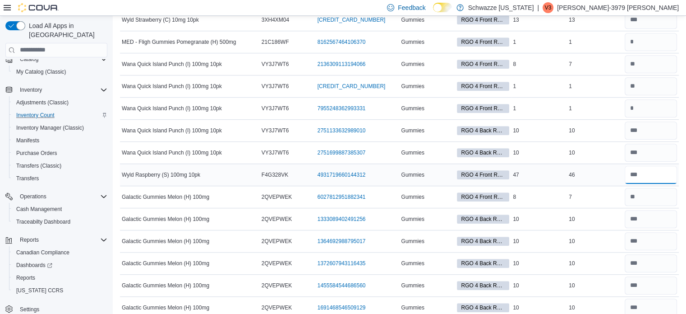
click at [650, 166] on input "number" at bounding box center [651, 175] width 52 height 18
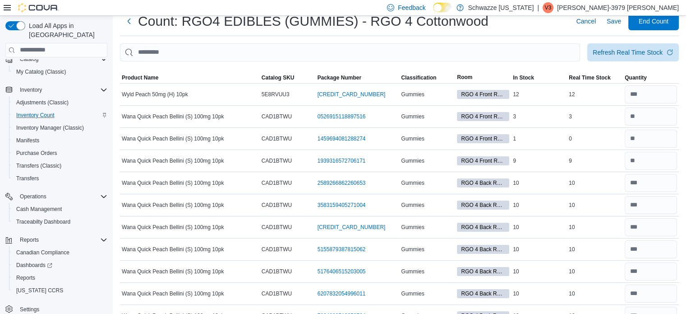
scroll to position [0, 0]
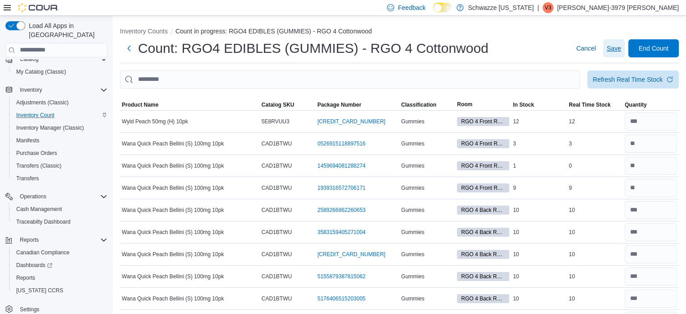
click at [620, 46] on span "Save" at bounding box center [614, 48] width 14 height 9
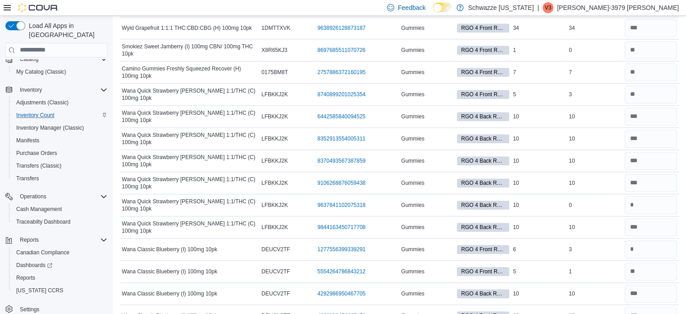
scroll to position [4675, 0]
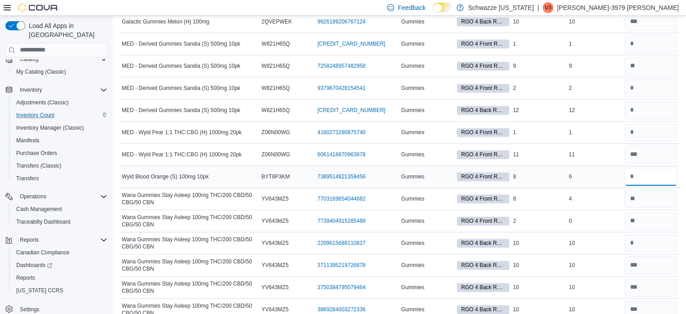
click at [649, 167] on input "number" at bounding box center [651, 176] width 52 height 18
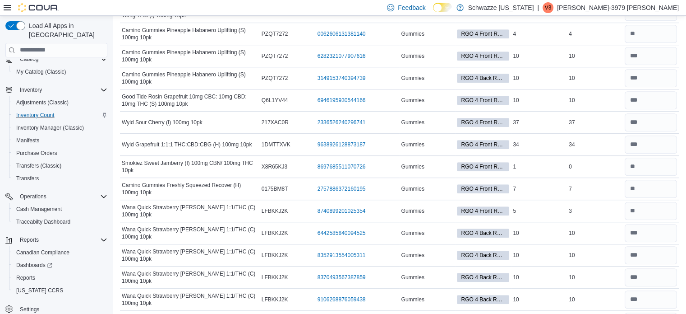
scroll to position [0, 0]
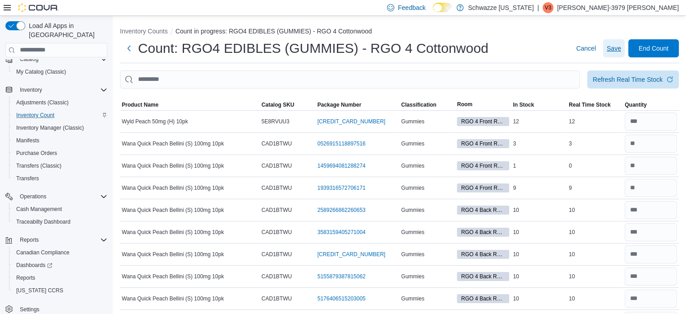
click at [617, 45] on span "Save" at bounding box center [614, 48] width 14 height 9
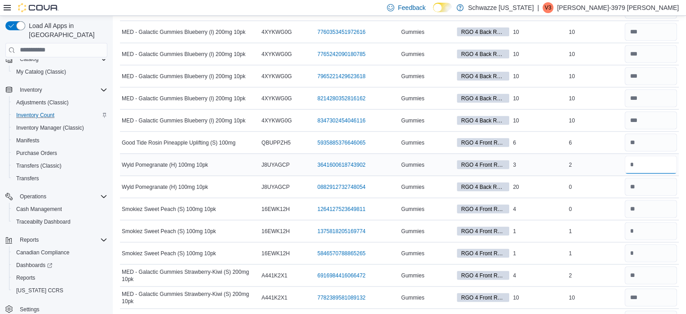
click at [652, 162] on input "number" at bounding box center [651, 165] width 52 height 18
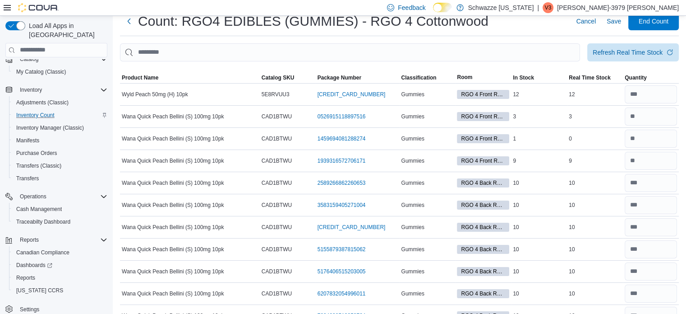
scroll to position [0, 0]
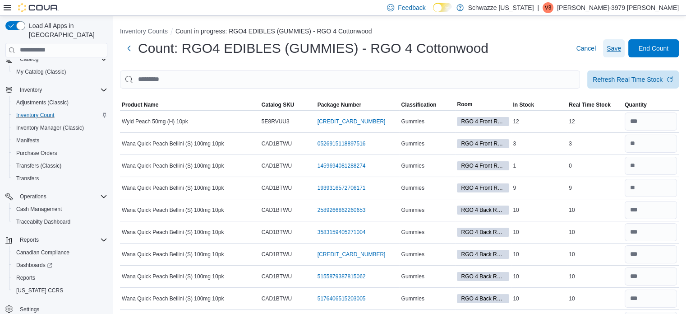
click at [614, 46] on span "Save" at bounding box center [614, 48] width 14 height 9
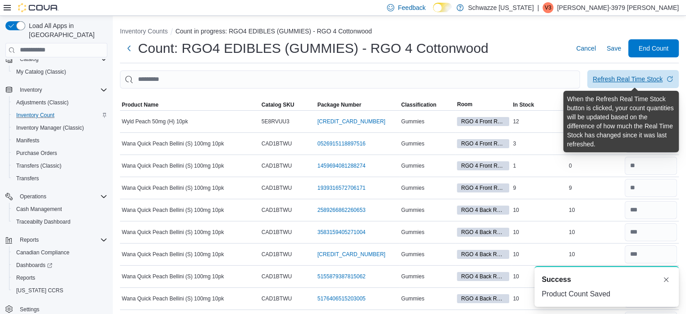
click at [623, 81] on div "Refresh Real Time Stock" at bounding box center [628, 78] width 70 height 9
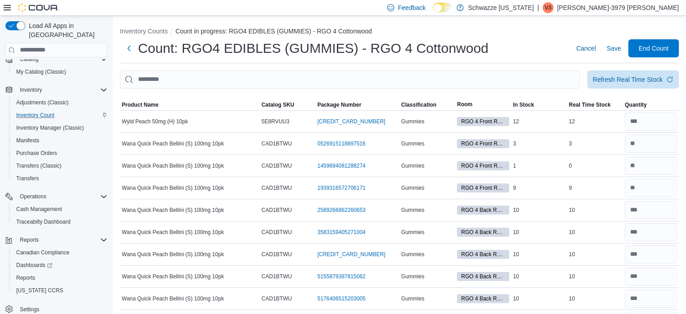
scroll to position [1813, 0]
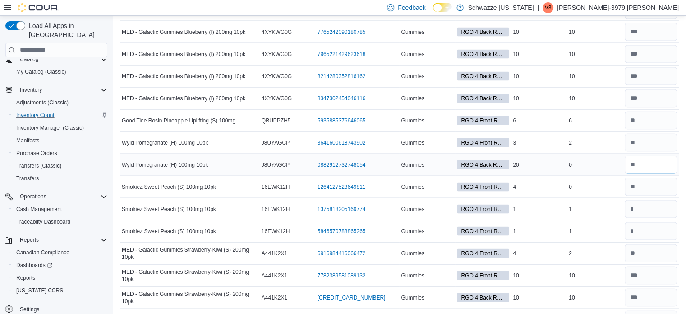
click at [645, 156] on input "number" at bounding box center [651, 165] width 52 height 18
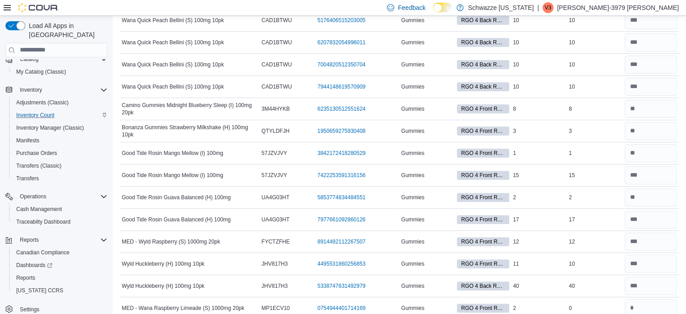
scroll to position [0, 0]
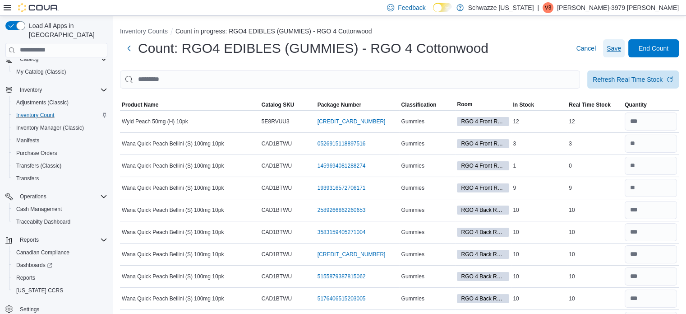
click at [615, 49] on span "Save" at bounding box center [614, 48] width 14 height 9
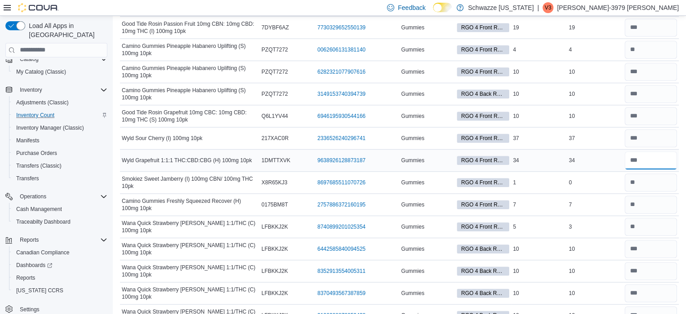
click at [656, 157] on input "number" at bounding box center [651, 160] width 52 height 18
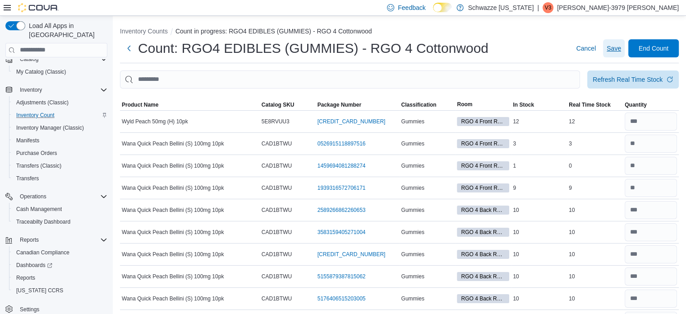
click at [621, 47] on span "Save" at bounding box center [614, 48] width 14 height 9
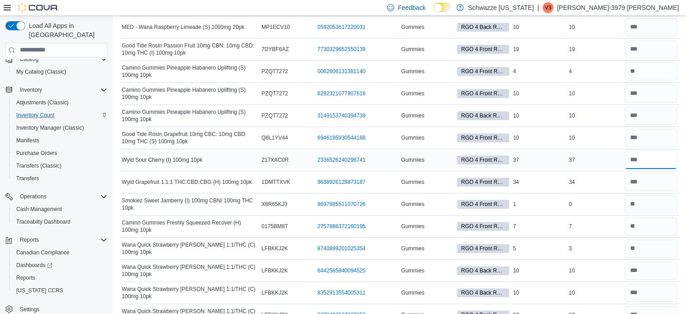
click at [654, 158] on input "number" at bounding box center [651, 160] width 52 height 18
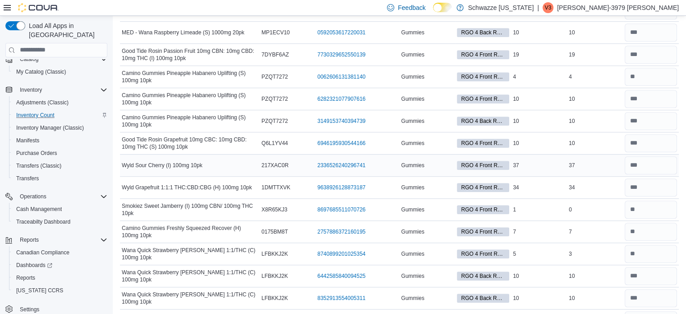
scroll to position [0, 0]
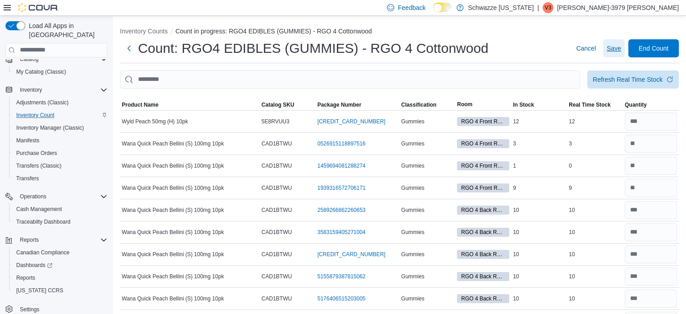
click at [621, 47] on span "Save" at bounding box center [614, 48] width 14 height 9
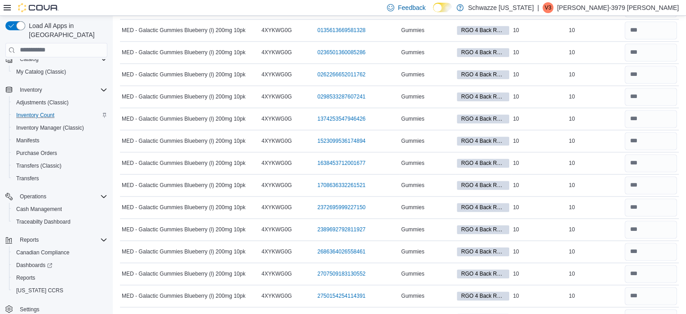
scroll to position [3685, 0]
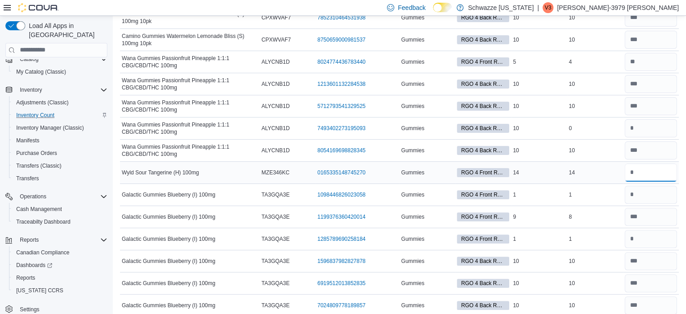
click at [658, 163] on input "number" at bounding box center [651, 172] width 52 height 18
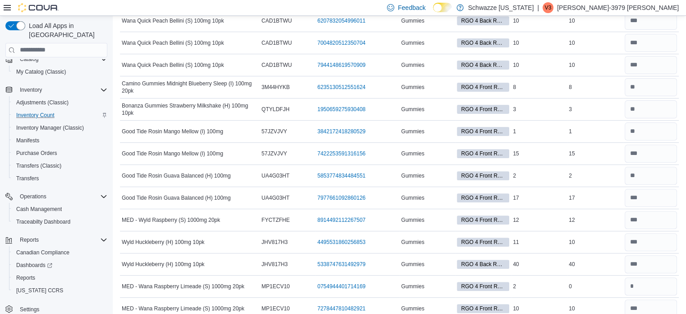
scroll to position [0, 0]
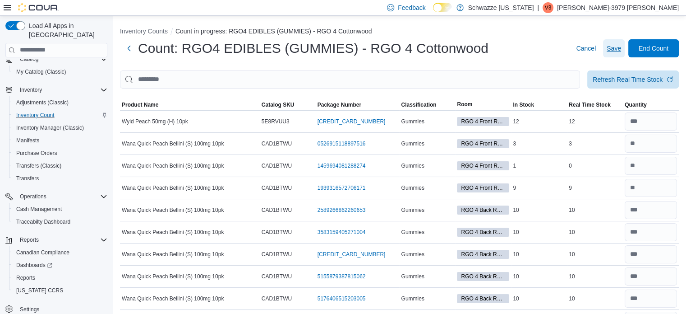
click at [621, 48] on span "Save" at bounding box center [614, 48] width 14 height 9
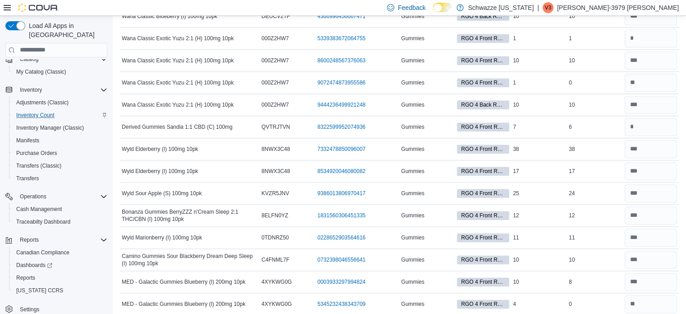
scroll to position [1056, 0]
click at [657, 189] on input "number" at bounding box center [651, 193] width 52 height 18
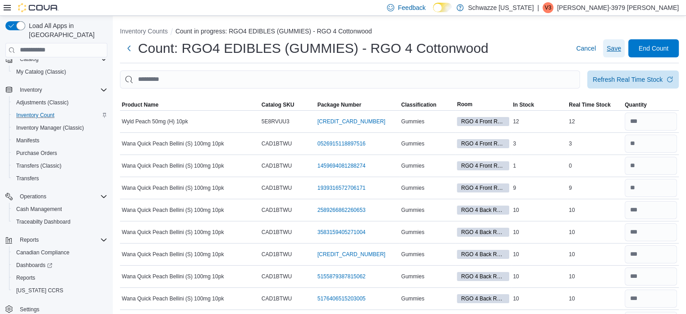
click at [621, 51] on span "Save" at bounding box center [614, 48] width 14 height 9
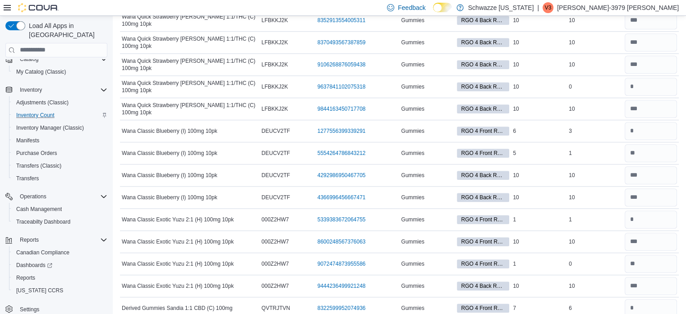
scroll to position [859, 0]
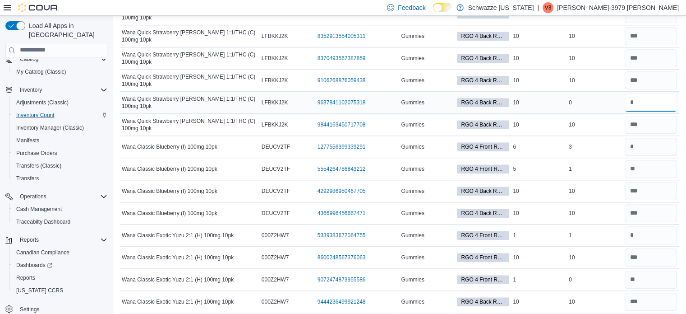
click at [649, 103] on input "number" at bounding box center [651, 102] width 52 height 18
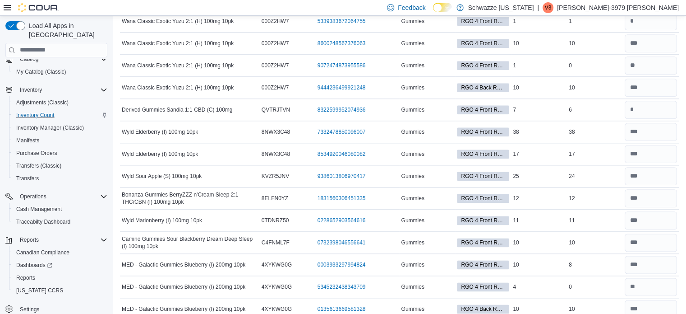
scroll to position [1072, 0]
click at [649, 103] on input "number" at bounding box center [651, 110] width 52 height 18
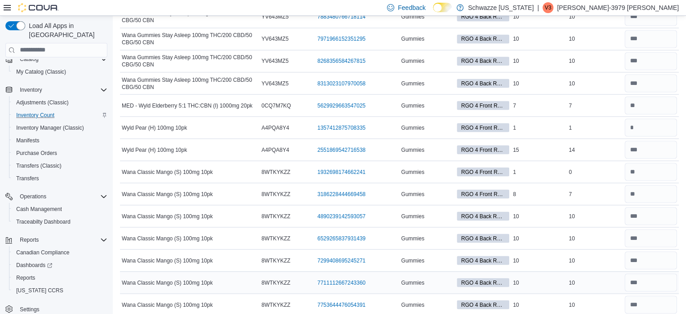
scroll to position [5087, 0]
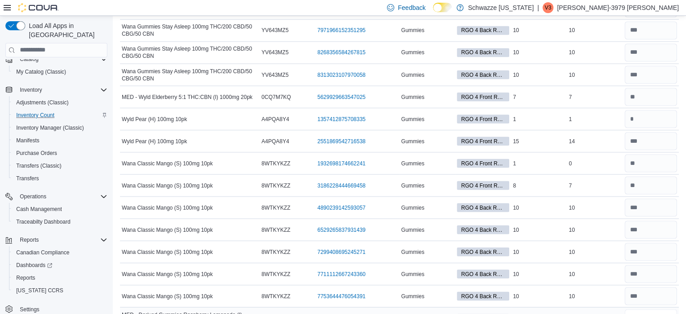
click at [647, 309] on input "number" at bounding box center [651, 318] width 52 height 18
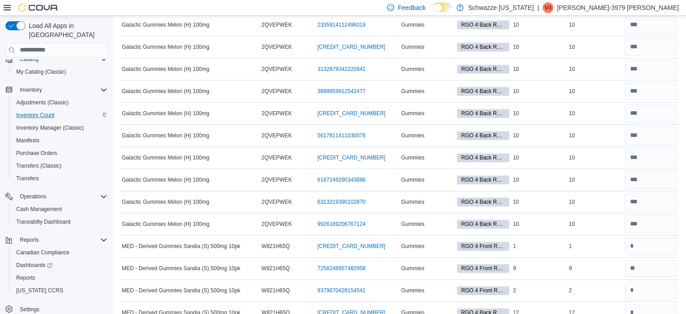
scroll to position [4473, 0]
click at [657, 237] on input "number" at bounding box center [651, 246] width 52 height 18
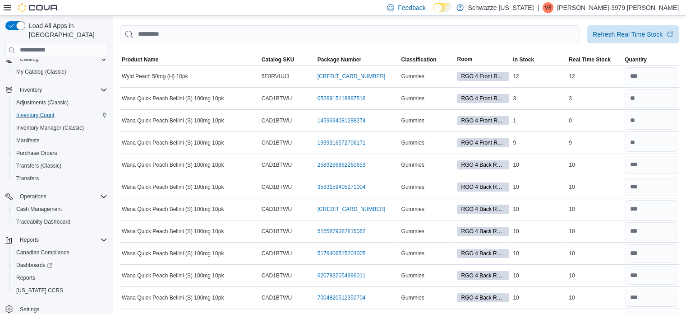
scroll to position [0, 0]
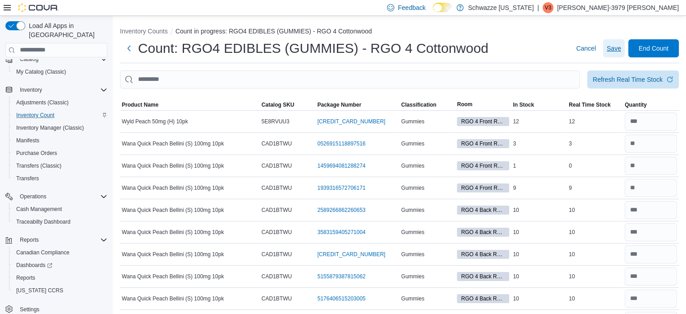
click at [618, 46] on span "Save" at bounding box center [614, 48] width 14 height 9
click at [619, 43] on span "Save" at bounding box center [614, 48] width 14 height 18
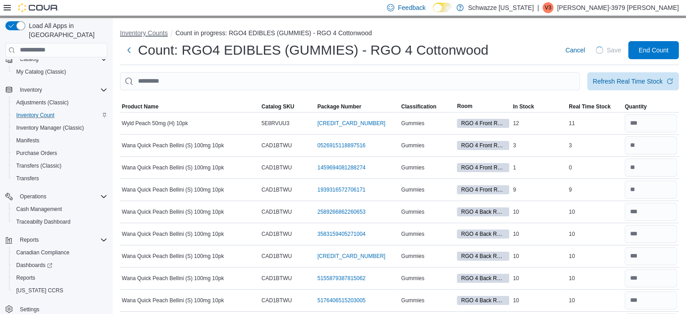
click at [153, 31] on button "Inventory Counts" at bounding box center [144, 32] width 48 height 7
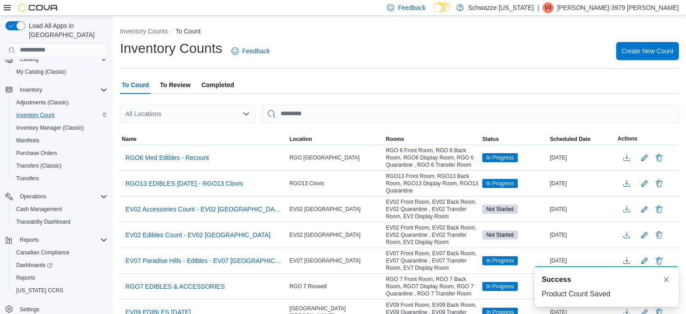
click at [166, 110] on div "All Locations" at bounding box center [187, 114] width 135 height 18
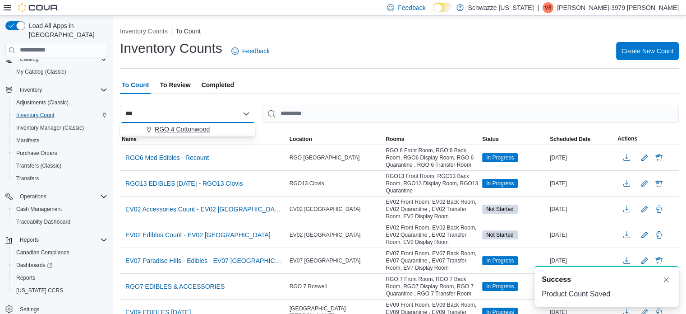
click at [182, 129] on span "RGO 4 Cottonwood" at bounding box center [182, 129] width 55 height 9
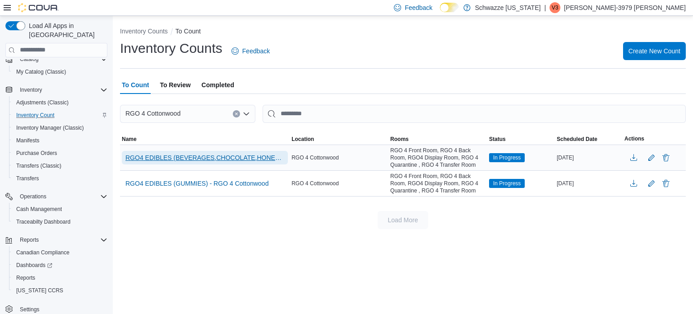
click at [227, 160] on span "RGO4 EDIBLES (BEVERAGES,CHOCOLATE,HONEY,TABLETS,TINCTURES,BAKED GOODS,CONFECTIO…" at bounding box center [204, 157] width 159 height 9
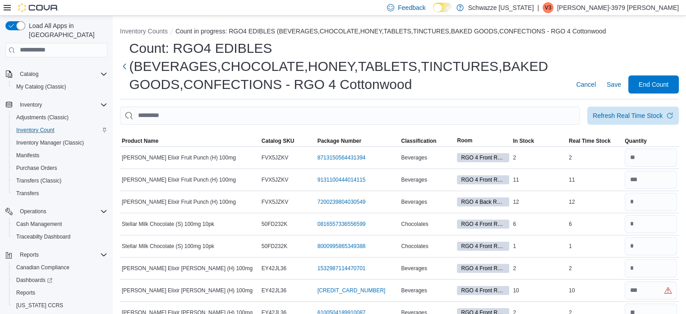
scroll to position [572, 0]
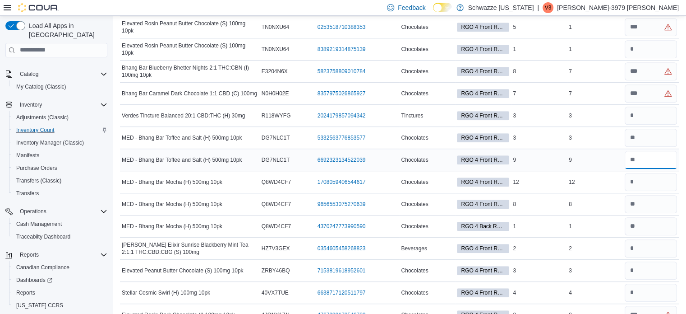
click at [659, 157] on input "number" at bounding box center [651, 160] width 52 height 18
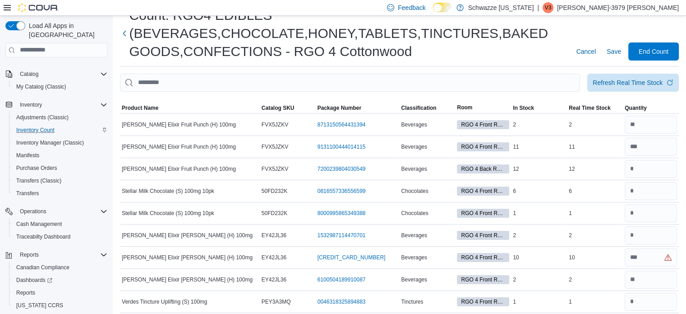
scroll to position [0, 0]
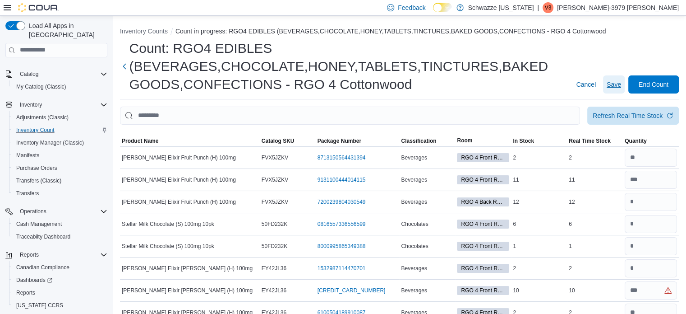
click at [619, 85] on span "Save" at bounding box center [614, 84] width 14 height 9
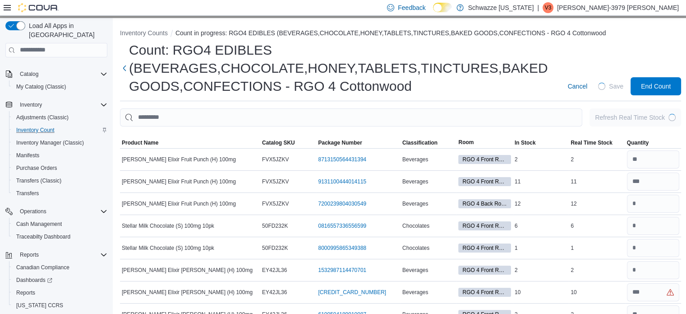
scroll to position [1169, 0]
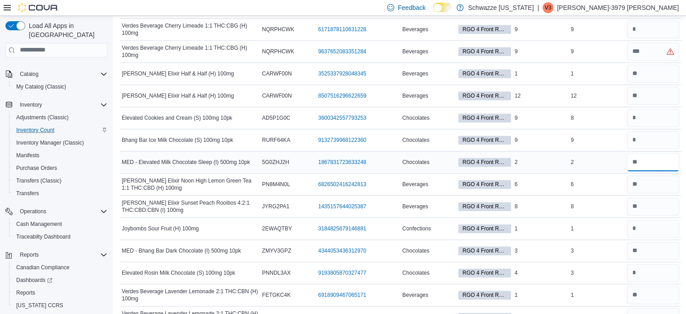
click at [647, 153] on input "number" at bounding box center [653, 162] width 52 height 18
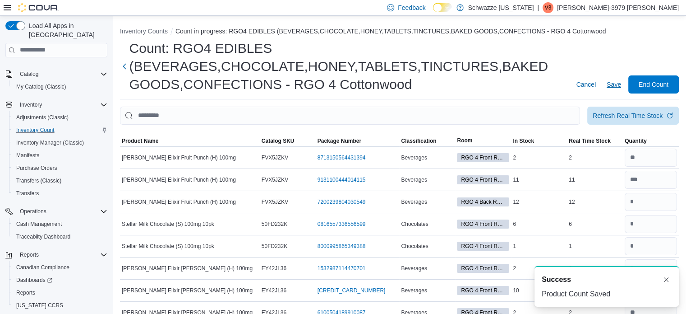
scroll to position [0, 0]
click at [621, 86] on span "Save" at bounding box center [614, 84] width 14 height 9
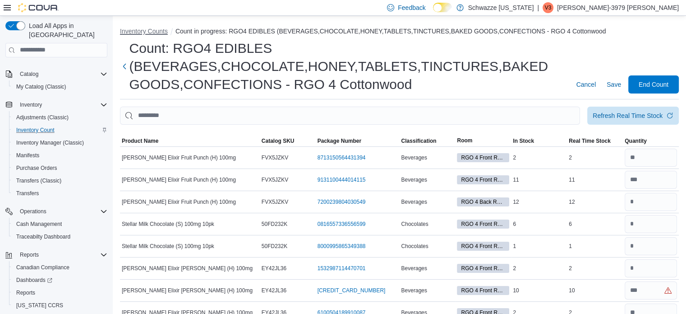
click at [146, 29] on button "Inventory Counts" at bounding box center [144, 31] width 48 height 7
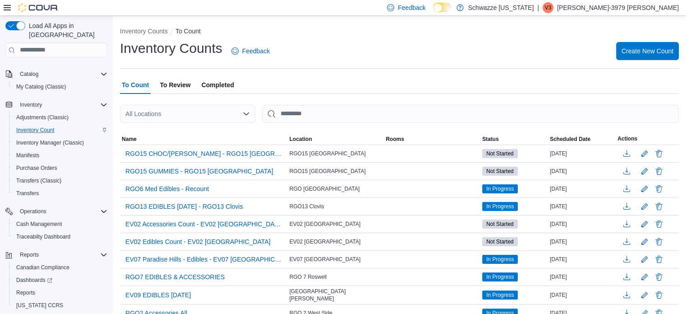
click at [186, 81] on span "To Review" at bounding box center [175, 85] width 31 height 18
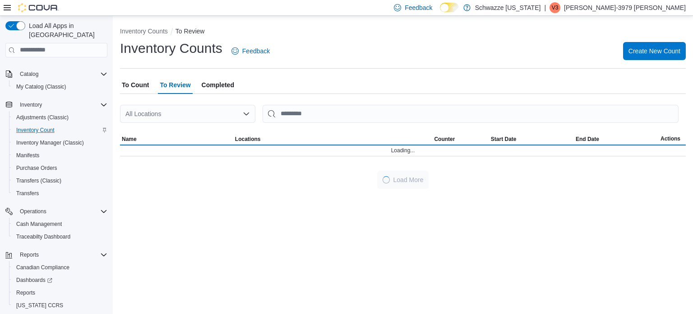
click at [169, 116] on div "All Locations" at bounding box center [187, 114] width 135 height 18
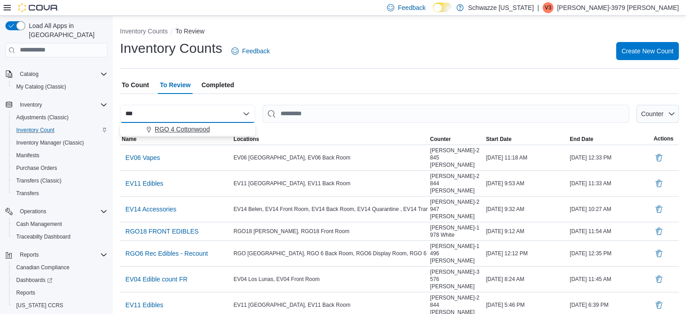
click at [196, 127] on span "RGO 4 Cottonwood" at bounding box center [182, 129] width 55 height 9
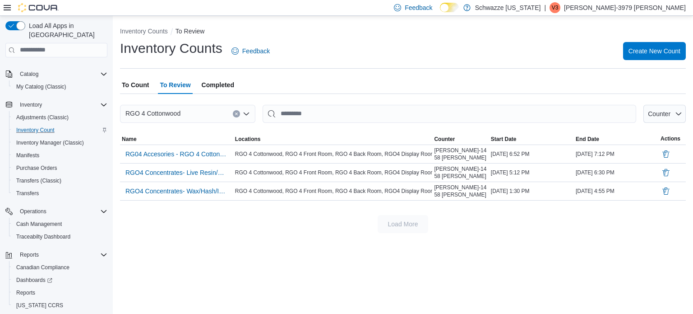
click at [136, 83] on span "To Count" at bounding box center [135, 85] width 27 height 18
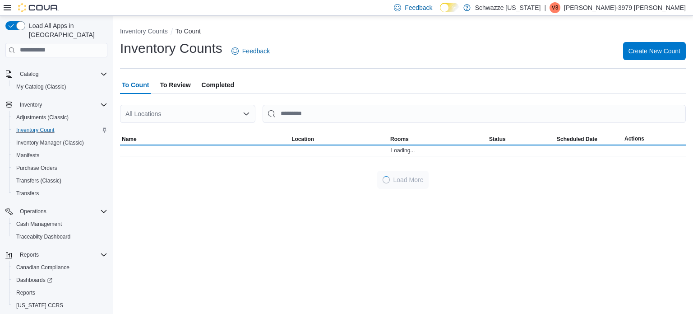
click at [136, 83] on span "To Count" at bounding box center [135, 85] width 27 height 18
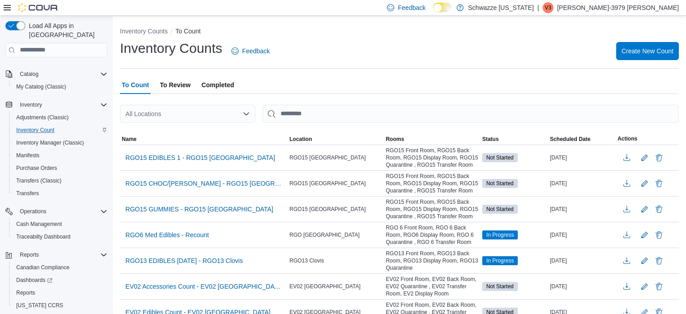
click at [147, 117] on div "All Locations" at bounding box center [187, 114] width 135 height 18
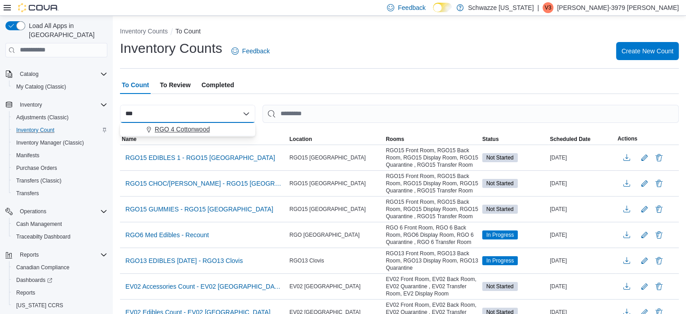
click at [157, 126] on span "RGO 4 Cottonwood" at bounding box center [182, 129] width 55 height 9
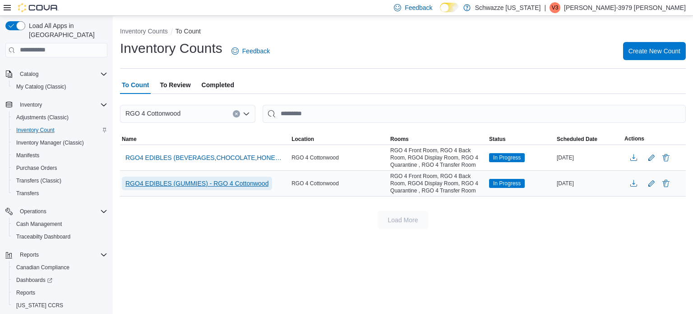
click at [217, 180] on span "RGO4 EDIBLES (GUMMIES) - RGO 4 Cottonwood" at bounding box center [196, 183] width 143 height 9
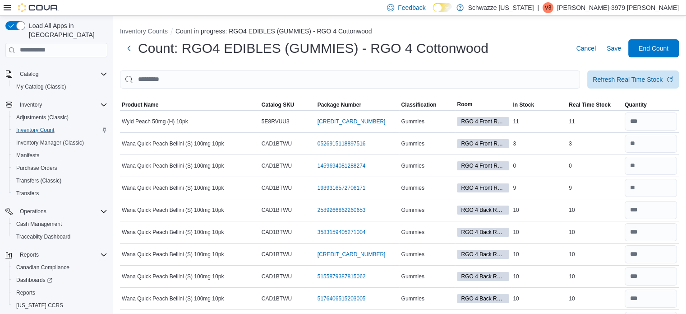
scroll to position [4015, 0]
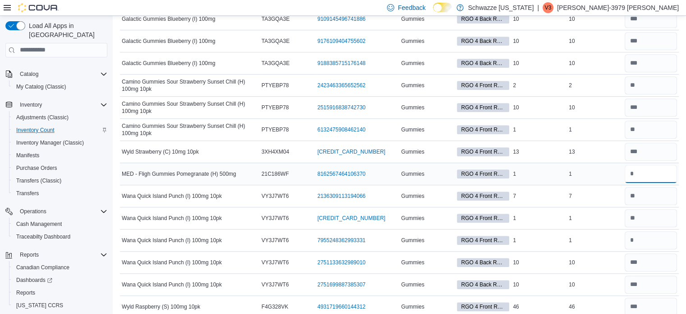
click at [650, 165] on input "number" at bounding box center [651, 174] width 52 height 18
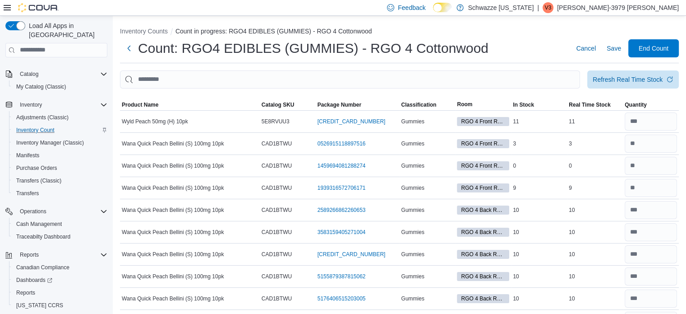
scroll to position [1901, 0]
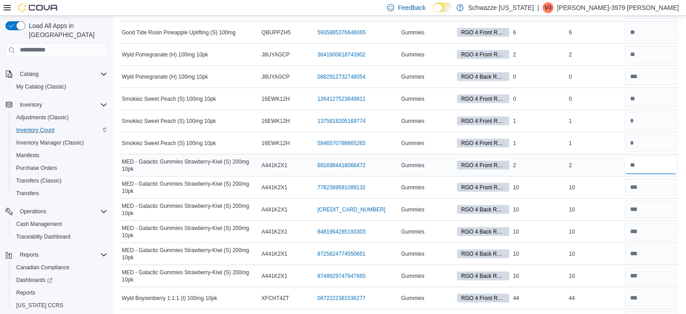
click at [666, 160] on input "number" at bounding box center [651, 165] width 52 height 18
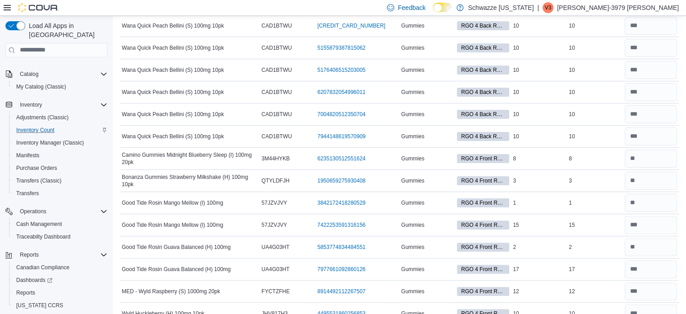
scroll to position [1857, 0]
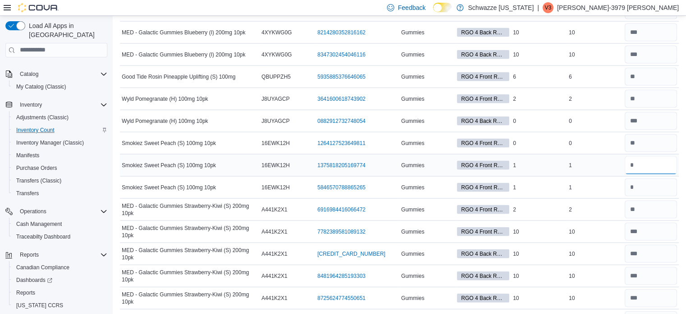
click at [644, 157] on input "number" at bounding box center [651, 165] width 52 height 18
click at [648, 179] on input "number" at bounding box center [651, 187] width 52 height 18
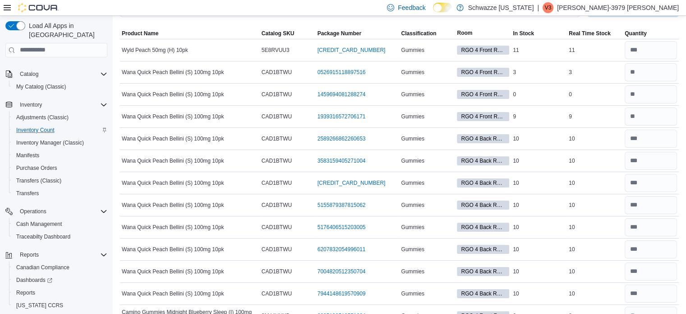
scroll to position [0, 0]
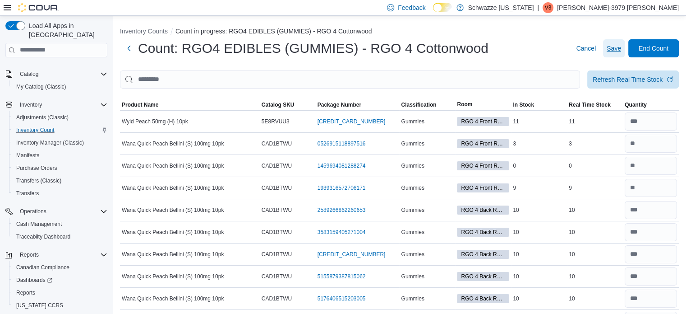
click at [617, 49] on span "Save" at bounding box center [614, 48] width 14 height 9
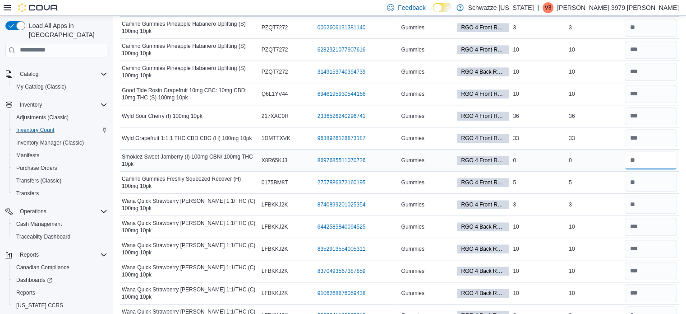
click at [638, 157] on input "number" at bounding box center [651, 160] width 52 height 18
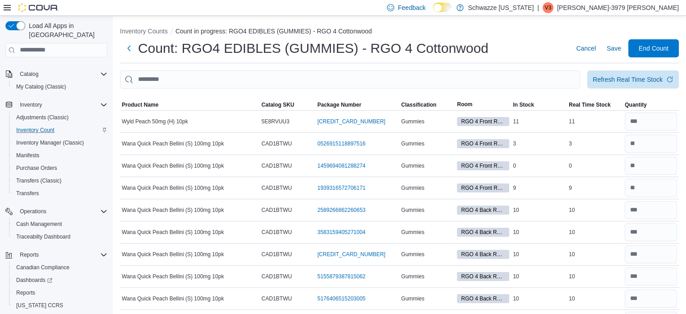
scroll to position [2584, 0]
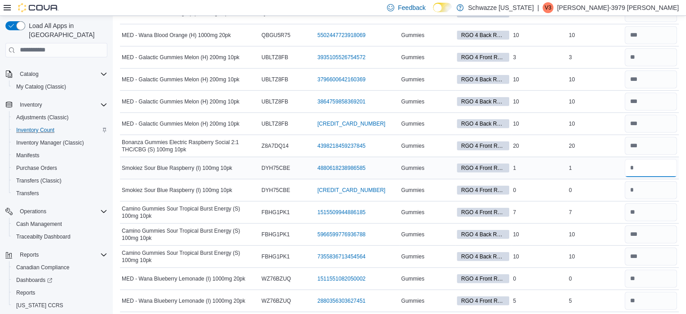
click at [646, 159] on input "number" at bounding box center [651, 168] width 52 height 18
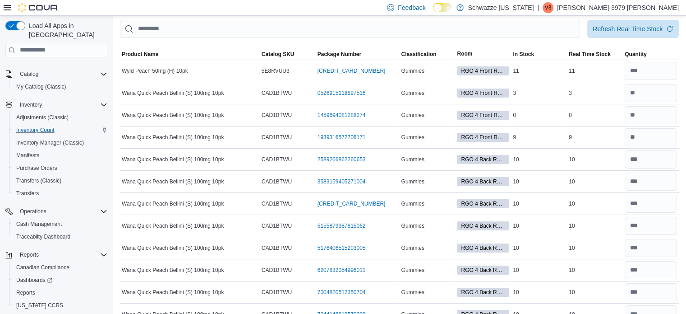
scroll to position [0, 0]
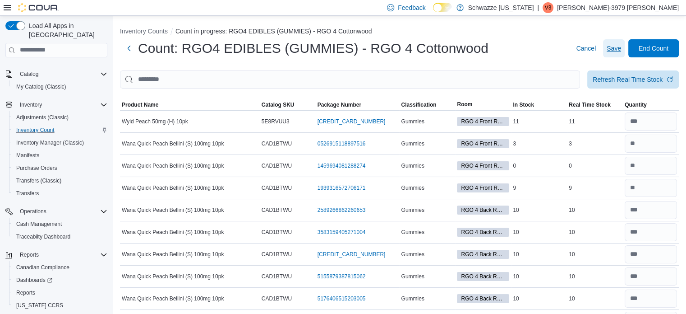
click at [621, 50] on span "Save" at bounding box center [614, 48] width 14 height 9
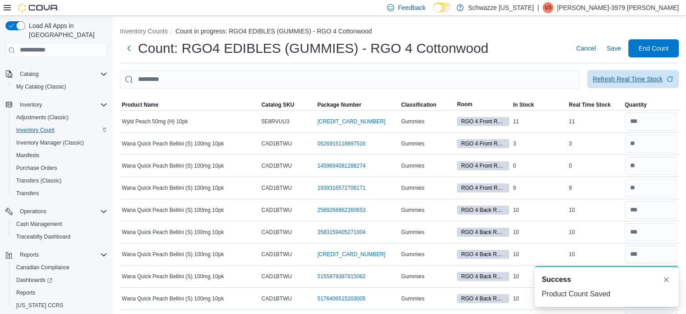
click at [624, 84] on span "Refresh Real Time Stock" at bounding box center [633, 79] width 81 height 18
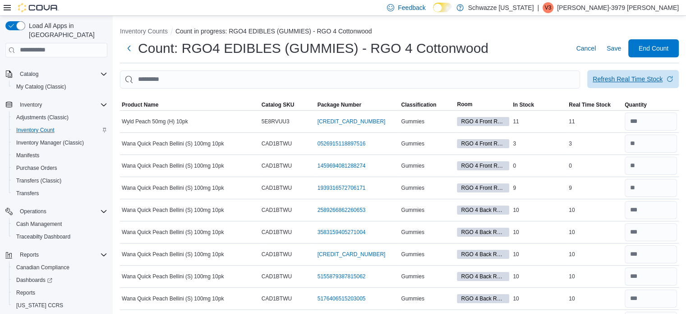
click at [624, 84] on span "Refresh Real Time Stock" at bounding box center [633, 79] width 81 height 18
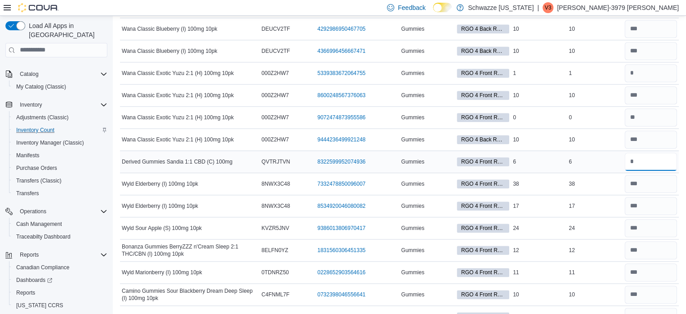
click at [651, 157] on input "number" at bounding box center [651, 161] width 52 height 18
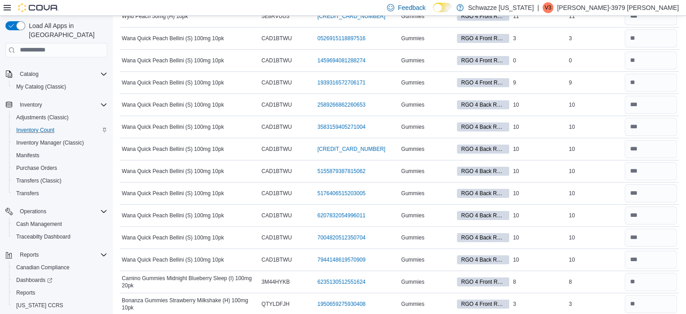
scroll to position [0, 0]
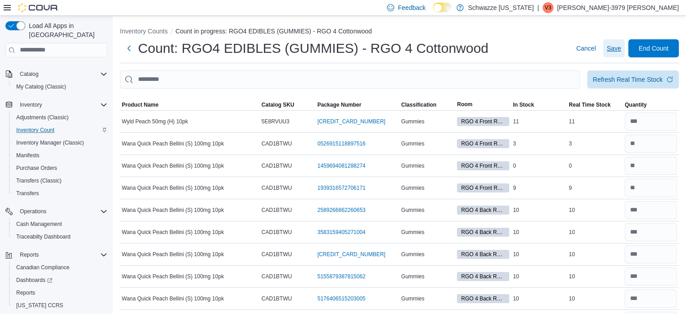
click at [621, 52] on span "Save" at bounding box center [614, 48] width 14 height 9
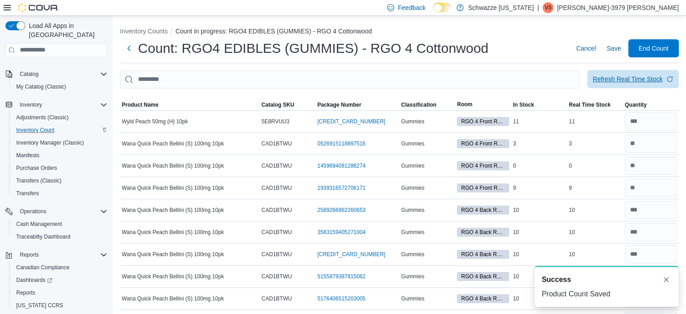
click at [625, 74] on span "Refresh Real Time Stock" at bounding box center [633, 79] width 81 height 18
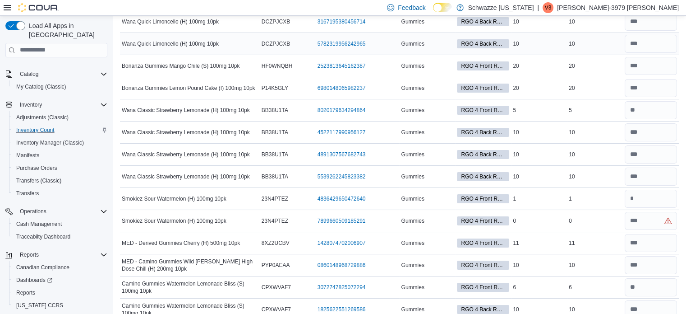
scroll to position [3350, 0]
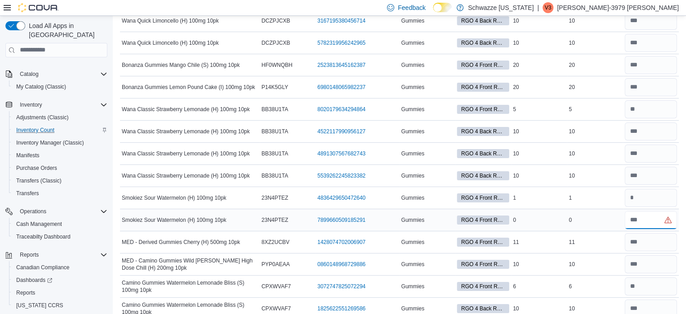
click at [646, 211] on input "number" at bounding box center [651, 220] width 52 height 18
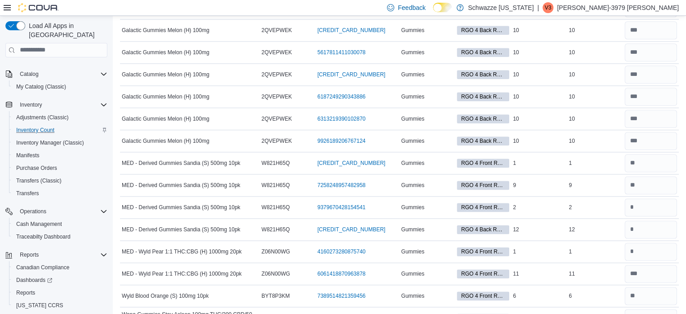
scroll to position [4559, 0]
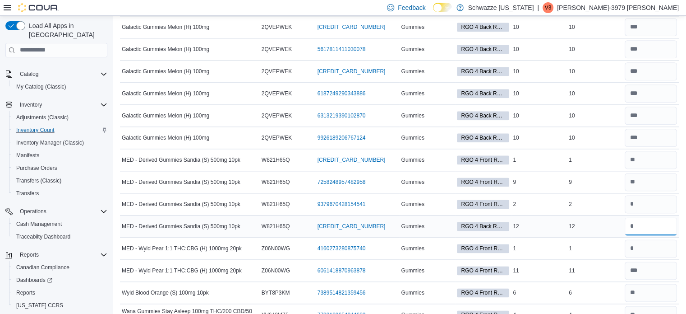
click at [644, 217] on input "number" at bounding box center [651, 226] width 52 height 18
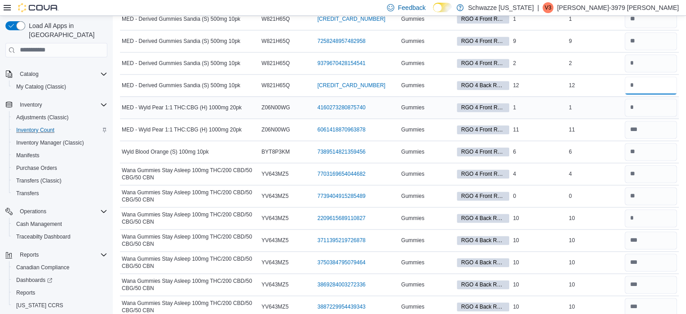
scroll to position [4700, 0]
click at [644, 208] on input "number" at bounding box center [651, 217] width 52 height 18
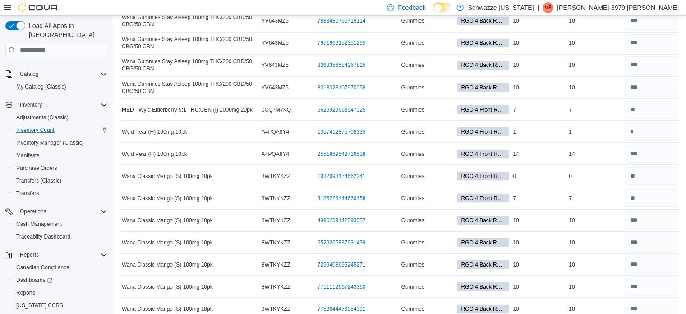
scroll to position [5072, 0]
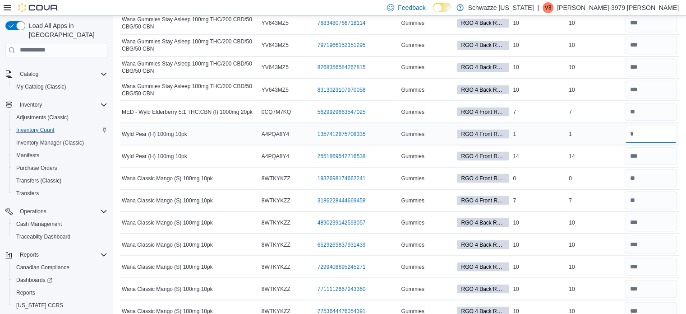
click at [646, 125] on input "number" at bounding box center [651, 134] width 52 height 18
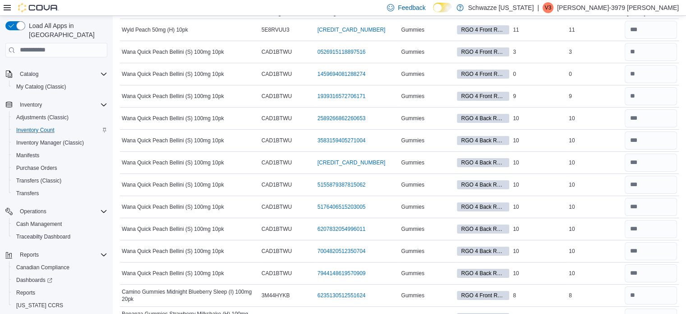
scroll to position [0, 0]
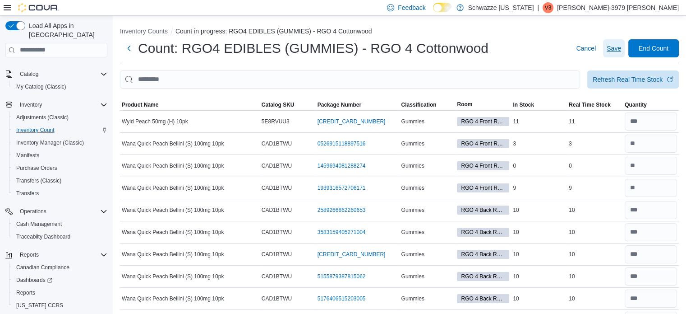
click at [621, 46] on span "Save" at bounding box center [614, 48] width 14 height 9
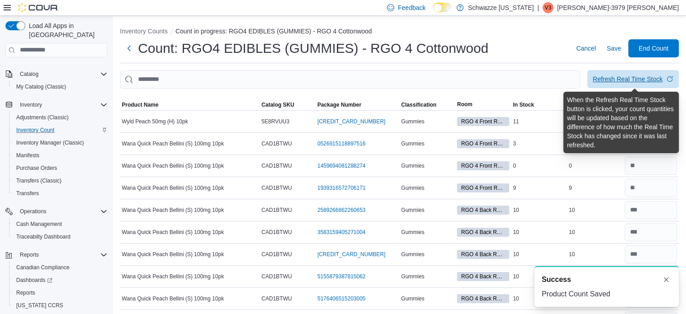
click at [629, 77] on div "Refresh Real Time Stock" at bounding box center [628, 78] width 70 height 9
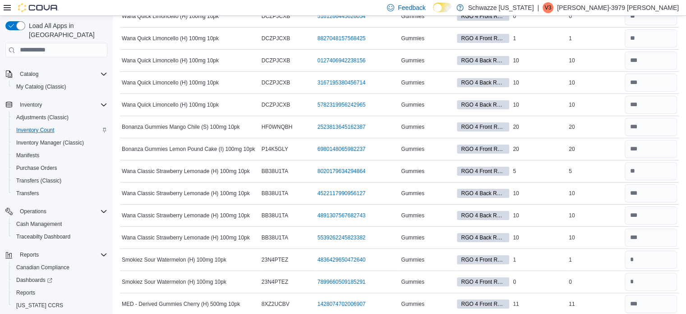
scroll to position [3574, 0]
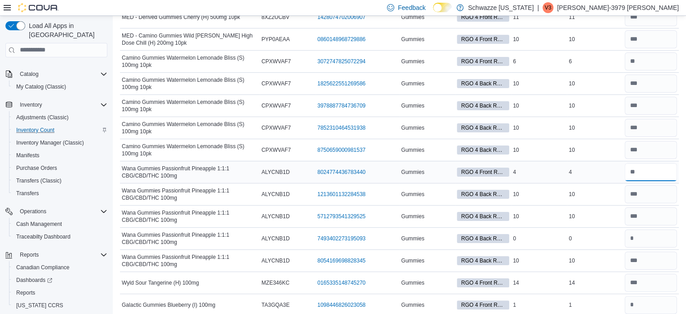
click at [652, 163] on input "number" at bounding box center [651, 172] width 52 height 18
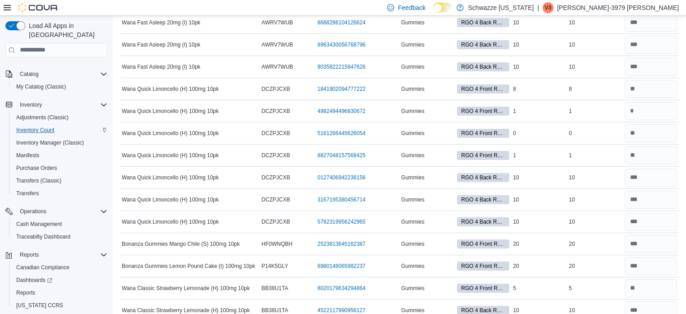
scroll to position [3170, 0]
click at [657, 147] on input "number" at bounding box center [651, 156] width 52 height 18
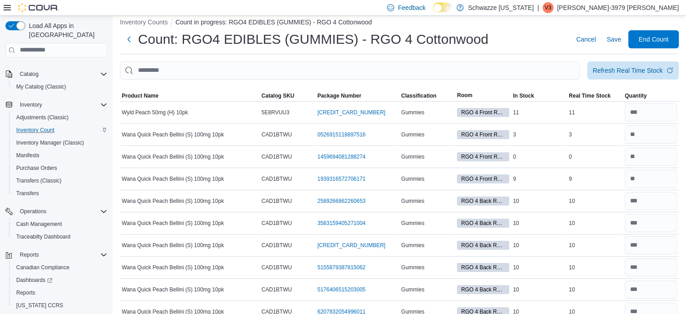
scroll to position [0, 0]
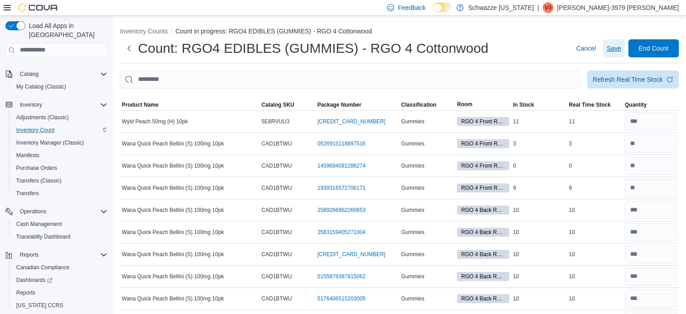
click at [617, 46] on span "Save" at bounding box center [614, 48] width 14 height 9
click at [616, 50] on span "Save" at bounding box center [614, 48] width 14 height 9
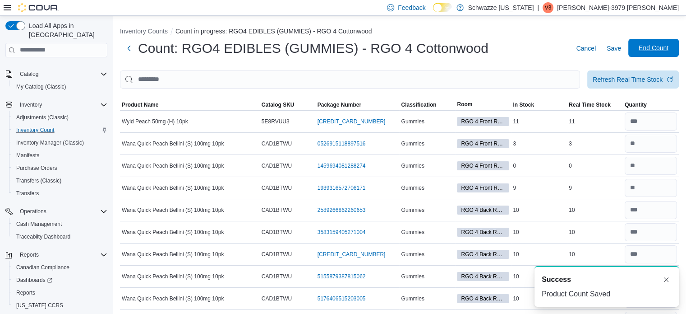
click at [666, 51] on span "End Count" at bounding box center [654, 47] width 30 height 9
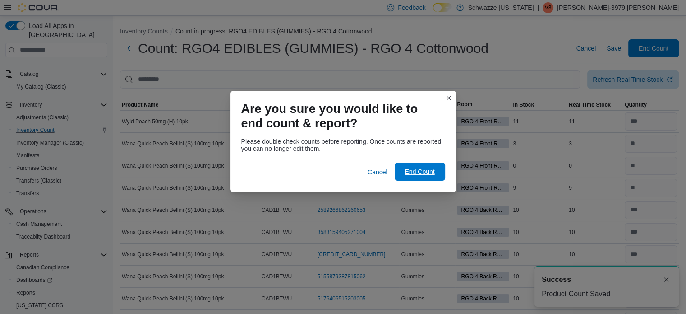
click at [434, 172] on span "End Count" at bounding box center [420, 171] width 30 height 9
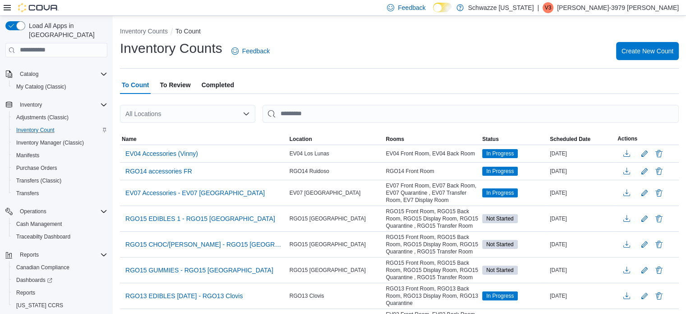
click at [185, 110] on div "All Locations" at bounding box center [187, 114] width 135 height 18
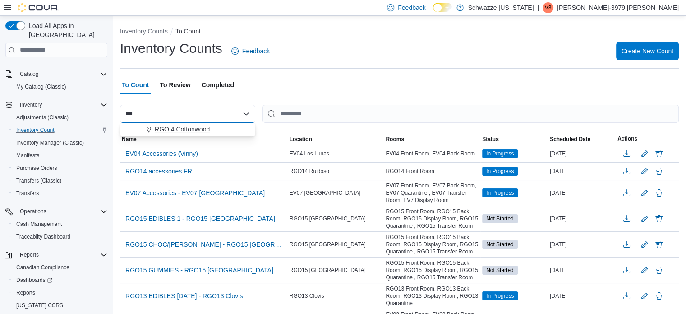
click at [178, 131] on span "RGO 4 Cottonwood" at bounding box center [182, 129] width 55 height 9
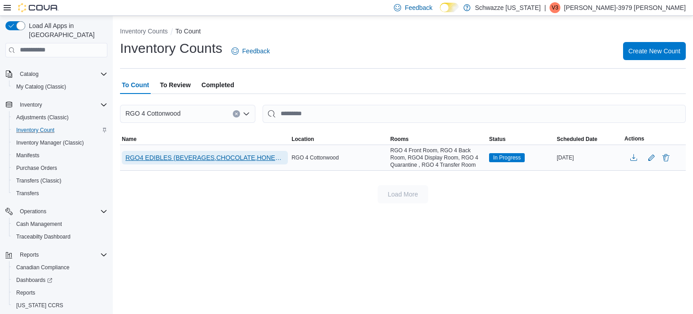
click at [185, 157] on span "RGO4 EDIBLES (BEVERAGES,CHOCOLATE,HONEY,TABLETS,TINCTURES,BAKED GOODS,CONFECTIO…" at bounding box center [204, 157] width 159 height 9
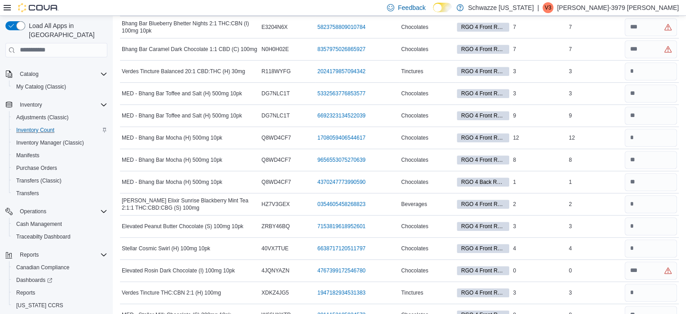
scroll to position [1402, 0]
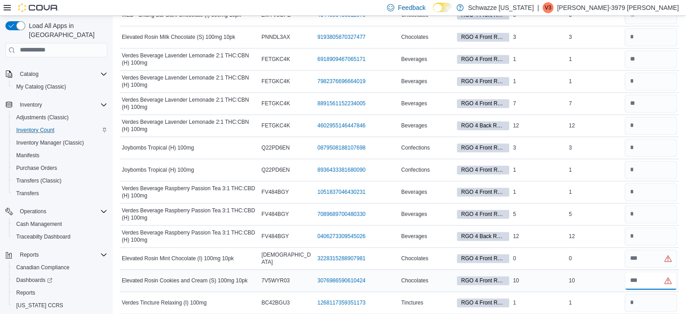
click at [663, 274] on input "number" at bounding box center [651, 280] width 52 height 18
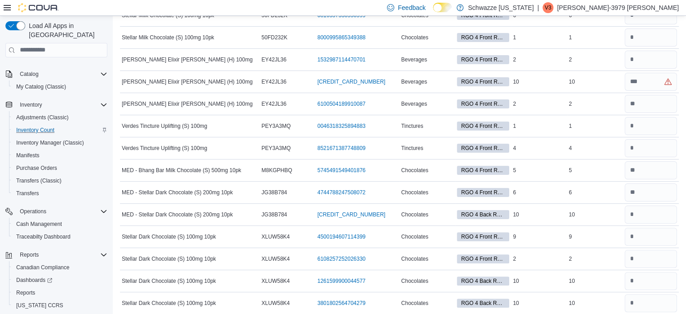
scroll to position [0, 0]
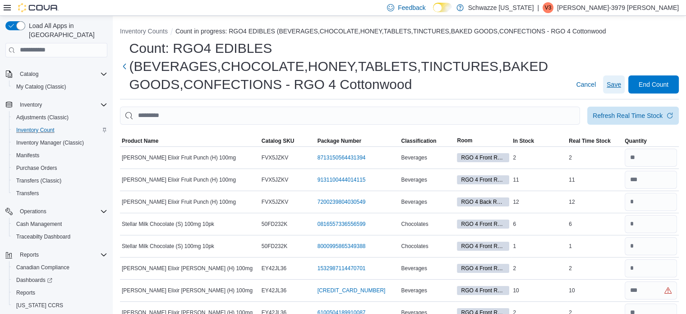
click at [617, 86] on span "Save" at bounding box center [614, 84] width 14 height 9
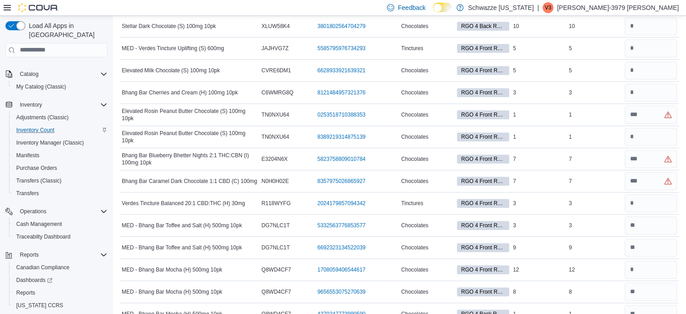
scroll to position [480, 0]
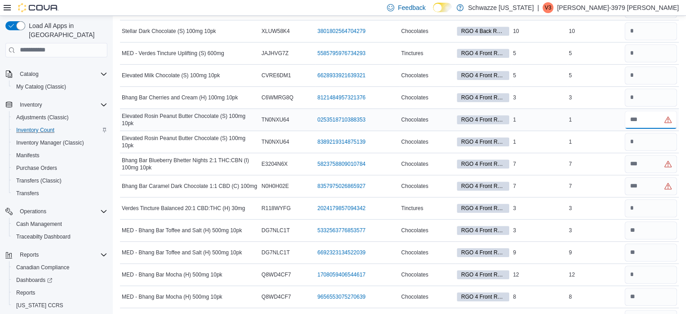
click at [654, 113] on input "number" at bounding box center [651, 120] width 52 height 18
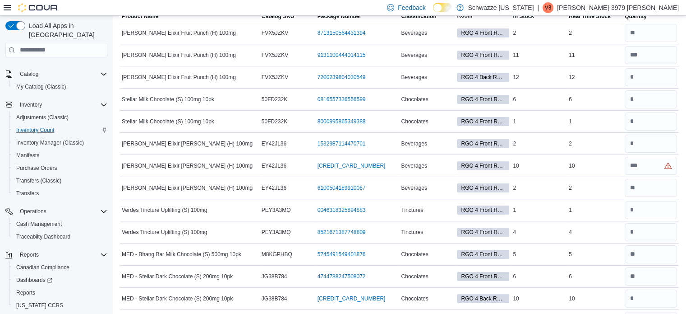
scroll to position [0, 0]
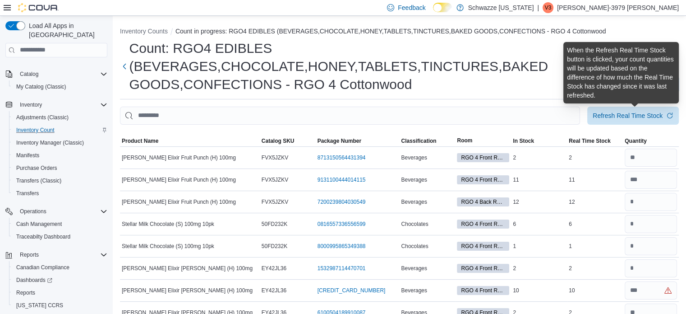
click at [621, 80] on span "Save" at bounding box center [614, 84] width 14 height 9
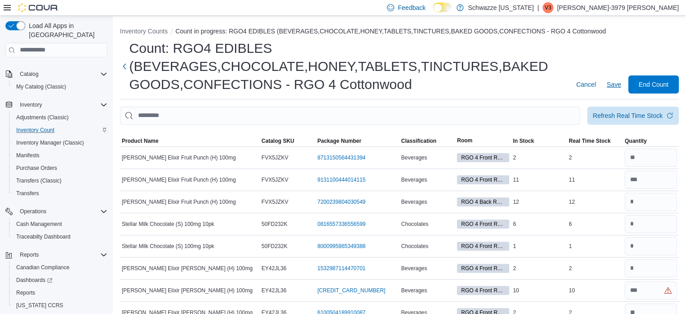
scroll to position [1277, 0]
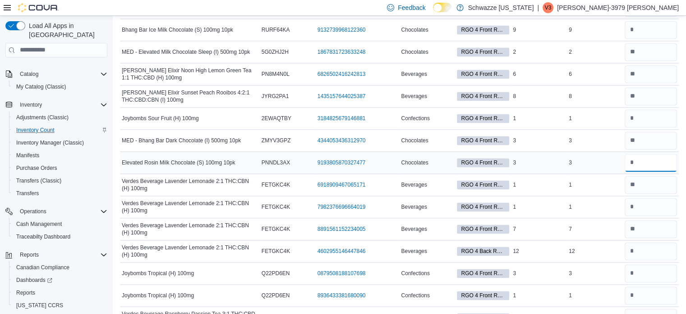
click at [648, 162] on input "number" at bounding box center [651, 162] width 52 height 18
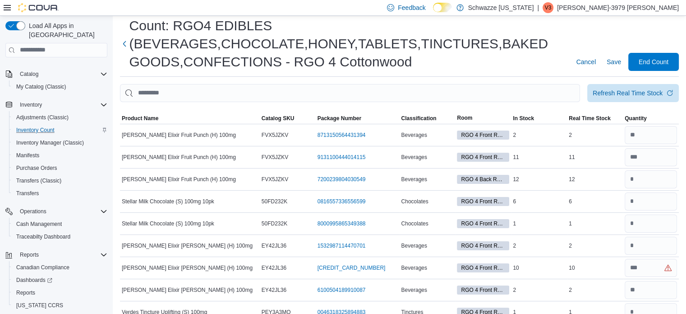
scroll to position [0, 0]
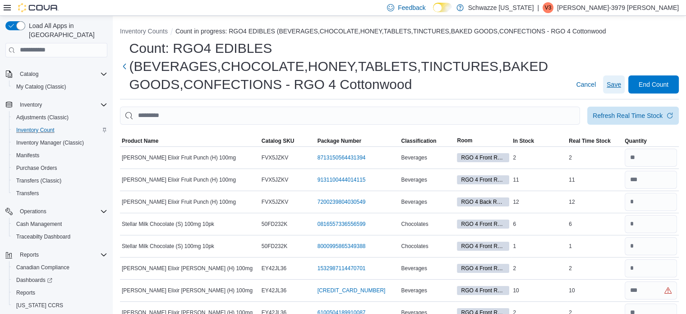
click at [621, 80] on span "Save" at bounding box center [614, 84] width 14 height 9
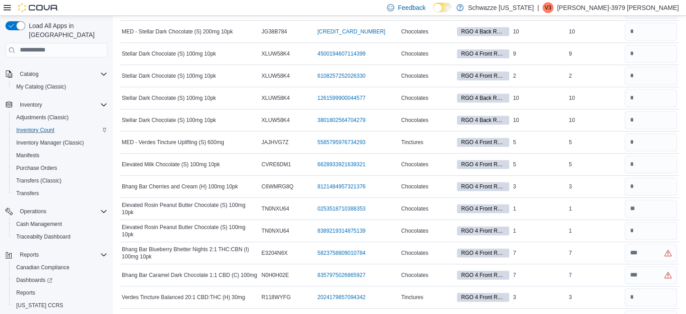
scroll to position [443, 0]
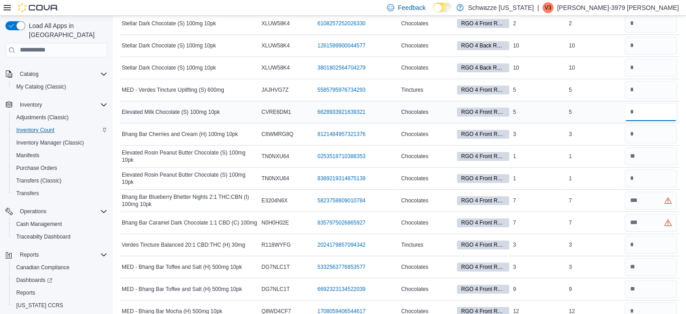
click at [651, 109] on input "number" at bounding box center [651, 112] width 52 height 18
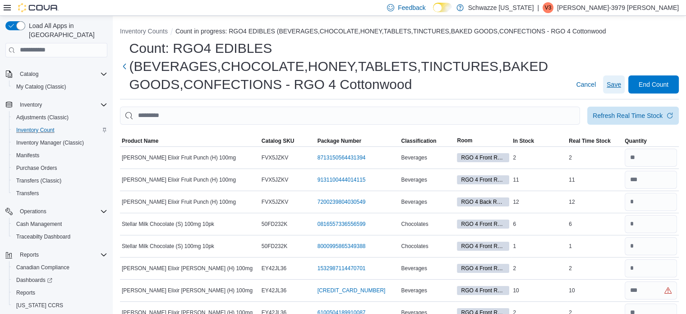
click at [612, 86] on button "Save" at bounding box center [614, 84] width 22 height 18
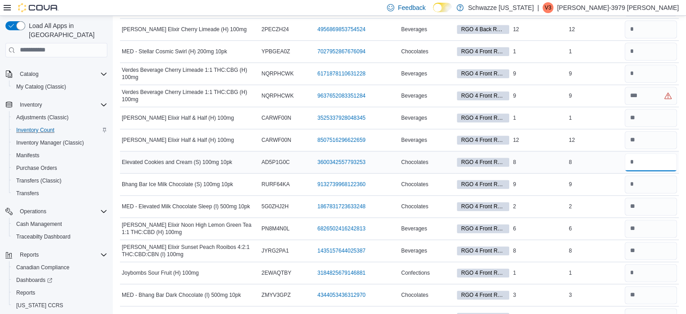
click at [660, 155] on input "number" at bounding box center [651, 162] width 52 height 18
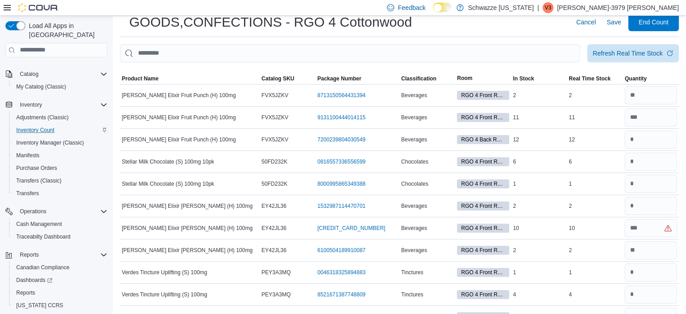
scroll to position [0, 0]
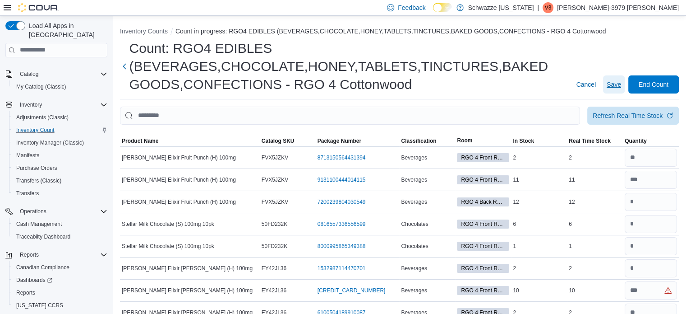
click at [621, 77] on span "Save" at bounding box center [614, 84] width 14 height 18
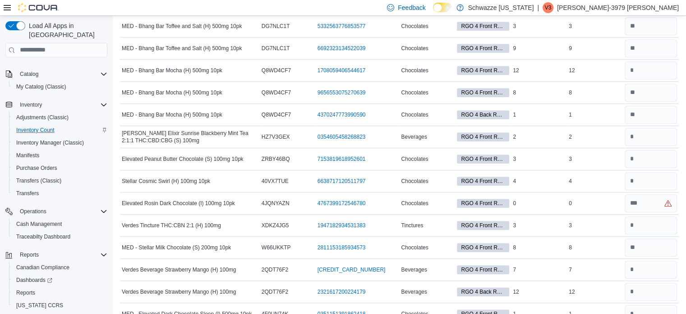
scroll to position [686, 0]
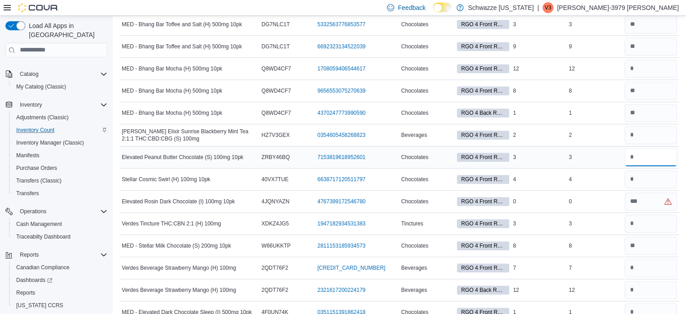
click at [655, 156] on input "number" at bounding box center [651, 157] width 52 height 18
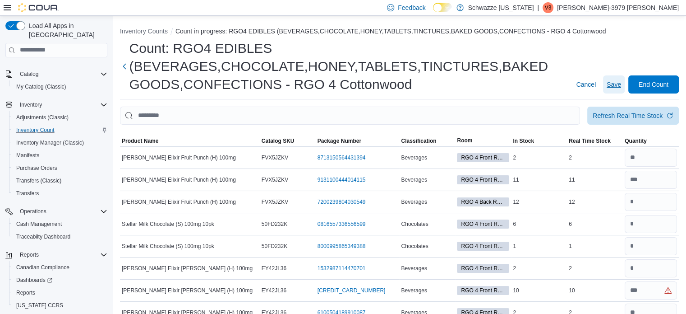
click at [618, 81] on span "Save" at bounding box center [614, 84] width 14 height 9
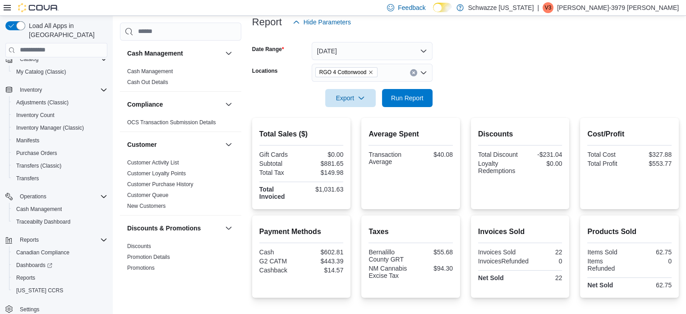
scroll to position [114, 0]
click at [406, 99] on span "Run Report" at bounding box center [407, 97] width 32 height 9
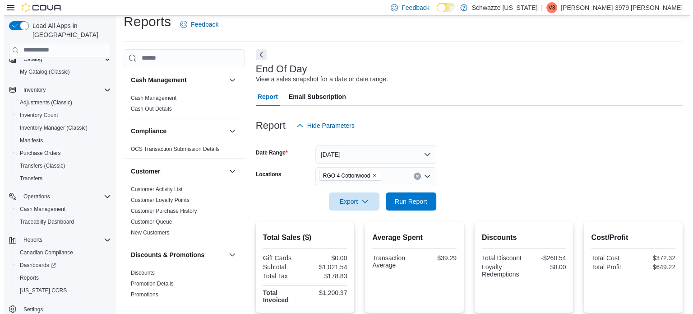
scroll to position [0, 0]
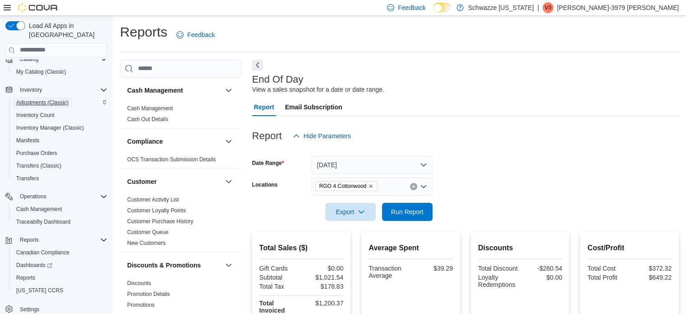
click at [40, 99] on span "Adjustments (Classic)" at bounding box center [42, 102] width 52 height 7
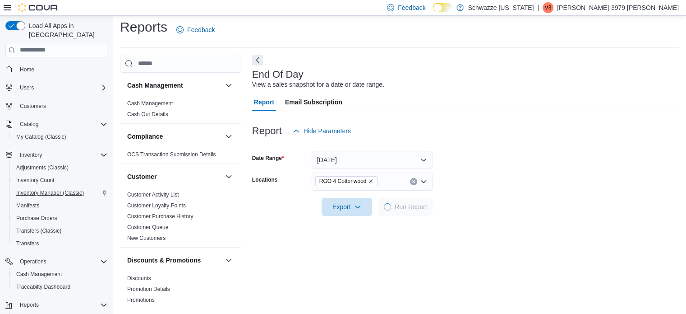
scroll to position [6, 0]
click at [42, 189] on span "Inventory Manager (Classic)" at bounding box center [50, 192] width 68 height 7
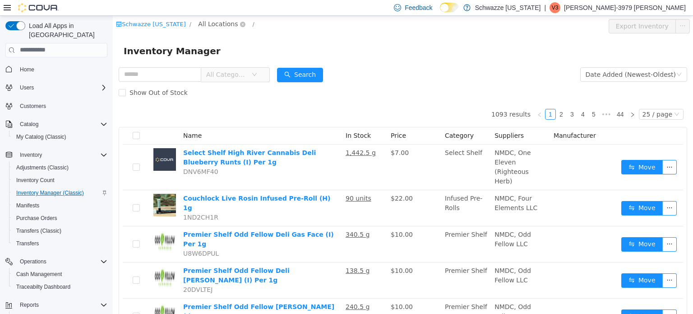
click at [212, 23] on span "All Locations" at bounding box center [218, 23] width 40 height 10
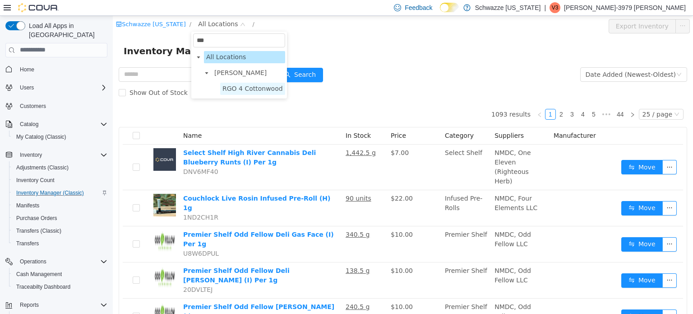
type input "***"
click at [253, 90] on span "RGO 4 Cottonwood" at bounding box center [252, 87] width 60 height 7
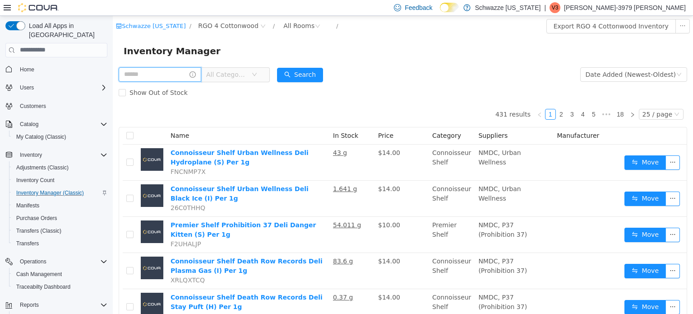
click at [164, 72] on input "text" at bounding box center [160, 74] width 83 height 14
type input "**********"
click at [331, 67] on button "Search" at bounding box center [309, 74] width 46 height 14
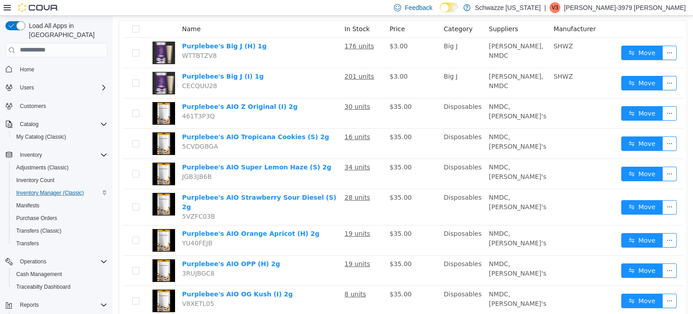
scroll to position [108, 0]
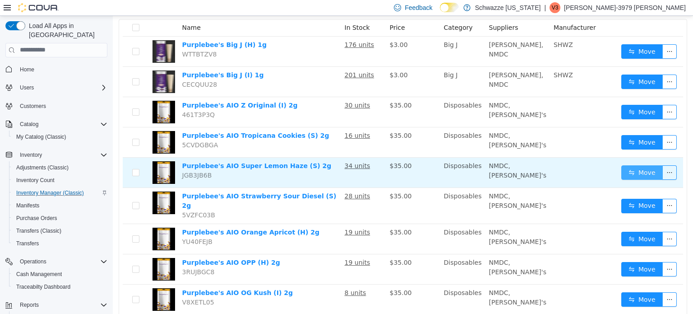
click at [640, 168] on button "Move" at bounding box center [642, 172] width 42 height 14
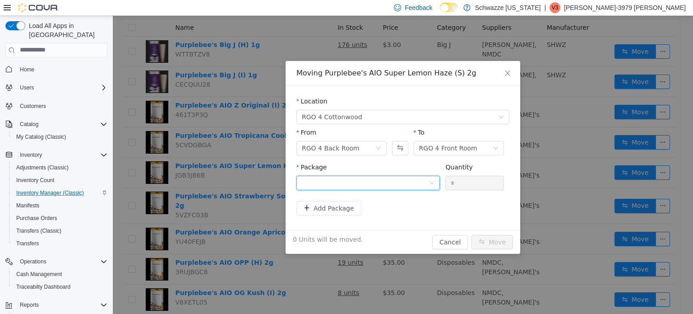
click at [408, 175] on div at bounding box center [365, 182] width 127 height 14
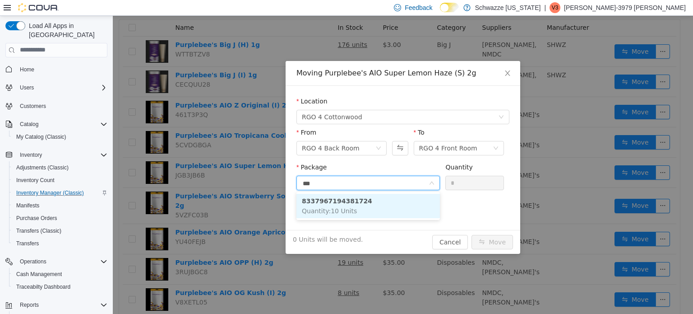
type input "****"
click at [404, 208] on li "8337967194381724 Quantity : 10 Units" at bounding box center [367, 205] width 143 height 24
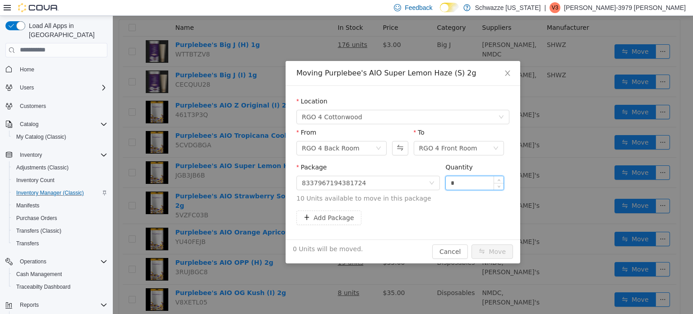
click at [470, 180] on input "*" at bounding box center [475, 182] width 58 height 14
type input "**"
click at [508, 250] on button "Move" at bounding box center [492, 251] width 42 height 14
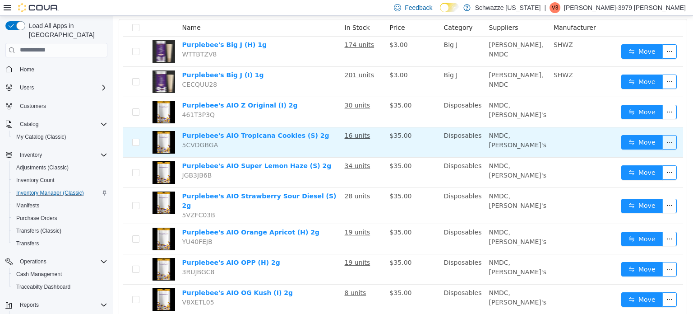
scroll to position [0, 0]
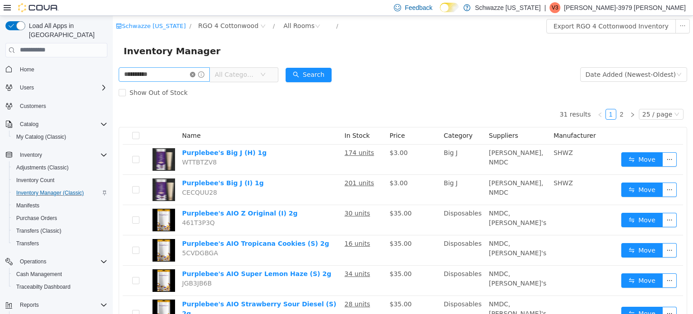
click at [195, 74] on icon "icon: close-circle" at bounding box center [192, 73] width 5 height 5
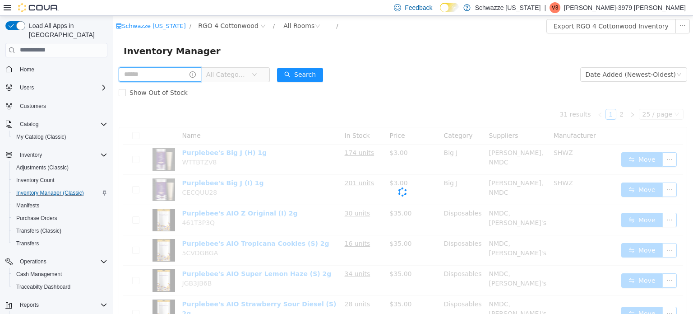
click at [166, 74] on input "text" at bounding box center [160, 74] width 83 height 14
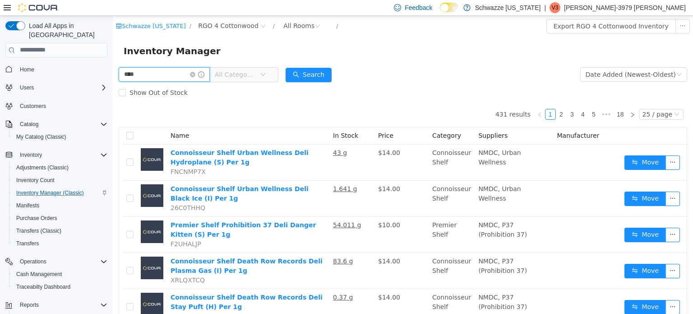
type input "****"
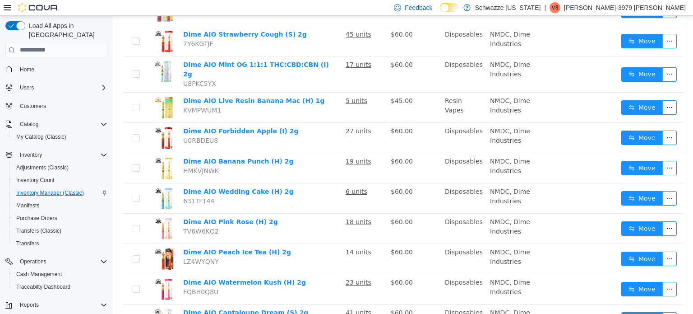
scroll to position [214, 0]
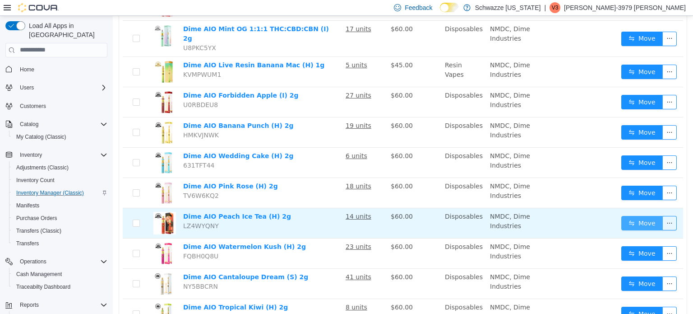
click at [634, 216] on button "Move" at bounding box center [642, 222] width 42 height 14
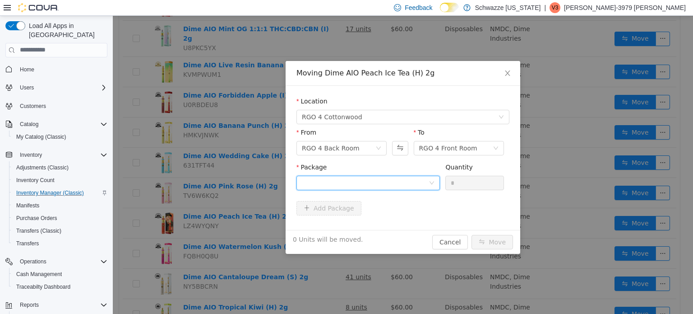
click at [408, 188] on div at bounding box center [365, 182] width 127 height 14
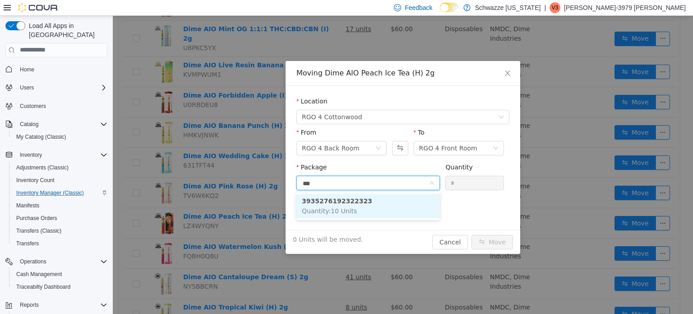
type input "****"
click at [391, 202] on li "3935276192322323 Quantity : 10 Units" at bounding box center [367, 205] width 143 height 24
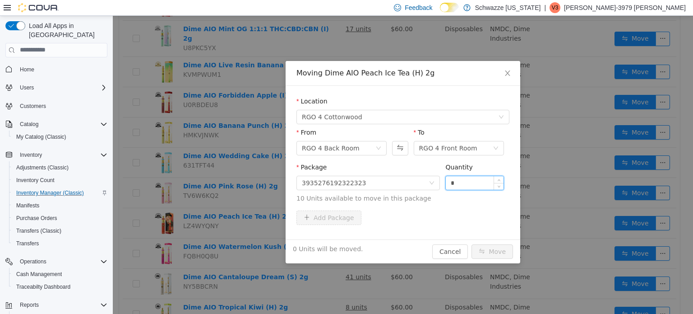
click at [457, 182] on input "*" at bounding box center [475, 182] width 58 height 14
type input "**"
click at [503, 251] on button "Move" at bounding box center [492, 251] width 42 height 14
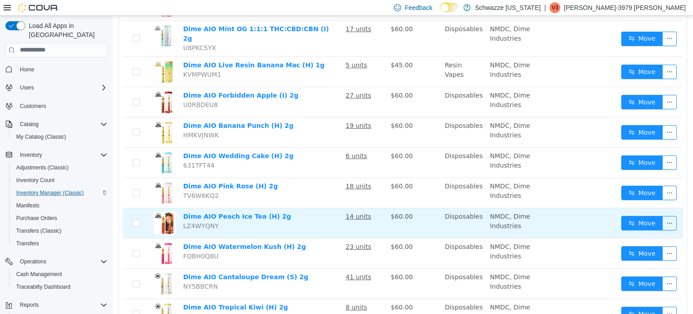
scroll to position [0, 0]
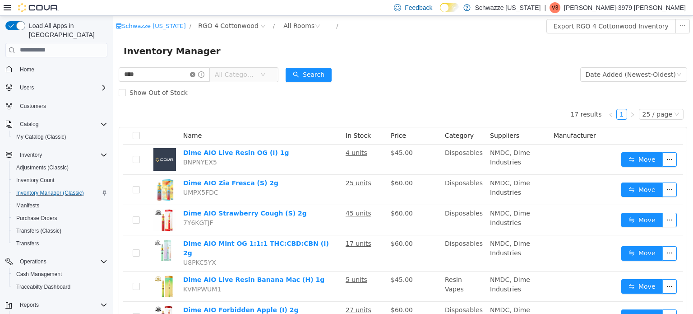
click at [195, 73] on icon "icon: close-circle" at bounding box center [192, 73] width 5 height 5
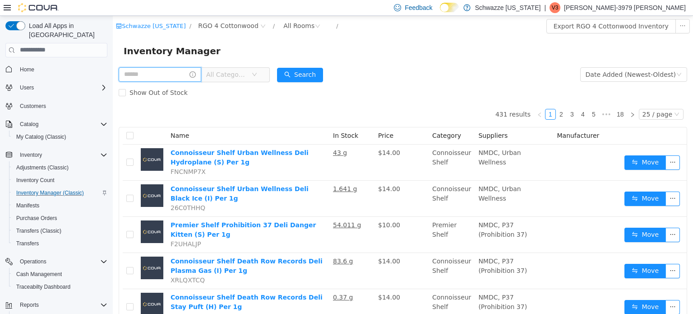
click at [171, 73] on input "text" at bounding box center [160, 74] width 83 height 14
type input "******"
click at [321, 78] on button "Search" at bounding box center [309, 74] width 46 height 14
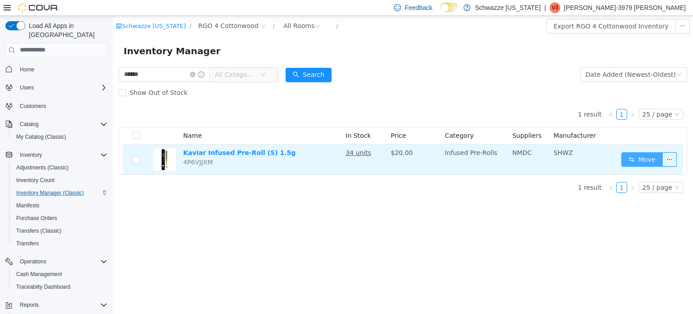
click at [639, 157] on button "Move" at bounding box center [642, 159] width 42 height 14
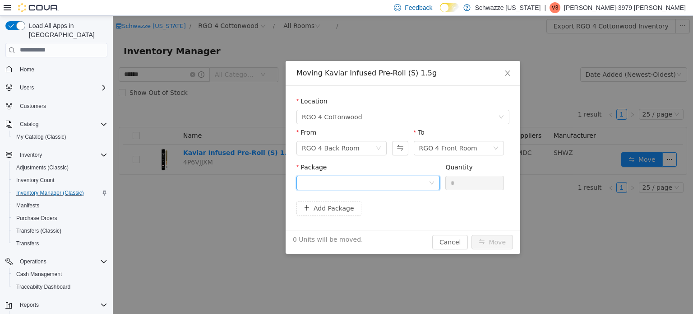
click at [365, 182] on div at bounding box center [365, 182] width 127 height 14
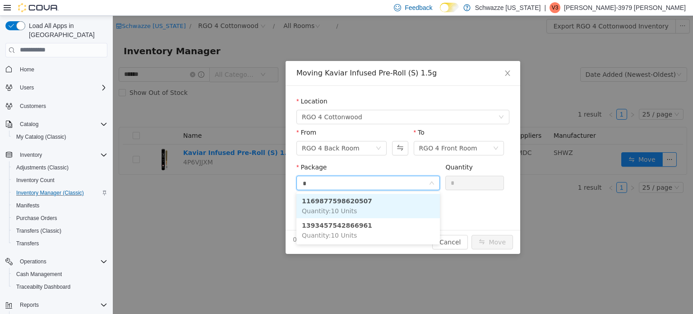
type input "**"
click at [359, 204] on li "1169877598620507 Quantity : 10 Units" at bounding box center [367, 205] width 143 height 24
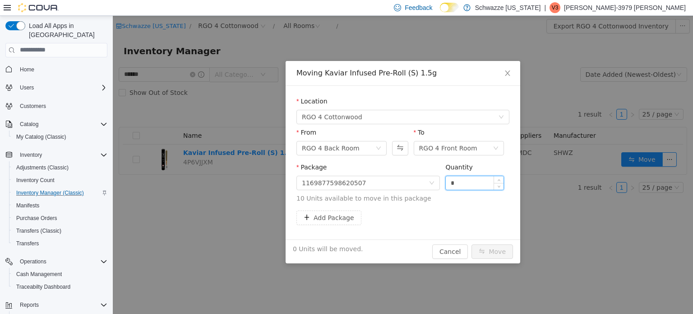
click at [464, 184] on input "*" at bounding box center [475, 182] width 58 height 14
type input "**"
click at [505, 248] on button "Move" at bounding box center [492, 251] width 42 height 14
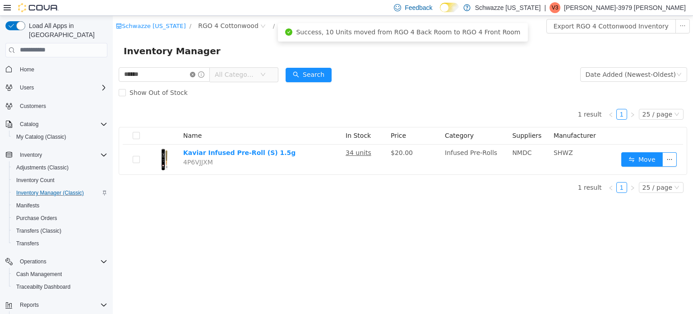
click at [195, 74] on icon "icon: close-circle" at bounding box center [192, 73] width 5 height 5
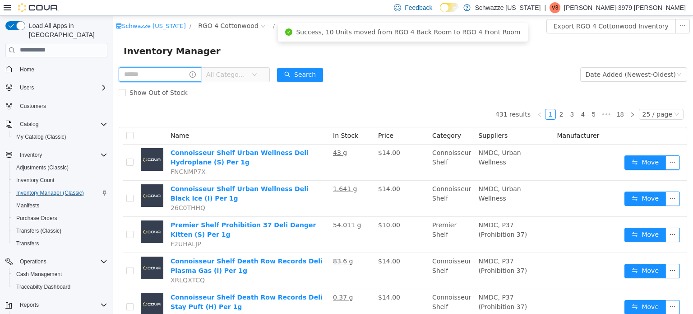
click at [185, 74] on input "text" at bounding box center [160, 74] width 83 height 14
type input "*****"
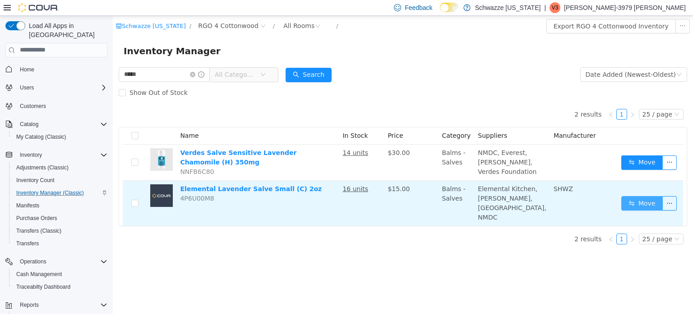
click at [641, 203] on button "Move" at bounding box center [642, 202] width 42 height 14
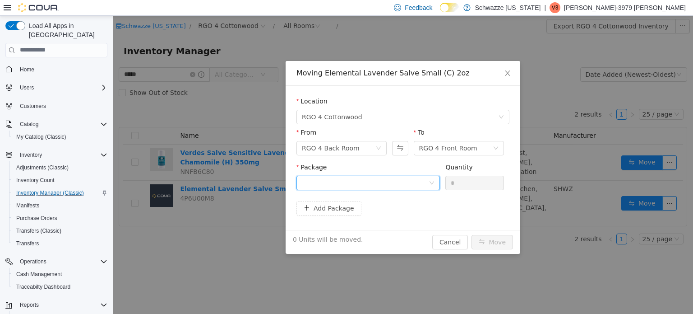
click at [355, 181] on div at bounding box center [365, 182] width 127 height 14
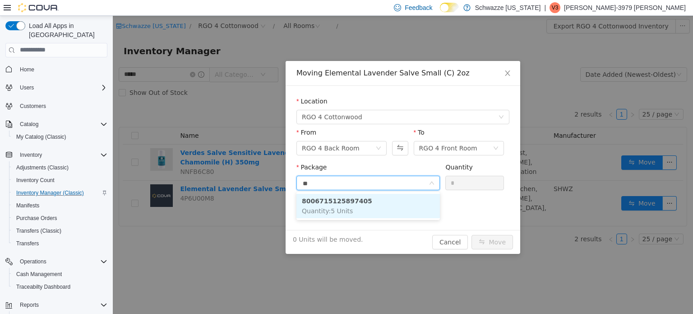
type input "***"
click at [350, 205] on li "8006715125897405 Quantity : 5 Units" at bounding box center [367, 205] width 143 height 24
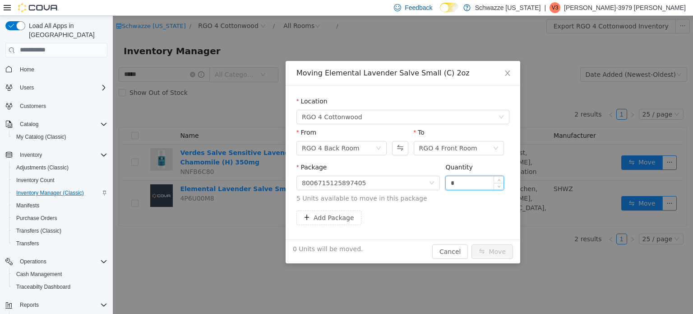
click at [474, 184] on input "*" at bounding box center [475, 182] width 58 height 14
type input "*"
click at [495, 249] on button "Move" at bounding box center [492, 251] width 42 height 14
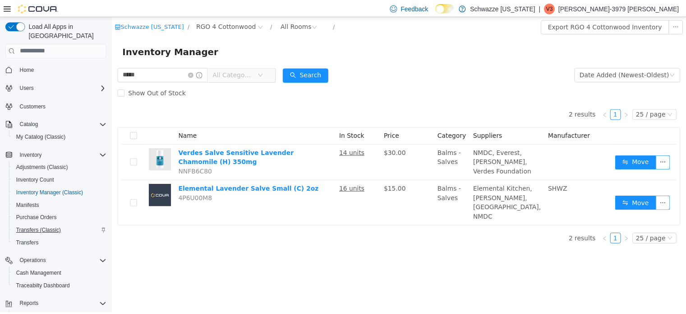
scroll to position [65, 0]
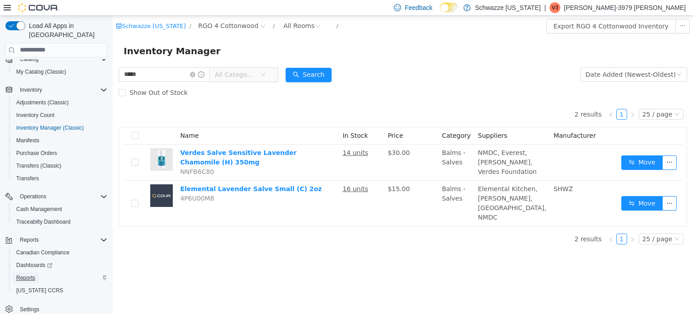
click at [27, 274] on span "Reports" at bounding box center [25, 277] width 19 height 7
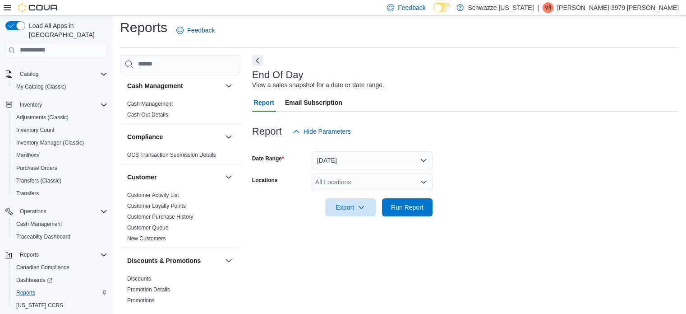
scroll to position [6, 0]
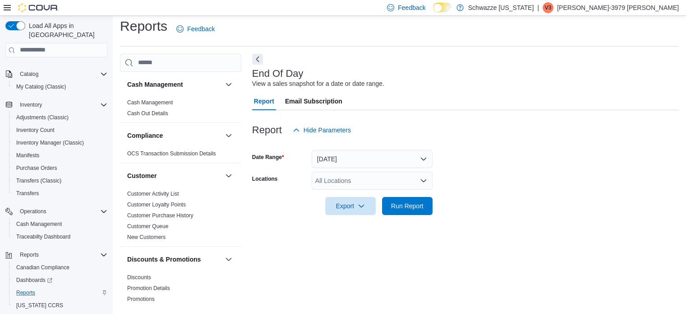
click at [359, 181] on div "All Locations" at bounding box center [372, 180] width 121 height 18
type input "***"
click at [364, 196] on span "RGO 4 Cottonwood" at bounding box center [363, 195] width 55 height 9
click at [461, 202] on form "Date Range Today Locations RGO 4 Cottonwood Export Run Report" at bounding box center [465, 177] width 427 height 76
click at [421, 202] on span "Run Report" at bounding box center [407, 205] width 32 height 9
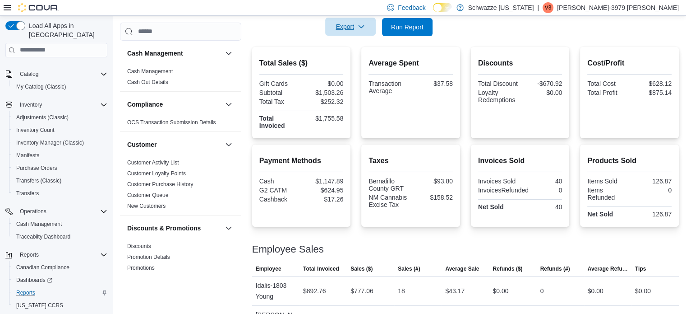
scroll to position [253, 0]
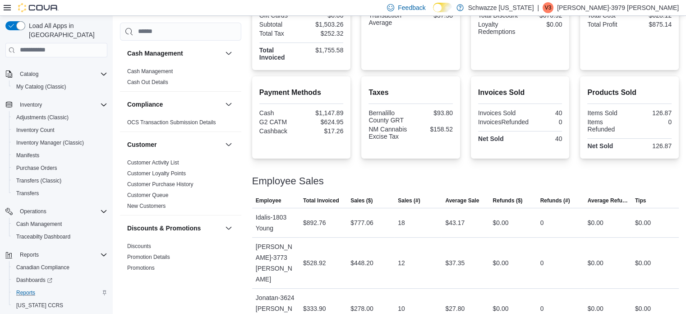
click at [487, 167] on div at bounding box center [465, 170] width 427 height 11
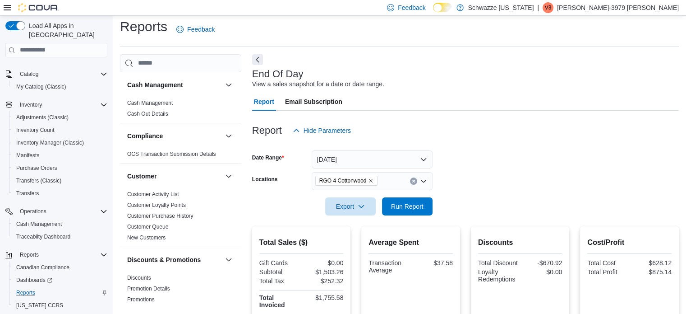
scroll to position [0, 0]
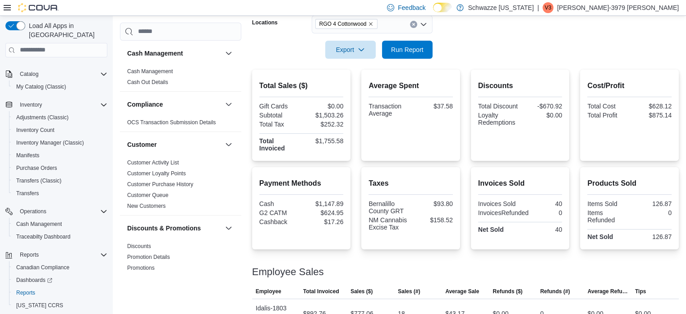
scroll to position [160, 0]
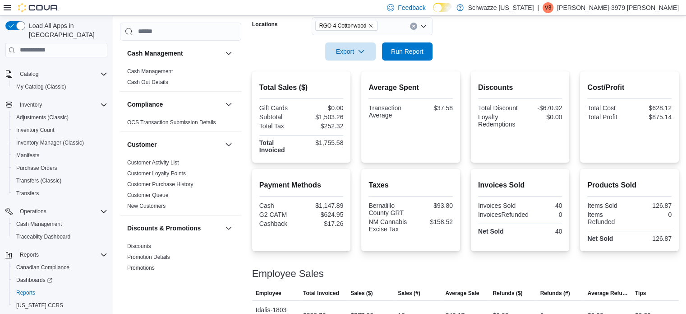
click at [402, 60] on div at bounding box center [465, 65] width 427 height 11
click at [406, 55] on span "Run Report" at bounding box center [407, 51] width 40 height 18
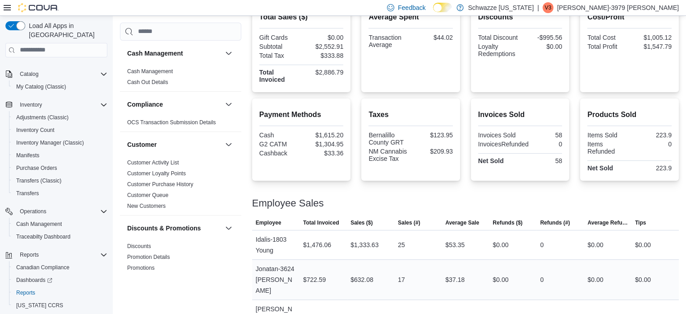
scroll to position [253, 0]
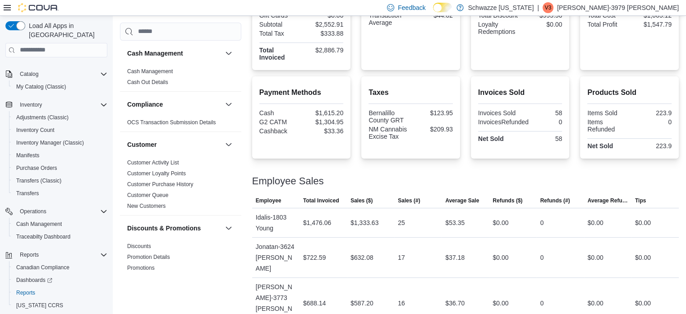
click at [467, 159] on div "Total Sales ($) Gift Cards $0.00 Subtotal $2,552.91 Total Tax $333.88 Total Inv…" at bounding box center [465, 154] width 427 height 350
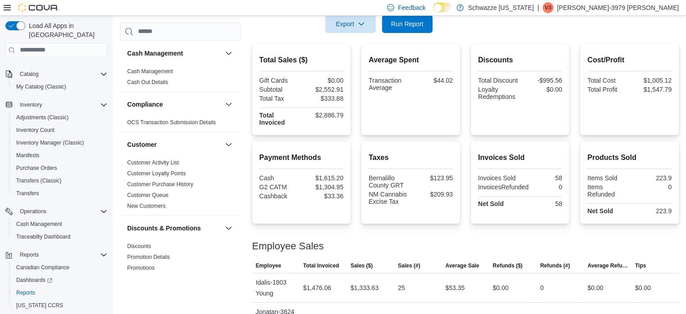
scroll to position [187, 0]
